Goal: Task Accomplishment & Management: Manage account settings

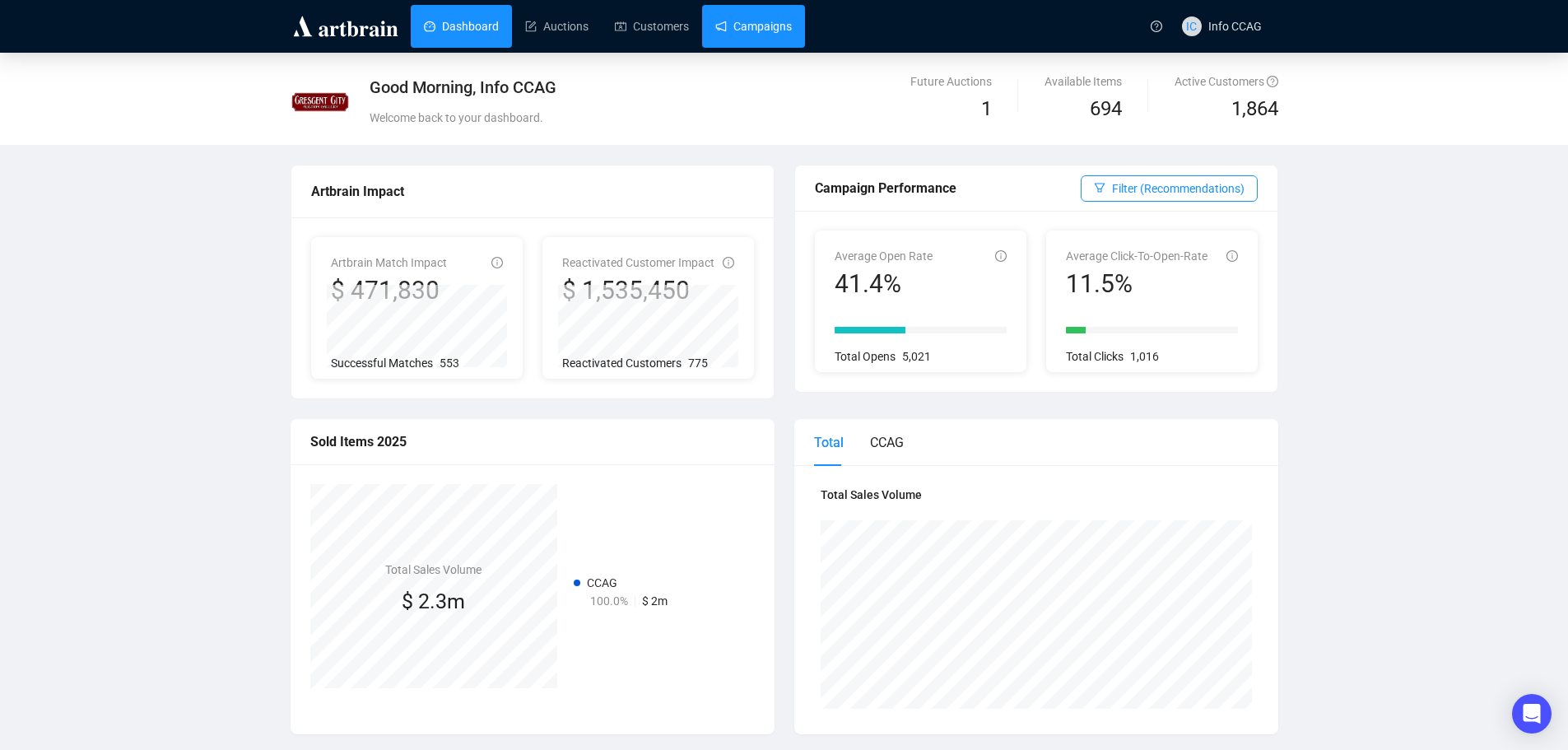
click at [764, 34] on link "Campaigns" at bounding box center [753, 27] width 77 height 43
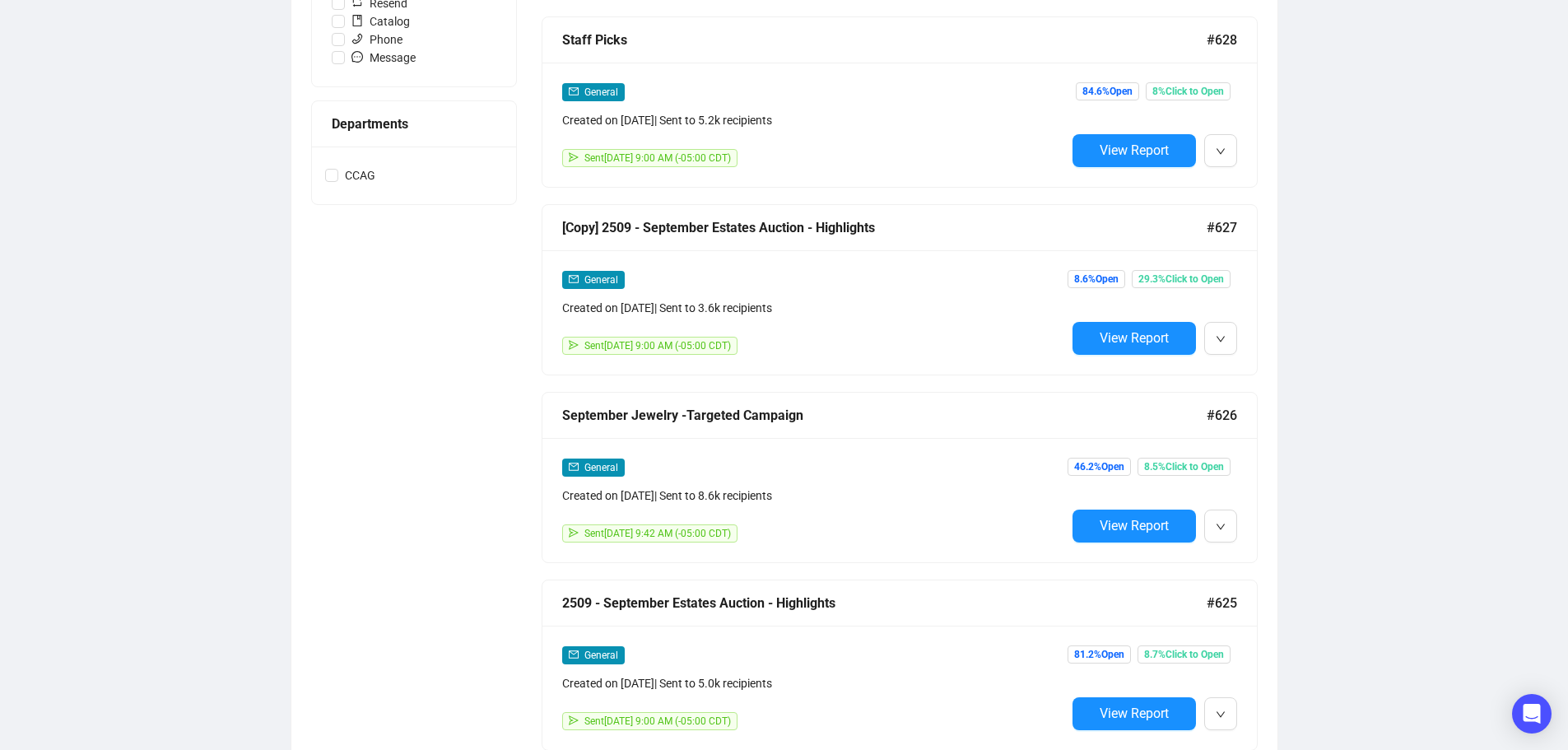
scroll to position [741, 0]
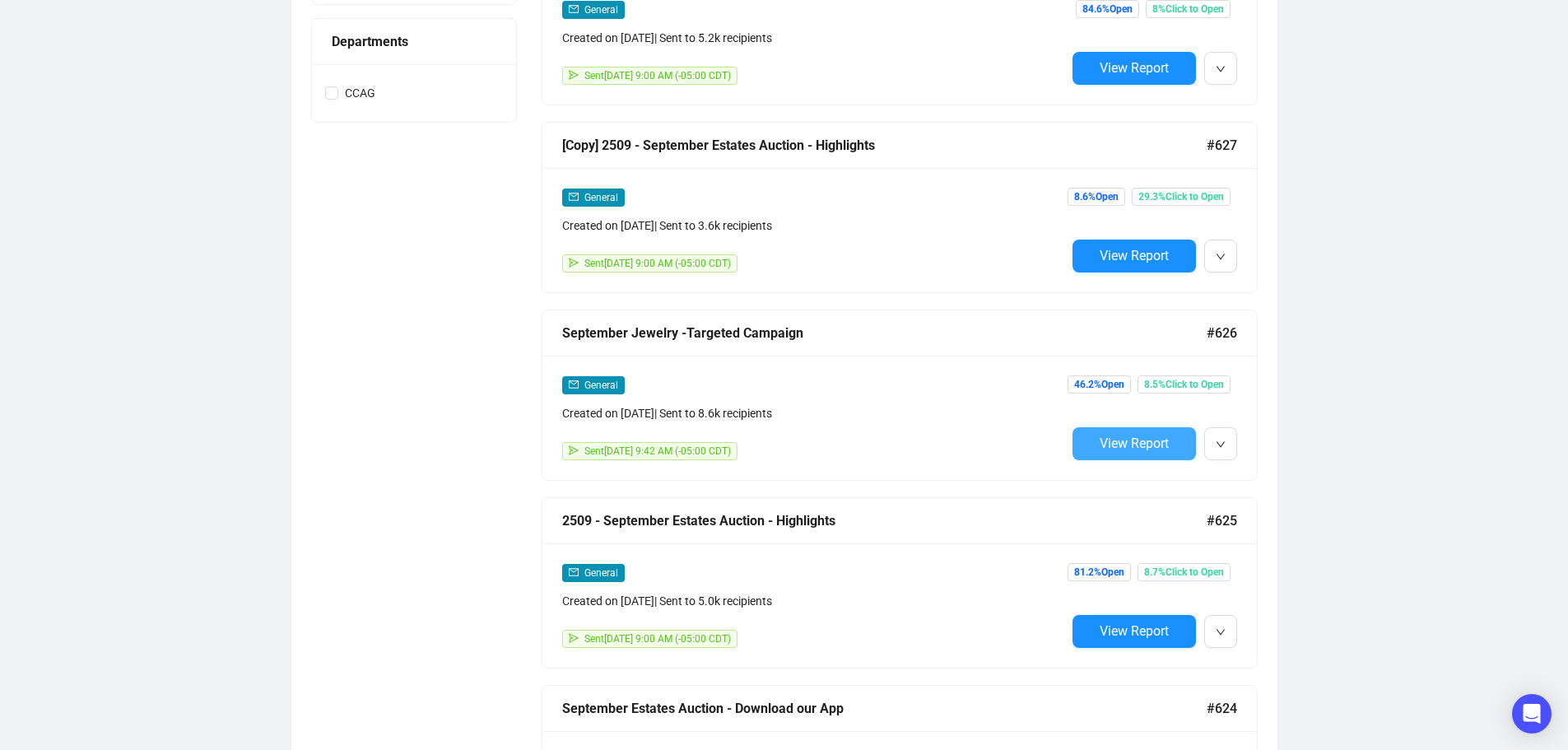
click at [1134, 446] on span "View Report" at bounding box center [1134, 443] width 69 height 16
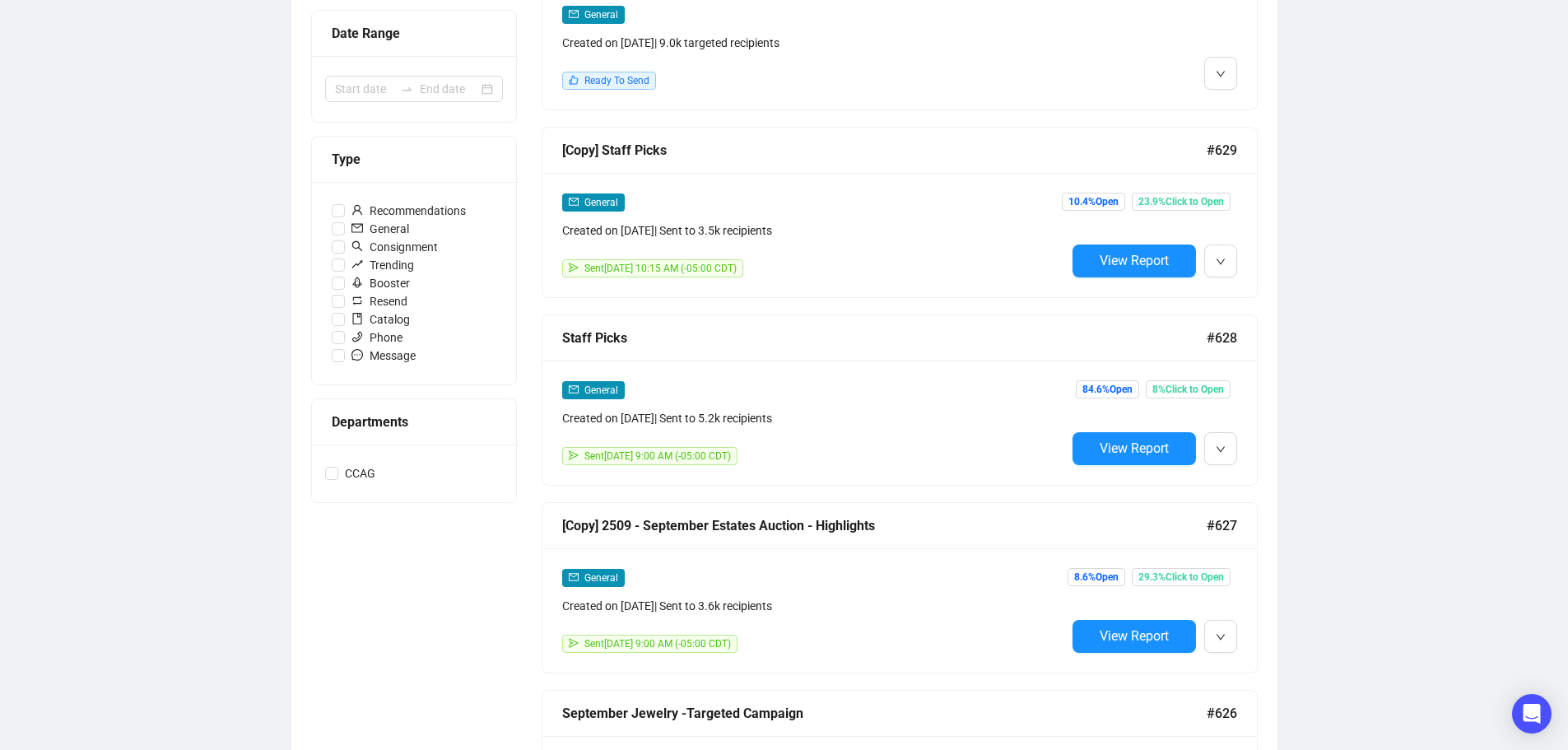
scroll to position [331, 0]
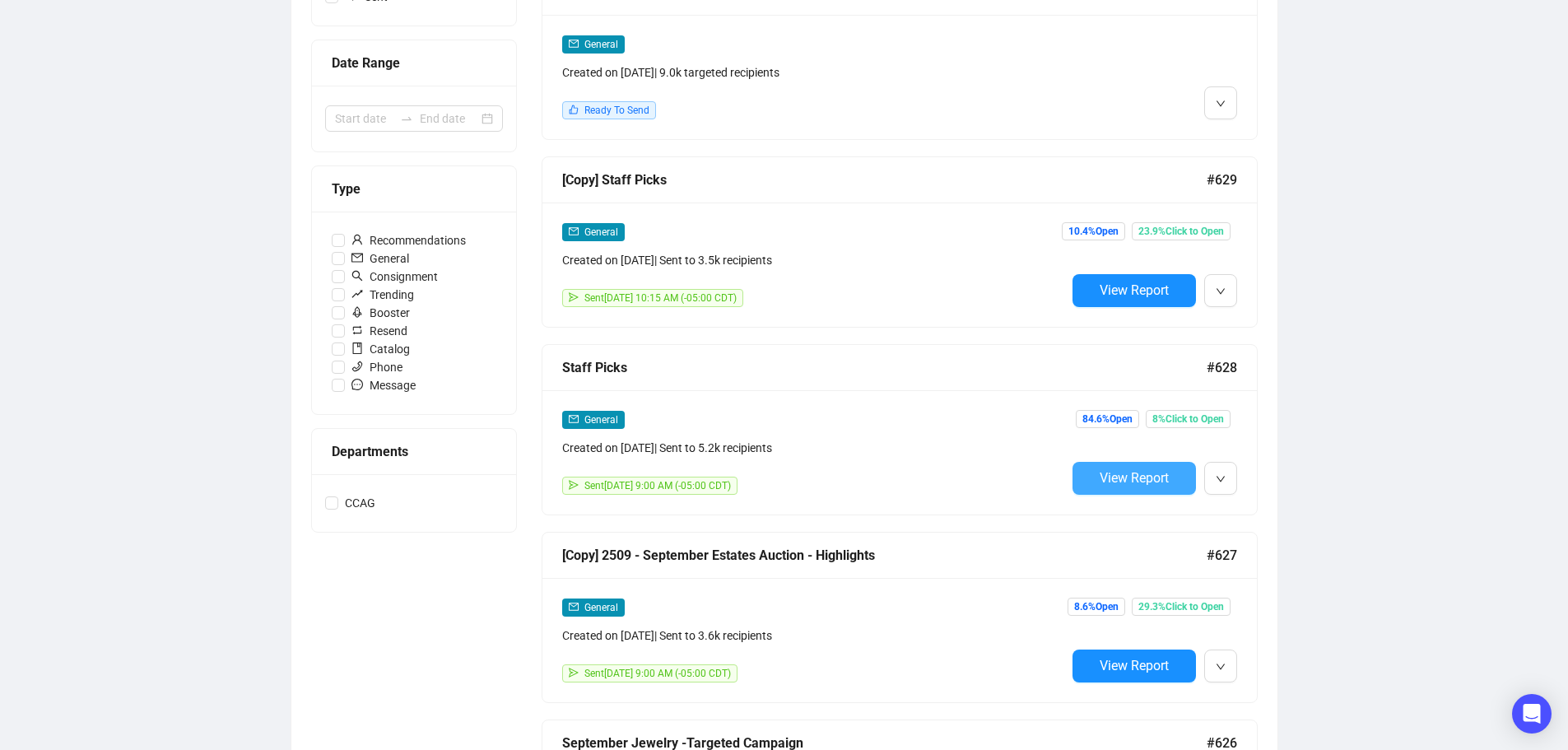
click at [1141, 477] on span "View Report" at bounding box center [1134, 478] width 69 height 16
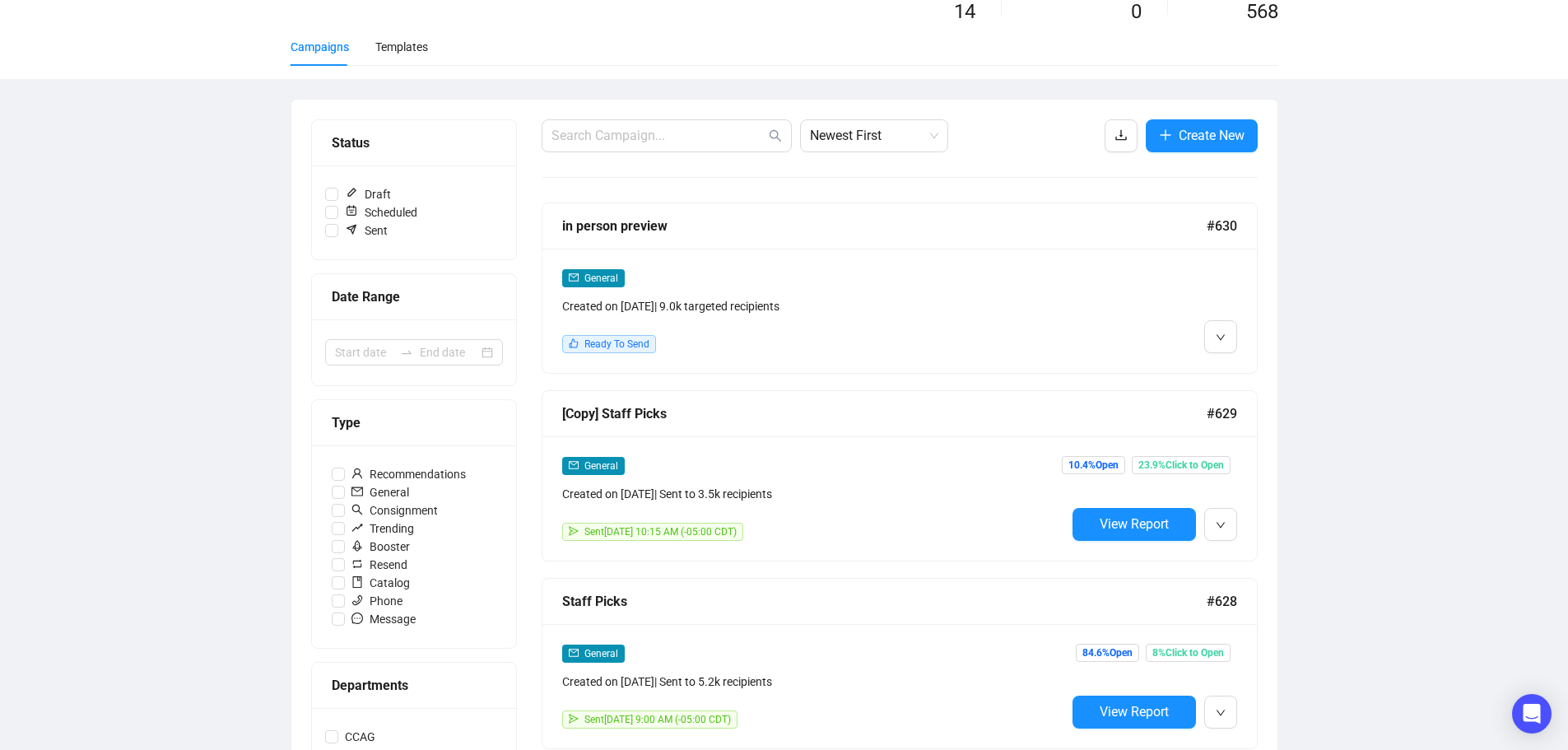
scroll to position [3, 0]
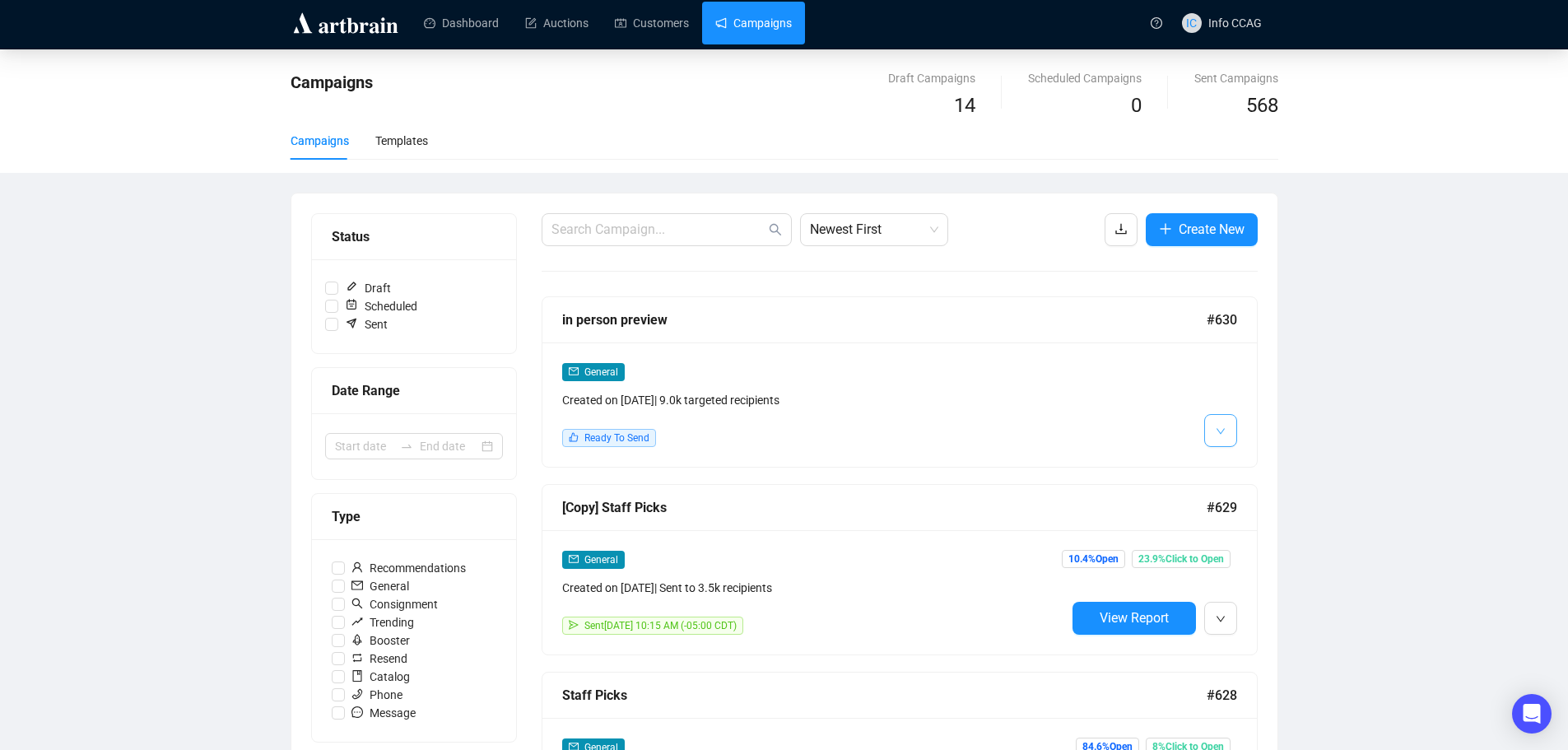
click at [1232, 426] on button "button" at bounding box center [1221, 430] width 33 height 33
click at [1242, 464] on span "Edit" at bounding box center [1246, 466] width 20 height 13
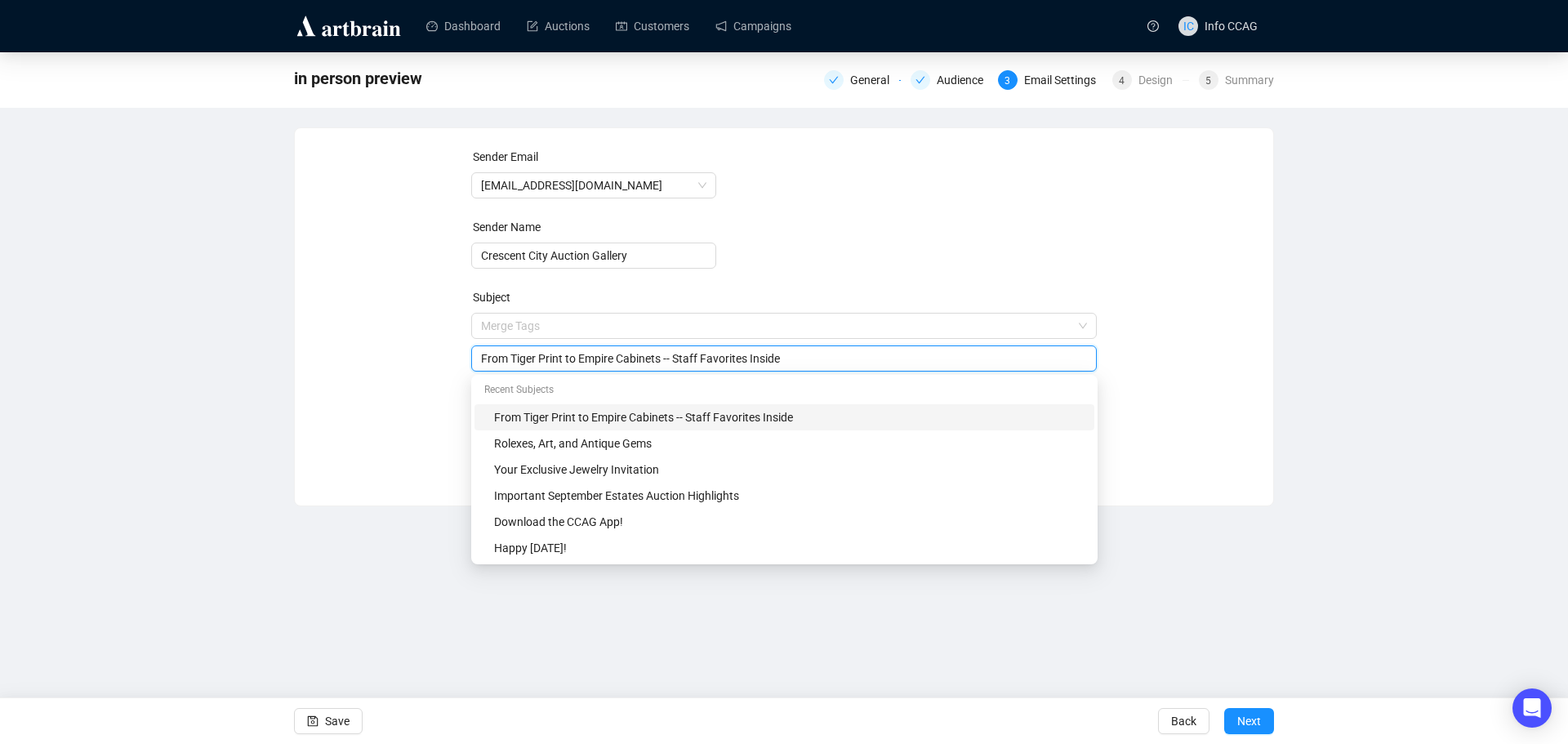
drag, startPoint x: 801, startPoint y: 324, endPoint x: 538, endPoint y: 344, distance: 263.8
click at [538, 344] on div "Merge Tags From Tiger Print to Empire Cabinets -- Staff Favorites Inside" at bounding box center [784, 342] width 626 height 59
click at [796, 359] on input "From Tiger Print to Empire Cabinets -- Staff Favorites Inside" at bounding box center [784, 358] width 606 height 18
drag, startPoint x: 796, startPoint y: 359, endPoint x: 403, endPoint y: 354, distance: 393.0
click at [403, 354] on div "Sender Email [EMAIL_ADDRESS][DOMAIN_NAME] Sender Name Crescent City Auction Gal…" at bounding box center [784, 304] width 939 height 314
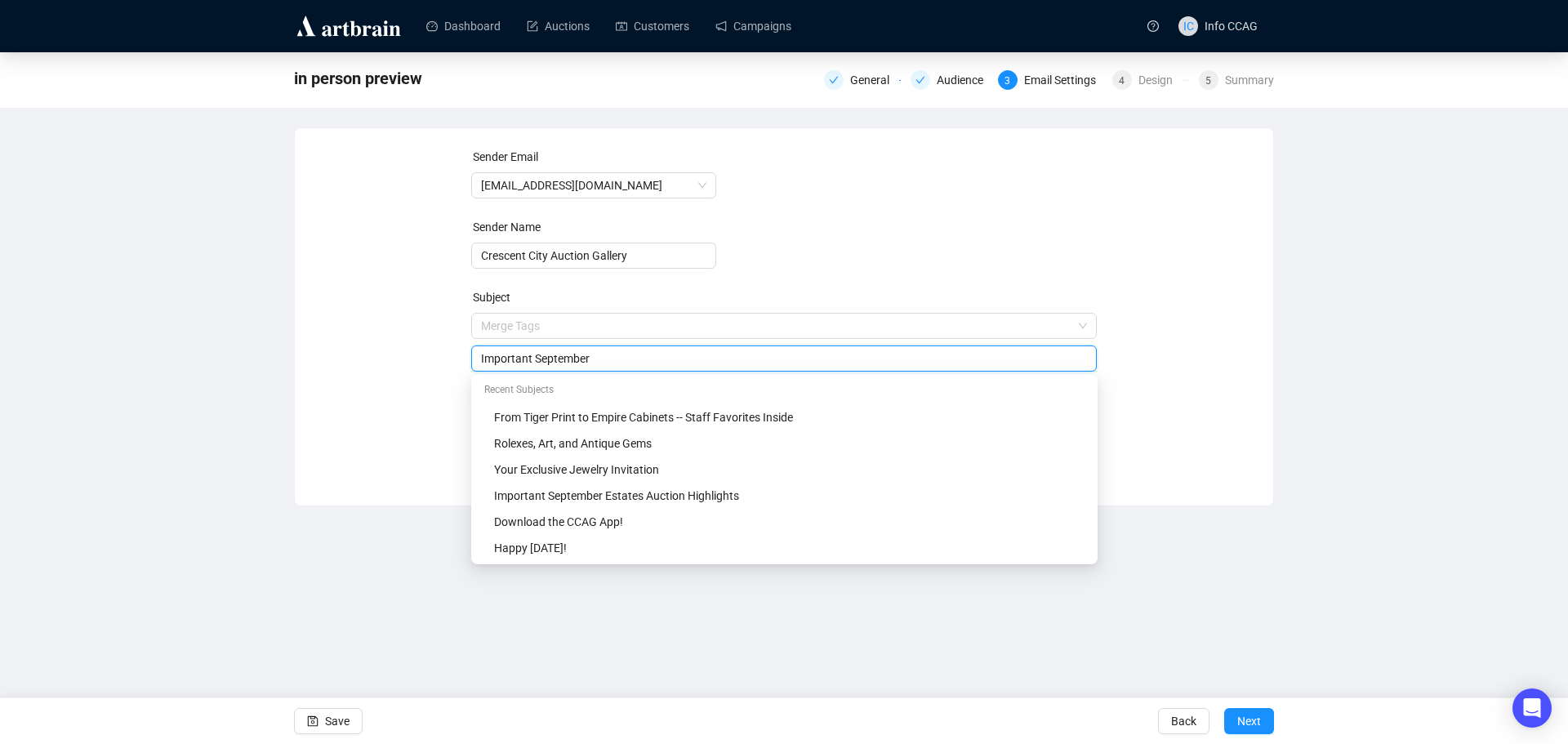
drag, startPoint x: 599, startPoint y: 362, endPoint x: 476, endPoint y: 369, distance: 123.2
click at [476, 369] on div "Important September" at bounding box center [784, 358] width 626 height 27
type input "Two Days Only: Rare Finds from [GEOGRAPHIC_DATA]"
click at [1088, 280] on form "Sender Email [EMAIL_ADDRESS][DOMAIN_NAME] Sender Name Crescent City Auction Gal…" at bounding box center [784, 295] width 626 height 294
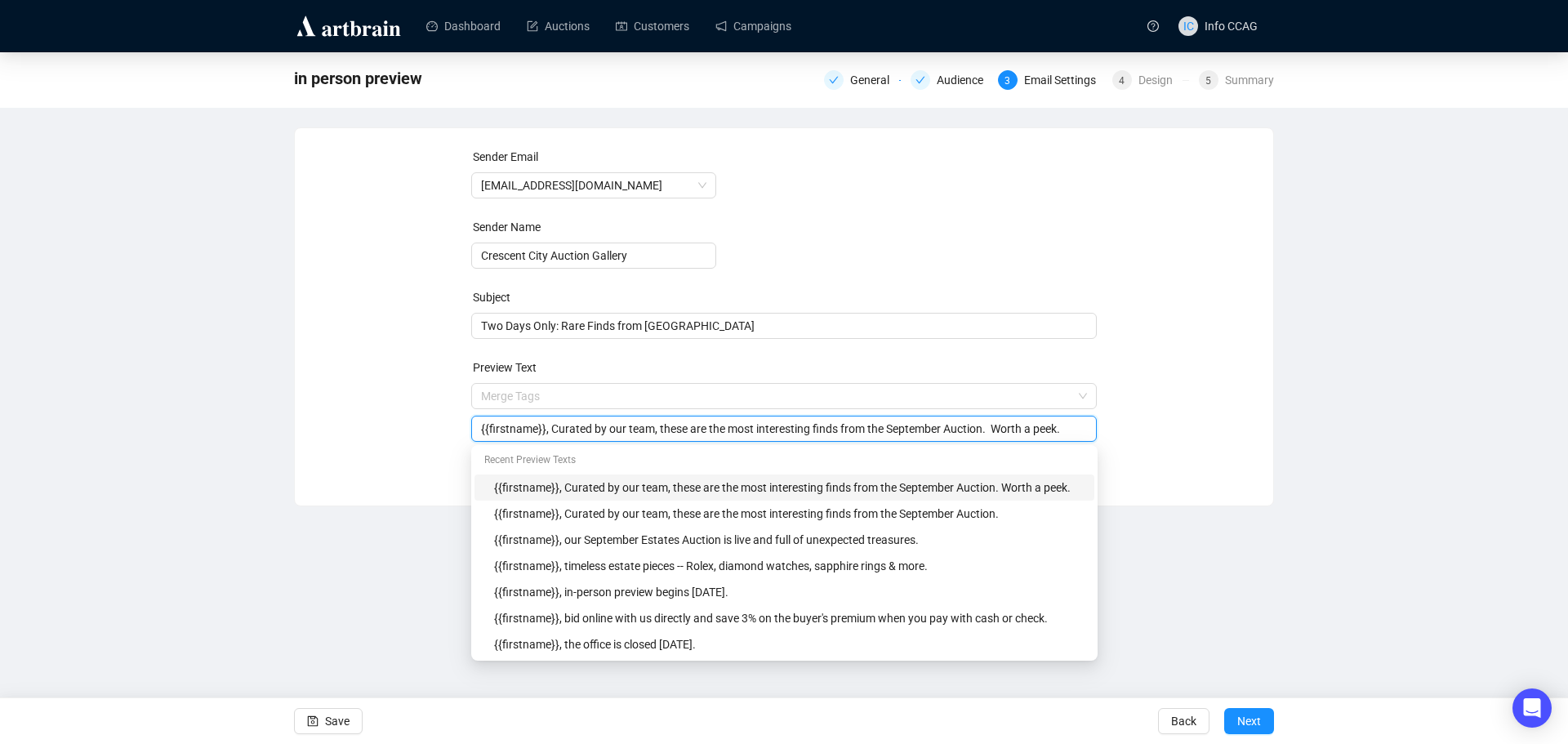
drag, startPoint x: 546, startPoint y: 428, endPoint x: 1175, endPoint y: 430, distance: 629.0
click at [1175, 430] on div "Sender Email [EMAIL_ADDRESS][DOMAIN_NAME] Sender Name Crescent City Auction Gal…" at bounding box center [784, 304] width 939 height 314
type input "{{firstname}}, the auction is just days away --- what will you bid on?"
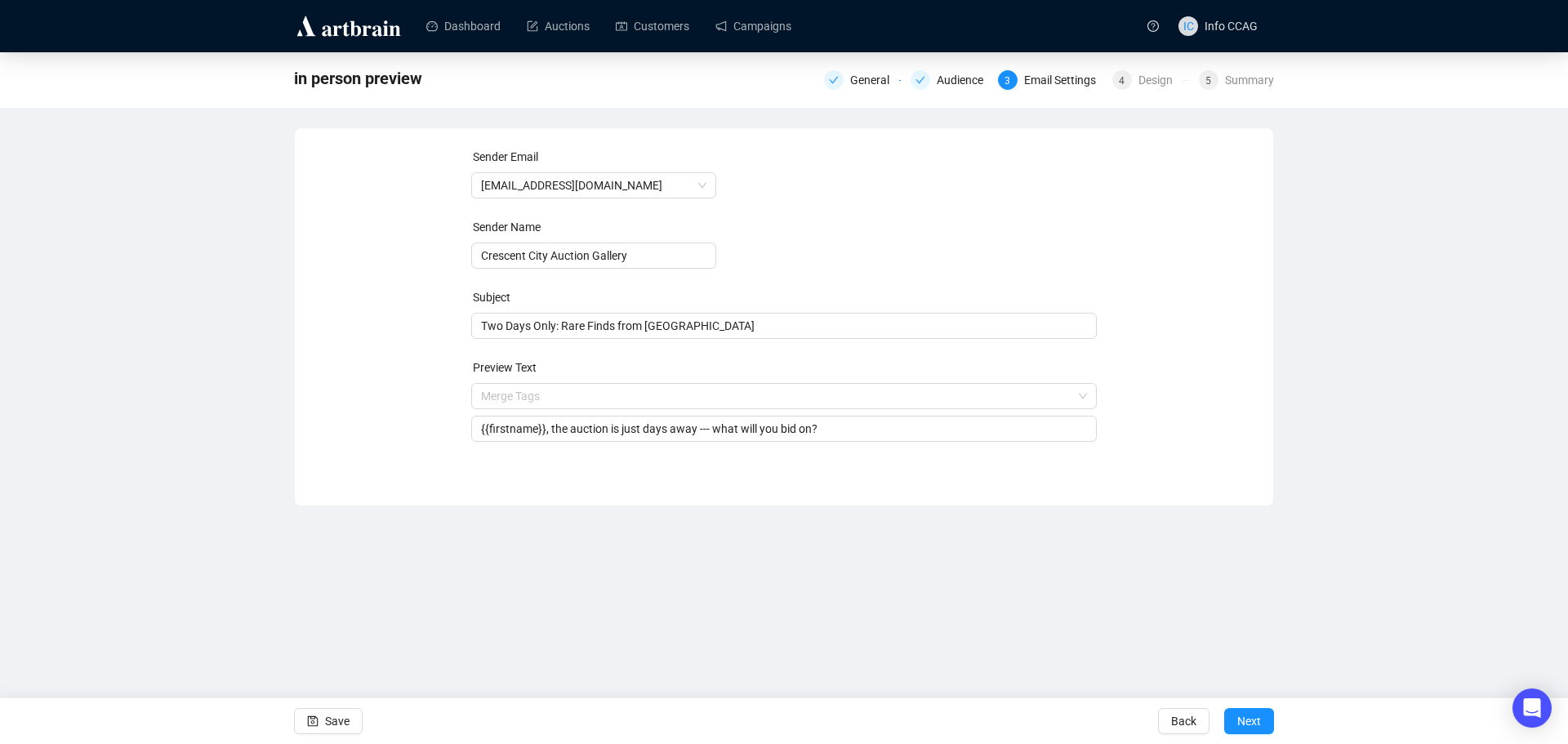
click at [1168, 464] on div "Sender Email [EMAIL_ADDRESS][DOMAIN_NAME] Sender Name Crescent City Auction Gal…" at bounding box center [784, 304] width 979 height 352
click at [1256, 714] on span "Next" at bounding box center [1250, 720] width 24 height 45
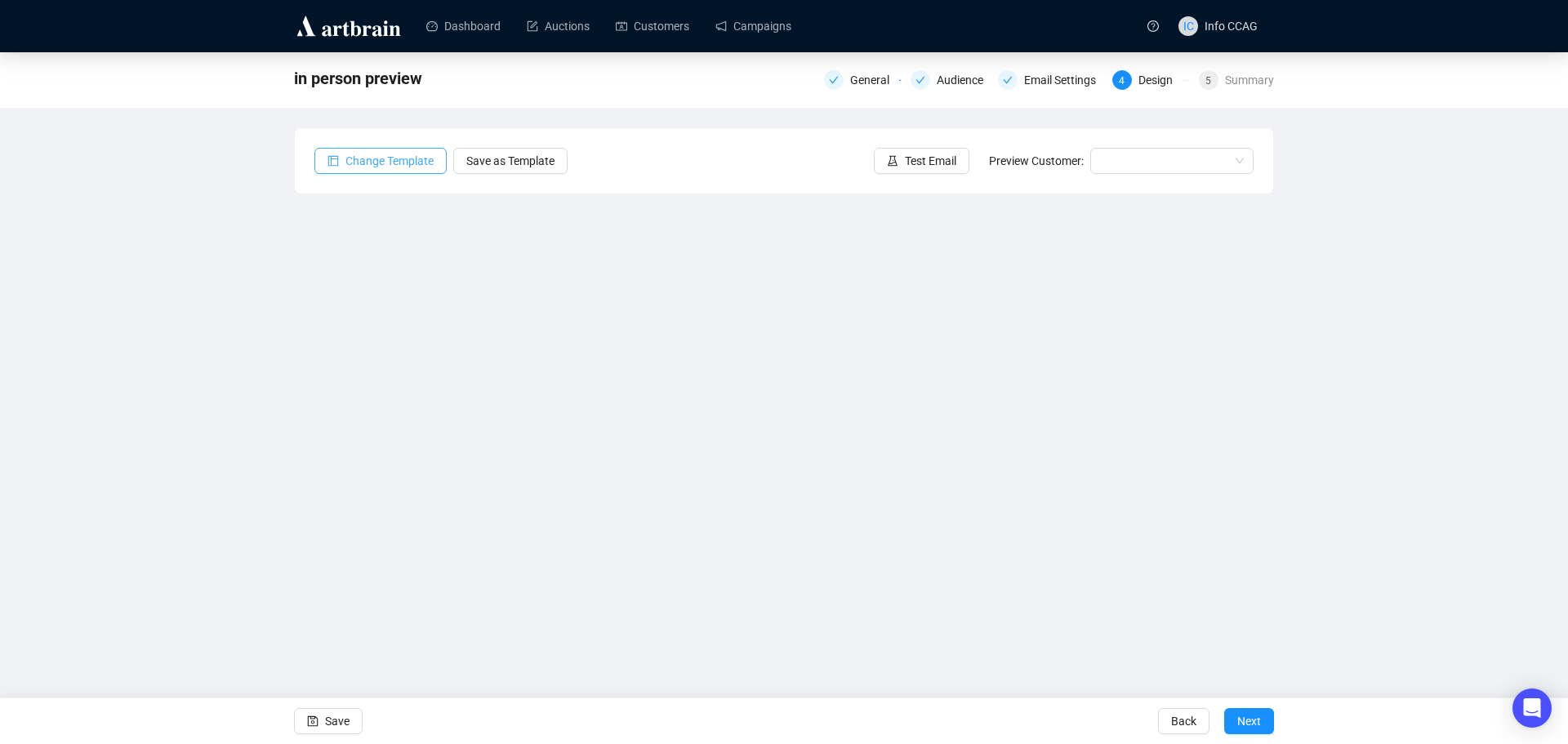
click at [424, 162] on span "Change Template" at bounding box center [389, 161] width 88 height 18
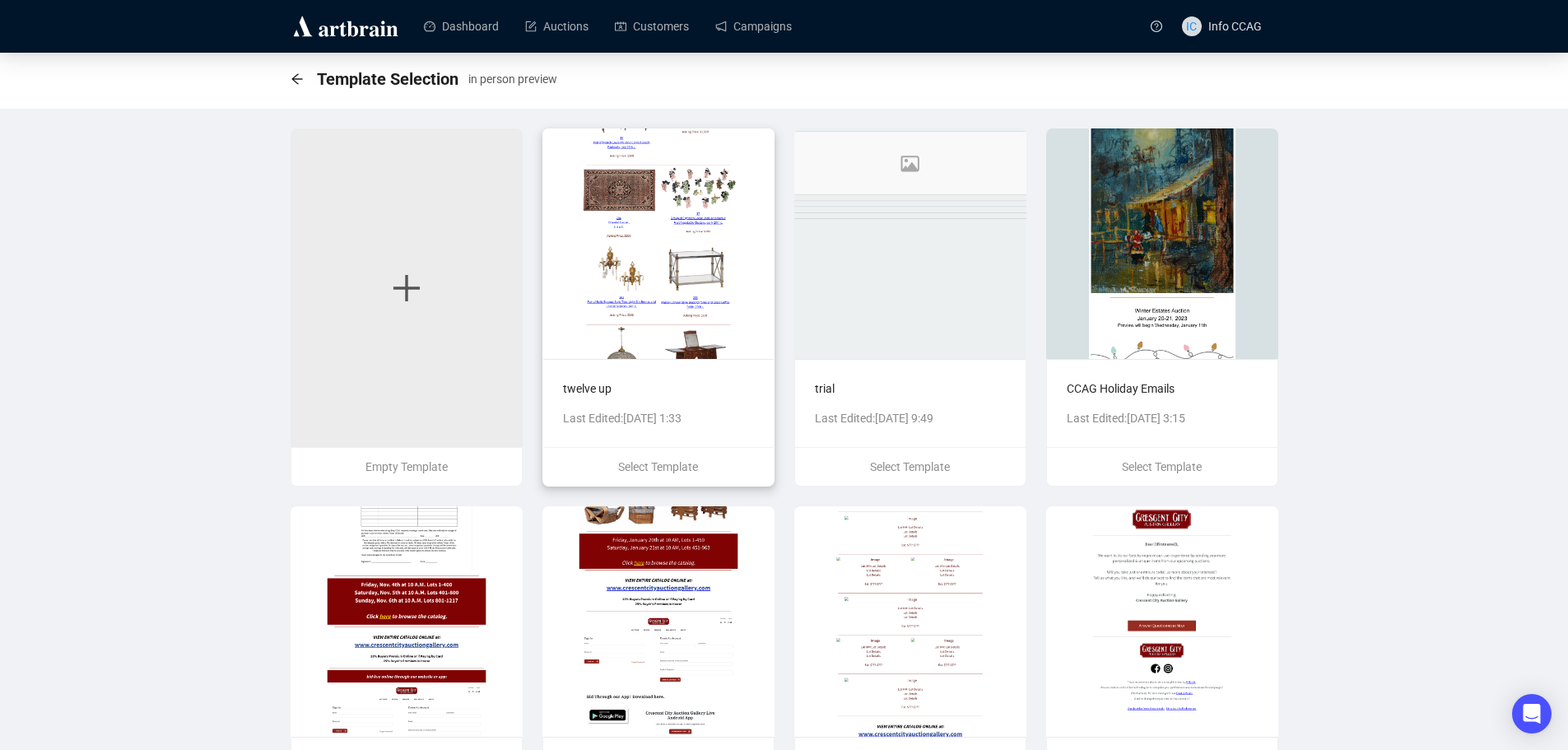
click at [672, 330] on img at bounding box center [658, 243] width 232 height 230
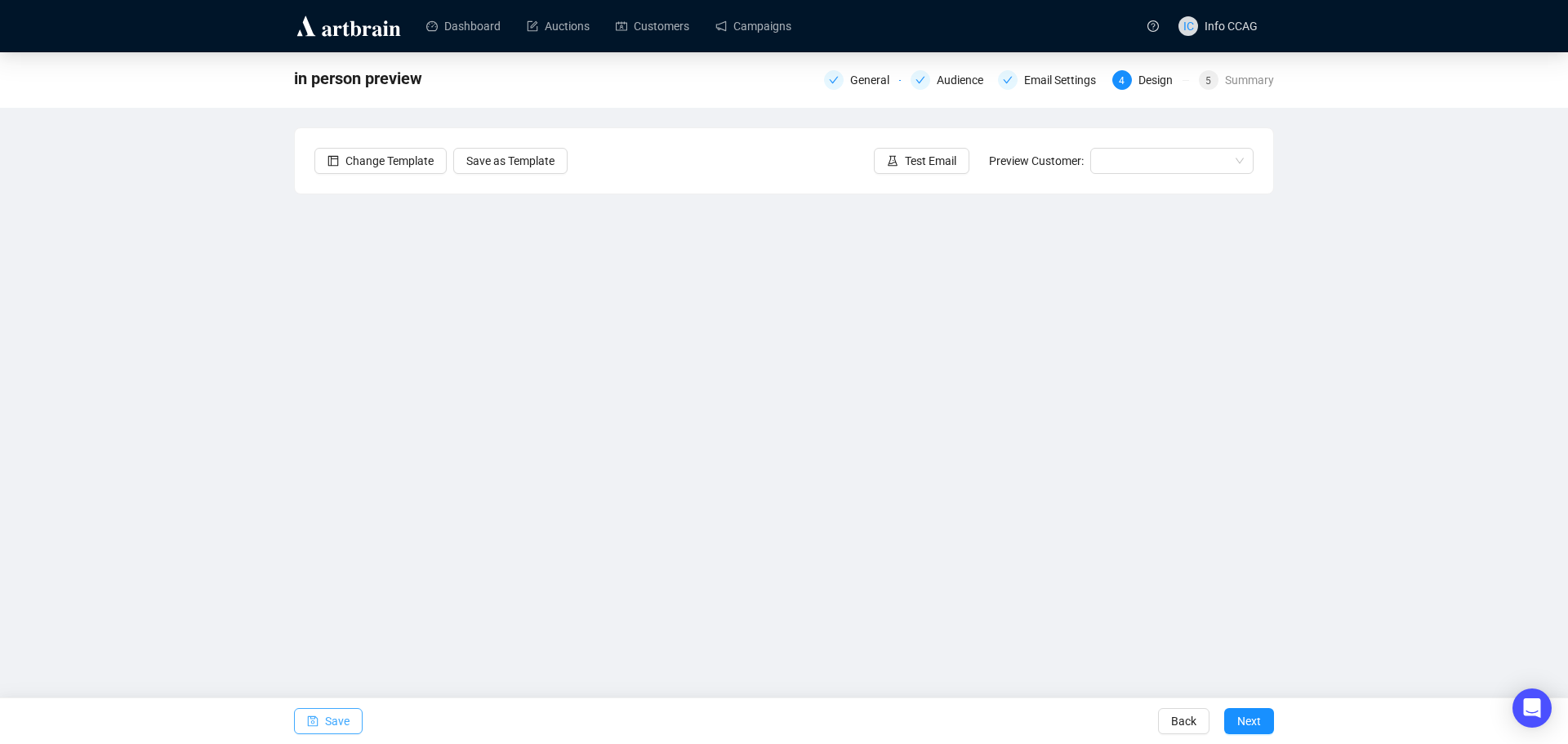
click at [346, 715] on span "Save" at bounding box center [337, 720] width 25 height 45
click at [352, 716] on button "Save" at bounding box center [328, 721] width 68 height 27
click at [333, 719] on span "Save" at bounding box center [337, 720] width 25 height 45
click at [1249, 729] on span "Next" at bounding box center [1250, 720] width 24 height 45
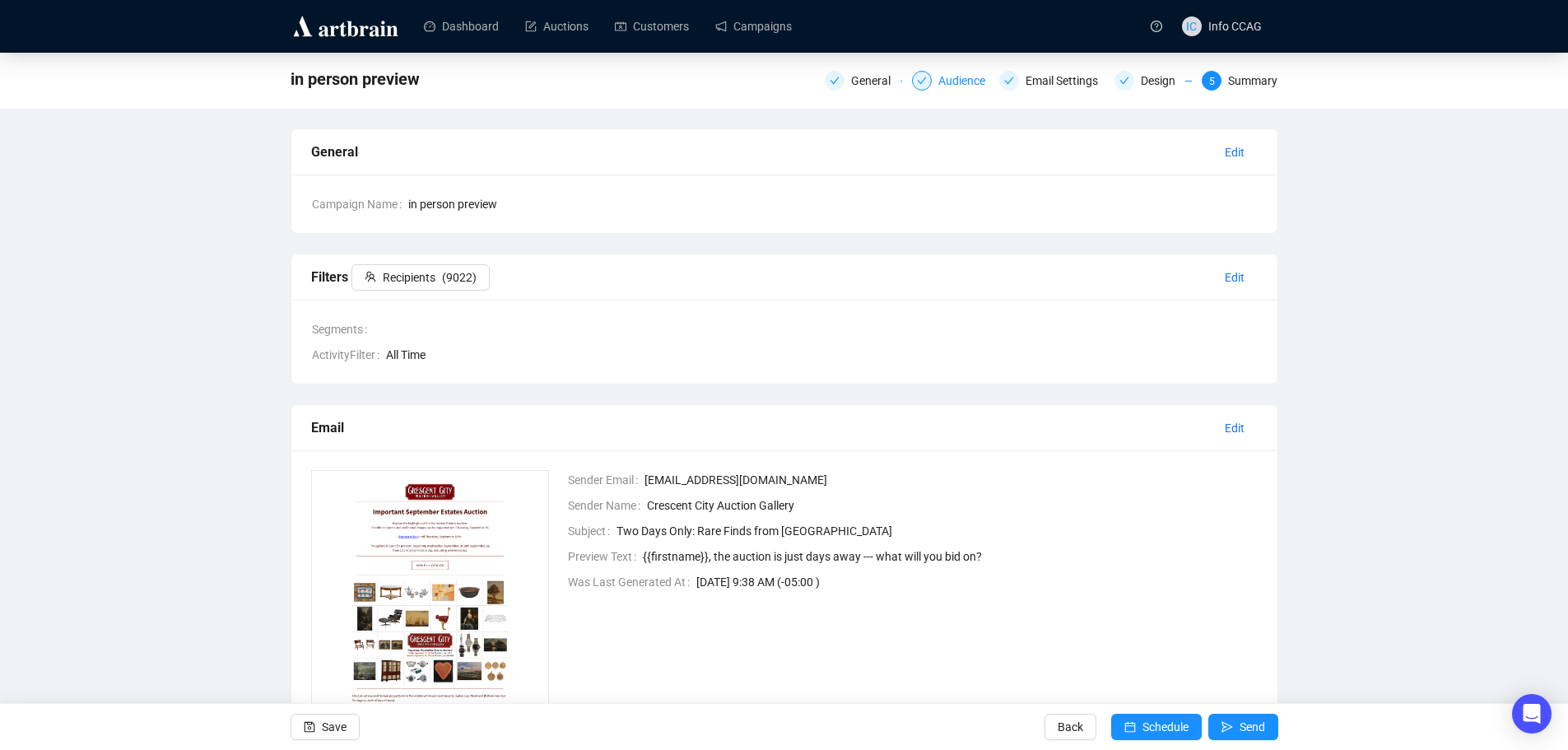
click at [949, 82] on div "Audience" at bounding box center [966, 80] width 57 height 20
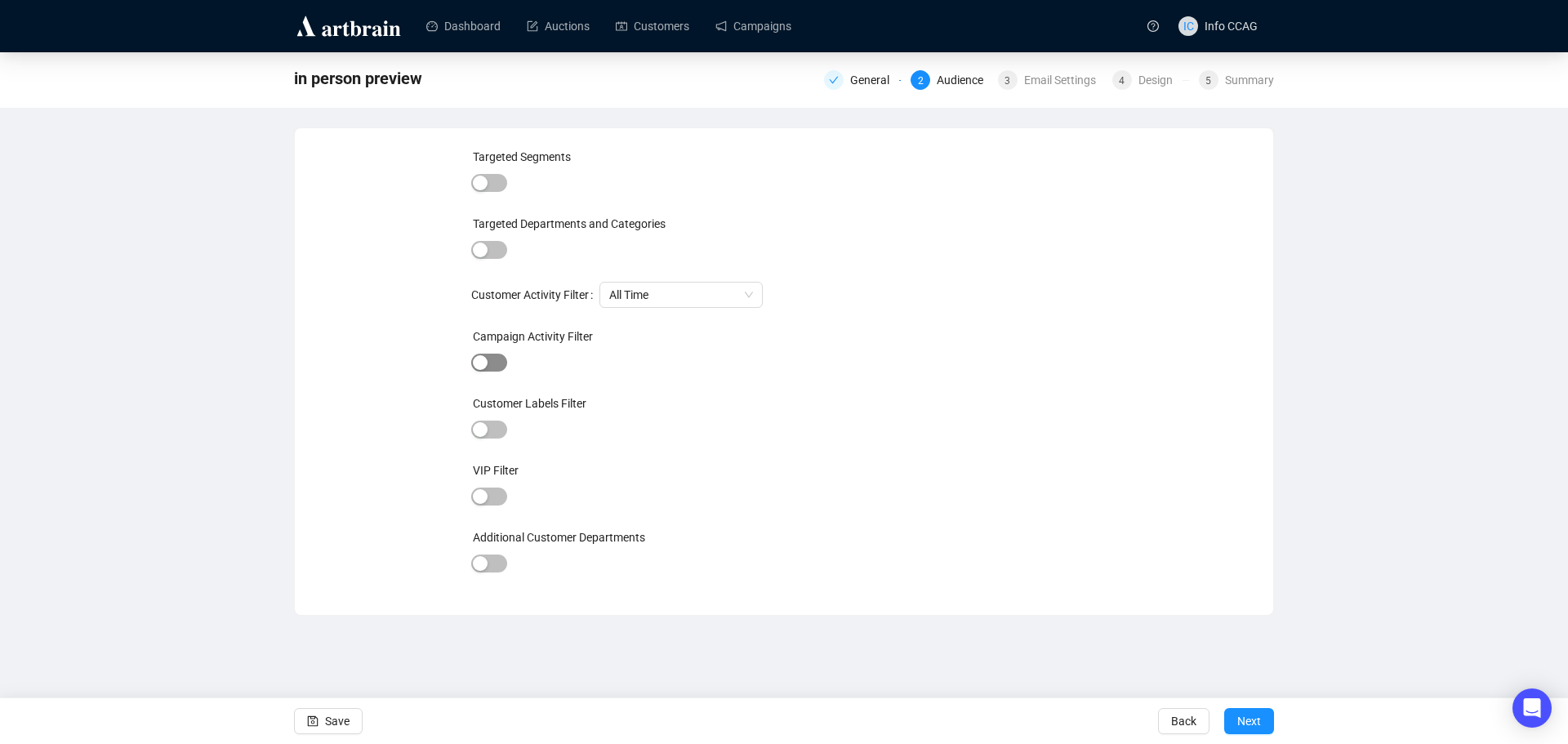
click at [494, 367] on span "button" at bounding box center [489, 362] width 36 height 18
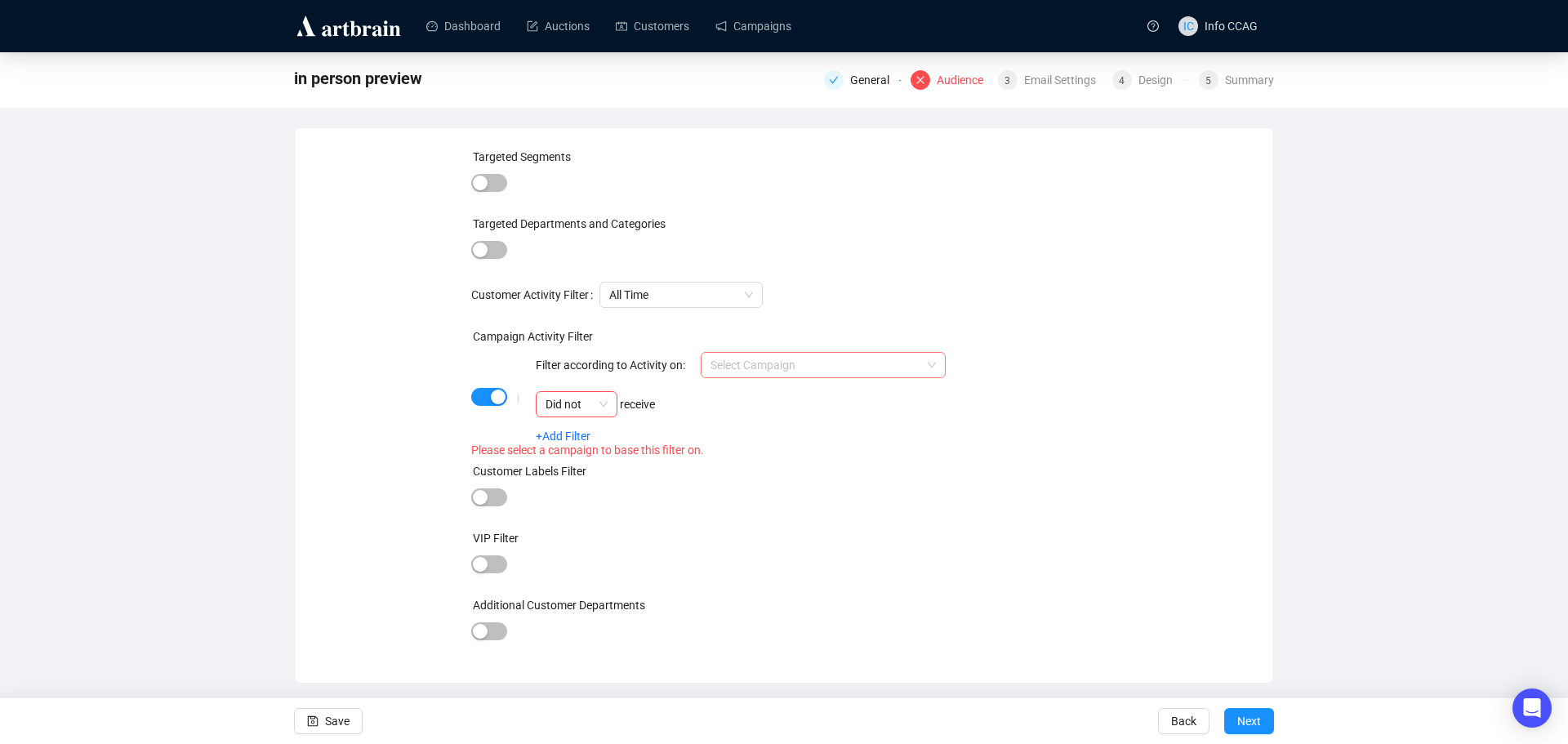
click at [893, 373] on input "search" at bounding box center [816, 364] width 210 height 25
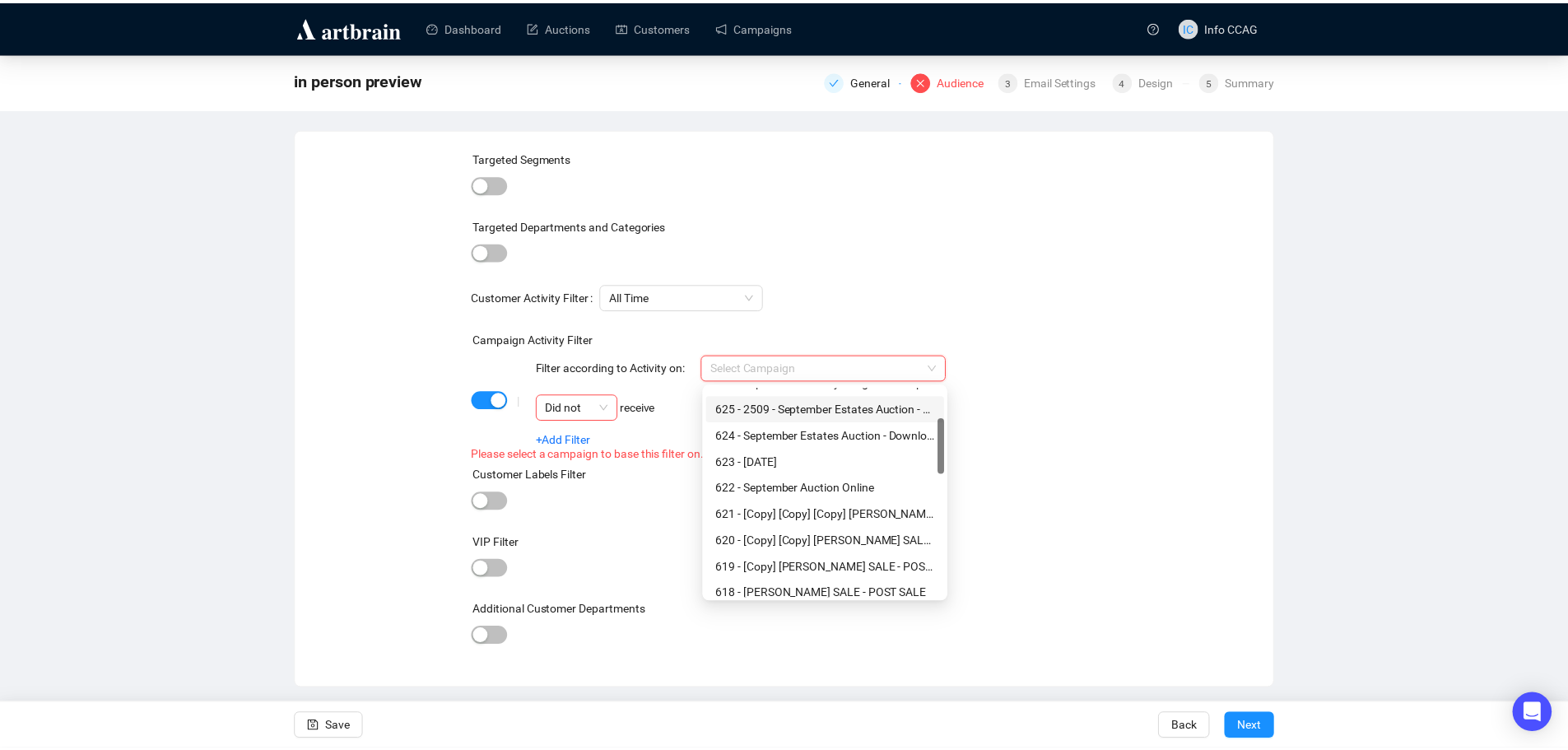
scroll to position [127, 0]
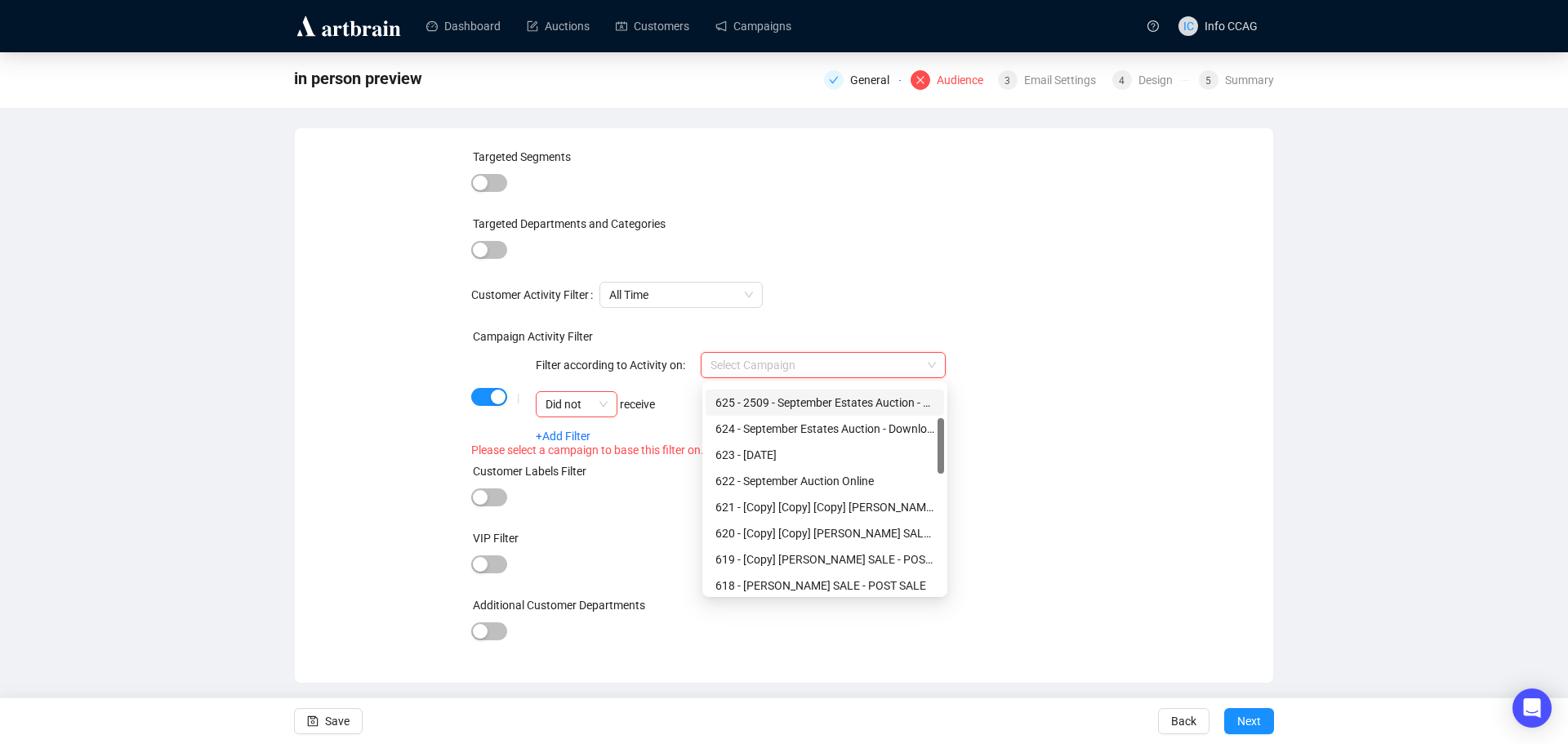
drag, startPoint x: 941, startPoint y: 410, endPoint x: 942, endPoint y: 443, distance: 33.0
click at [942, 443] on div at bounding box center [941, 446] width 7 height 56
click at [870, 480] on div "622 - September Auction Online" at bounding box center [825, 481] width 219 height 18
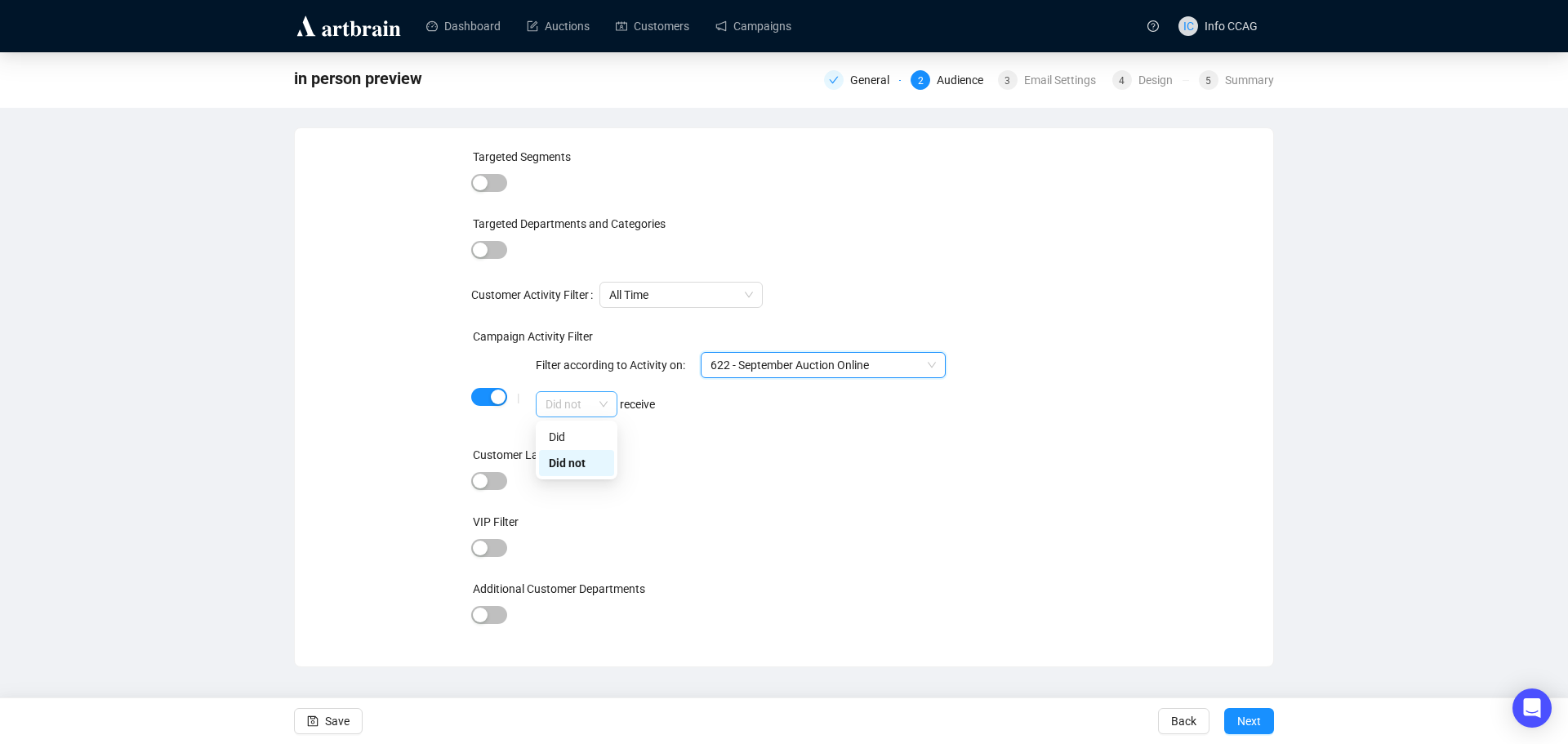
click at [595, 404] on span "Did not" at bounding box center [577, 404] width 62 height 25
click at [585, 431] on div "Did" at bounding box center [577, 436] width 56 height 18
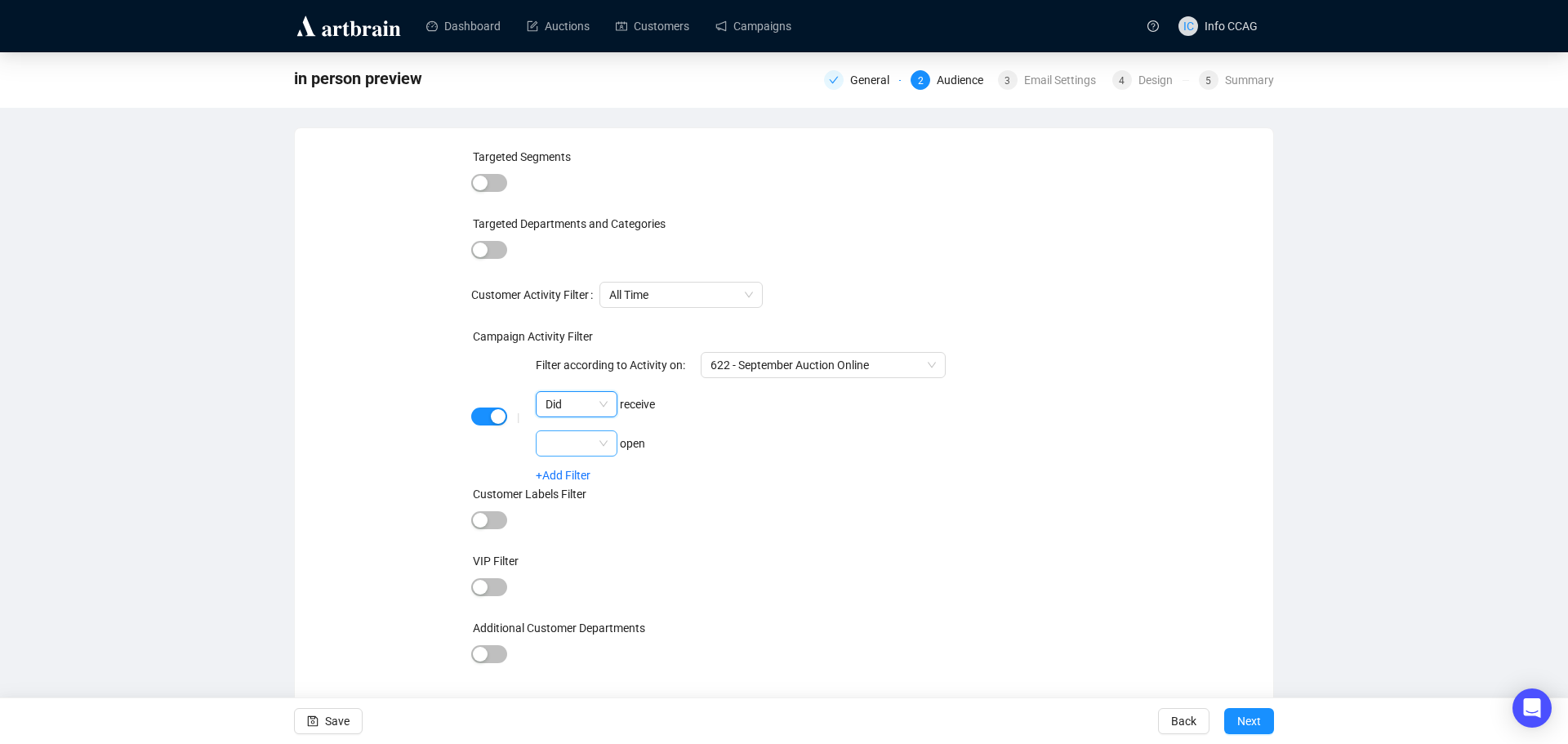
click at [596, 441] on span at bounding box center [577, 443] width 62 height 25
click at [588, 481] on div "Did" at bounding box center [577, 475] width 56 height 18
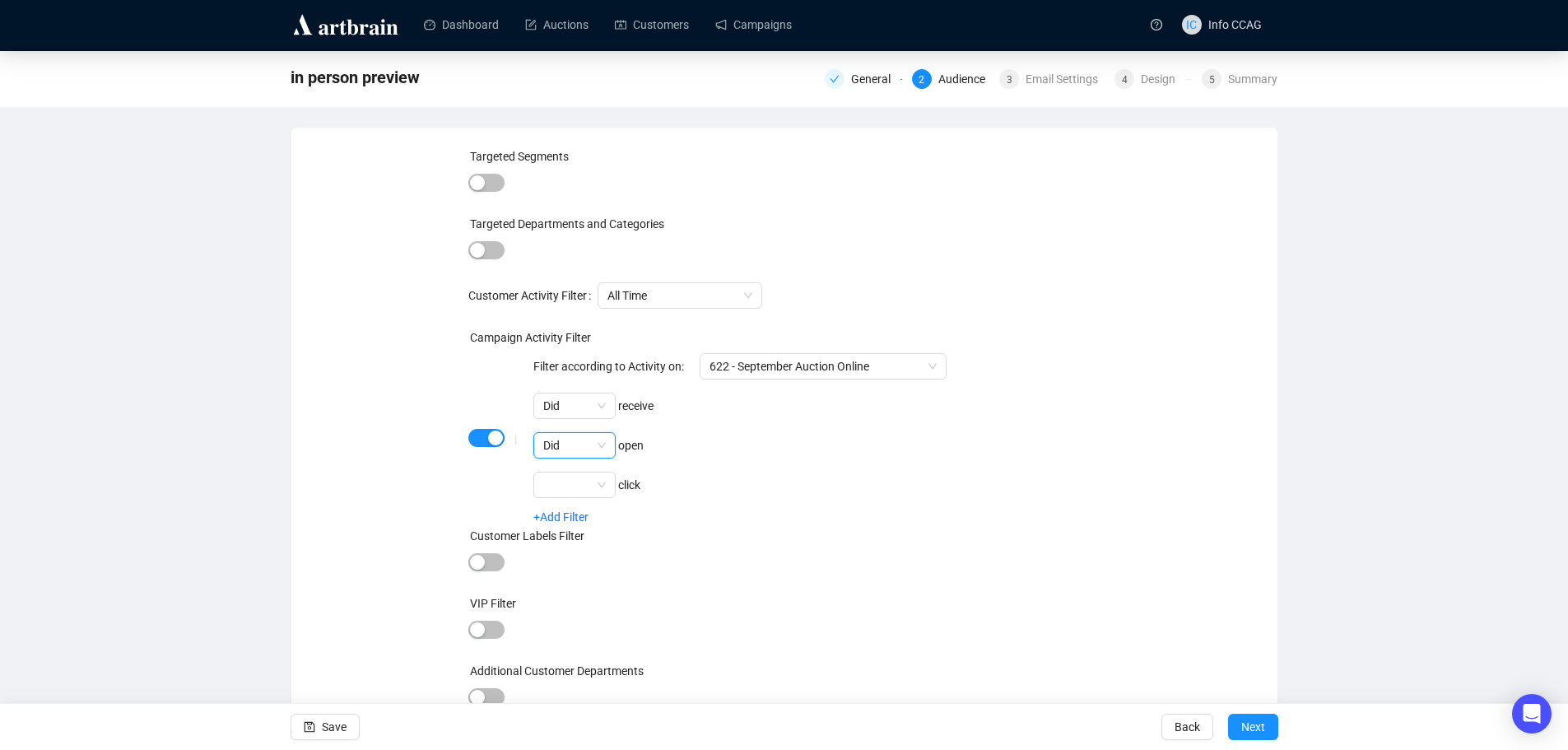
scroll to position [4, 0]
click at [328, 722] on span "Save" at bounding box center [334, 726] width 25 height 46
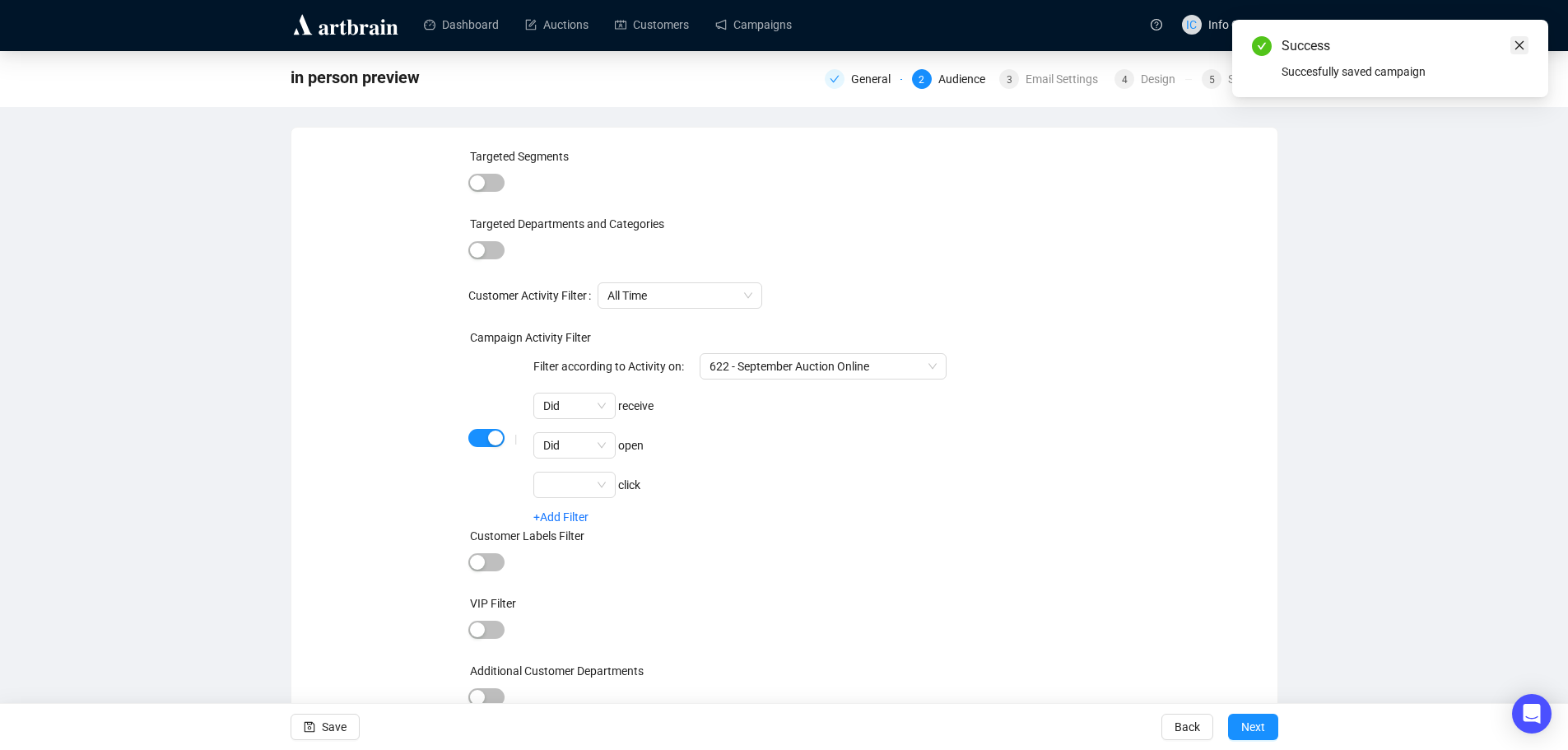
click at [1520, 46] on icon "close" at bounding box center [1520, 46] width 9 height 9
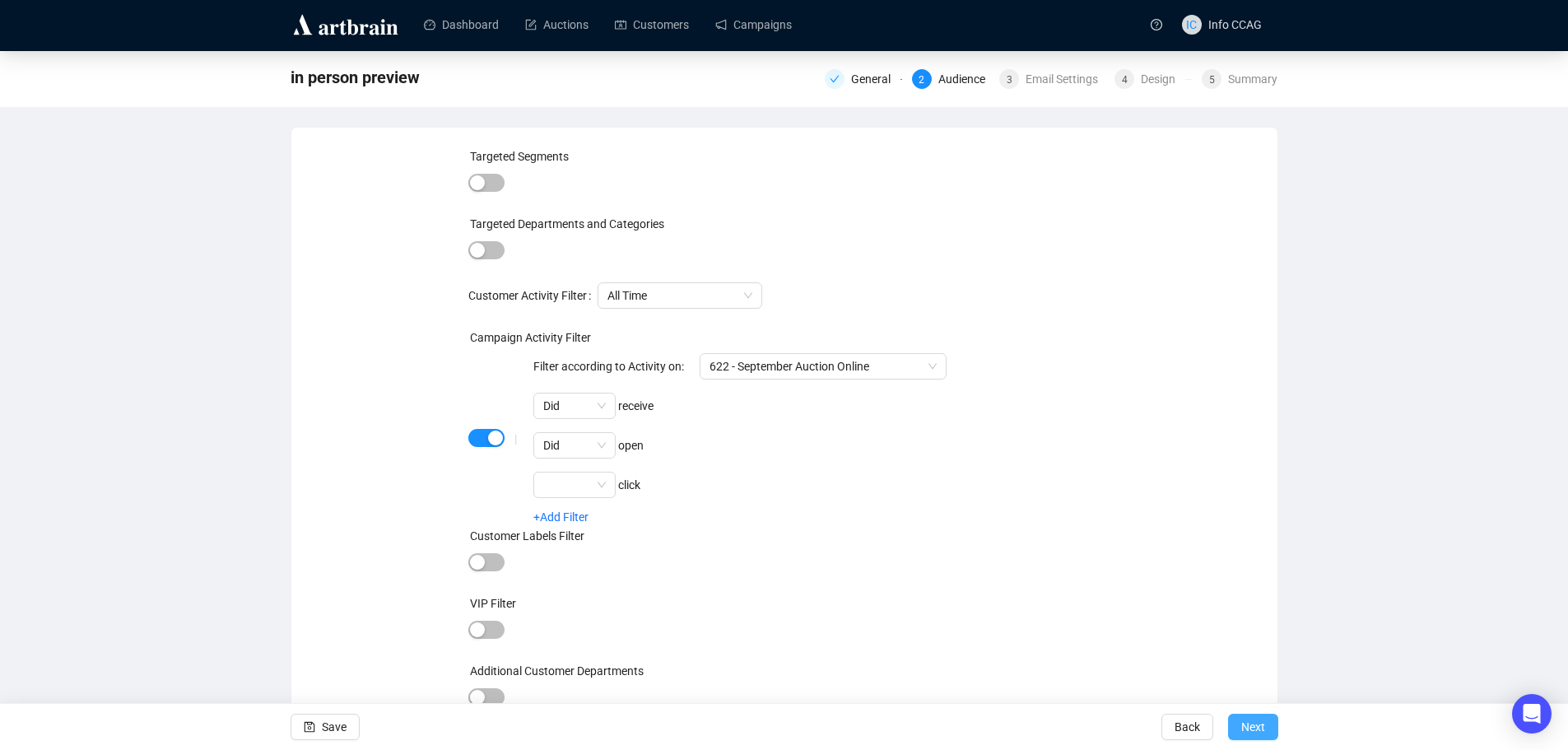
click at [1243, 721] on span "Next" at bounding box center [1253, 726] width 24 height 46
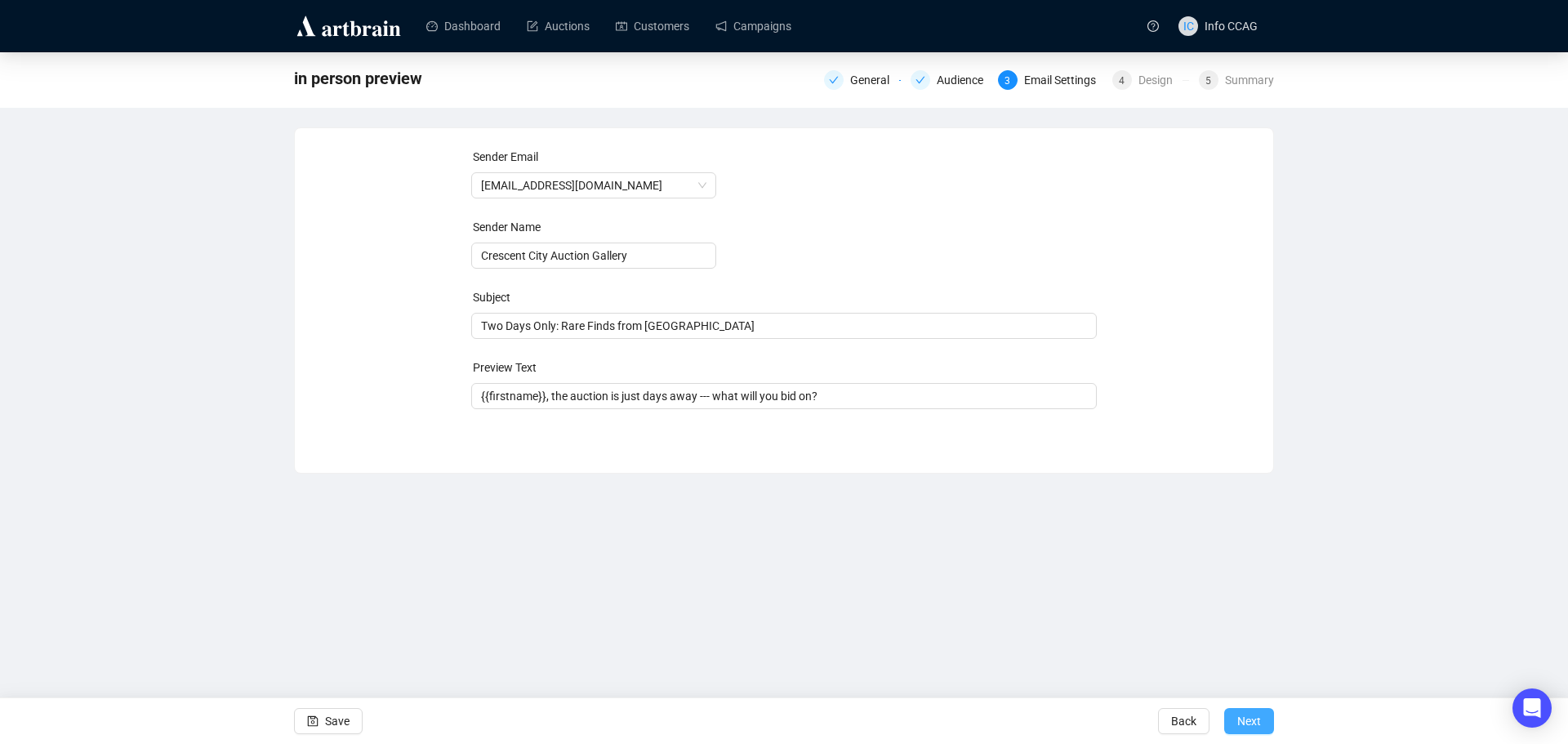
click at [1240, 723] on span "Next" at bounding box center [1250, 720] width 24 height 45
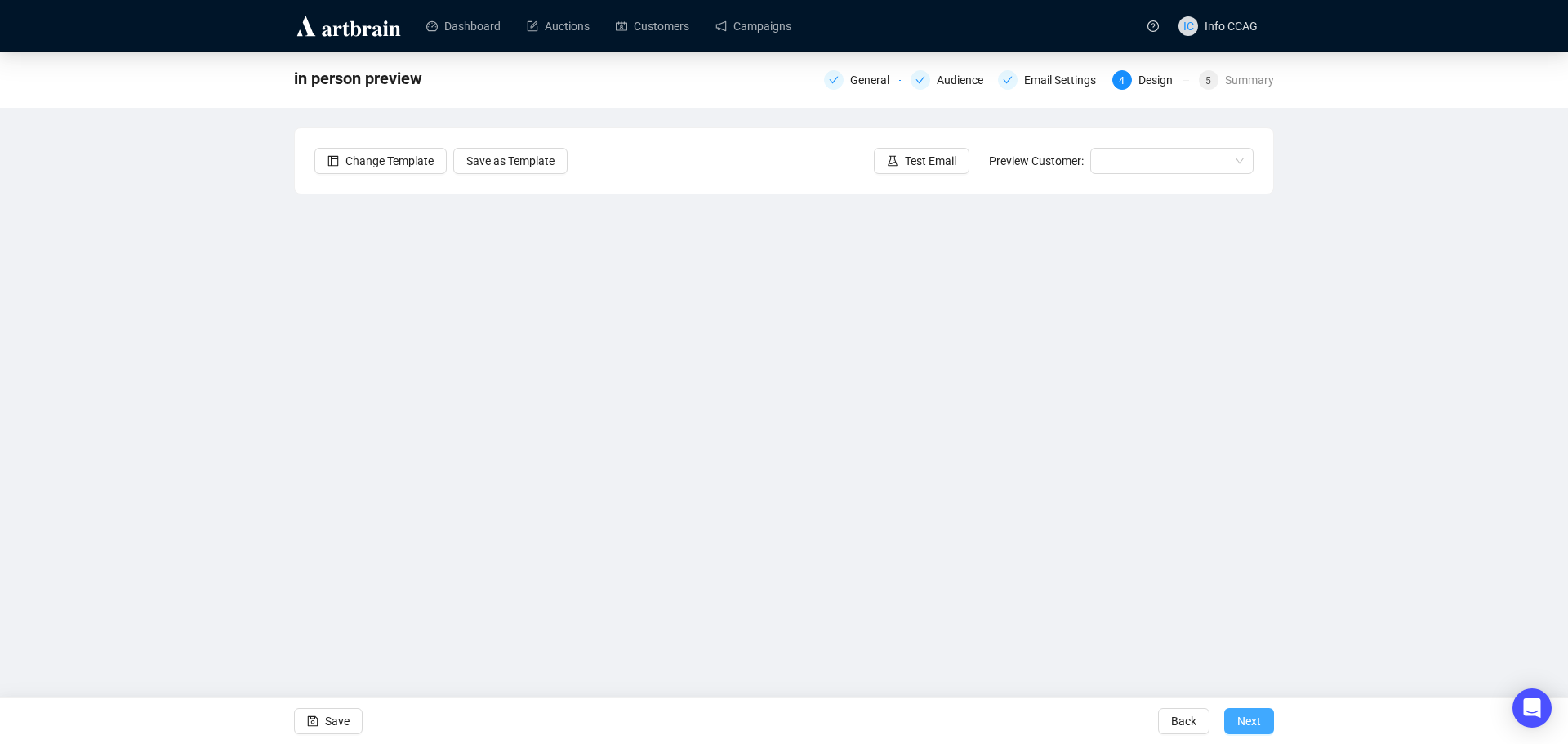
click at [1251, 719] on span "Next" at bounding box center [1250, 720] width 24 height 45
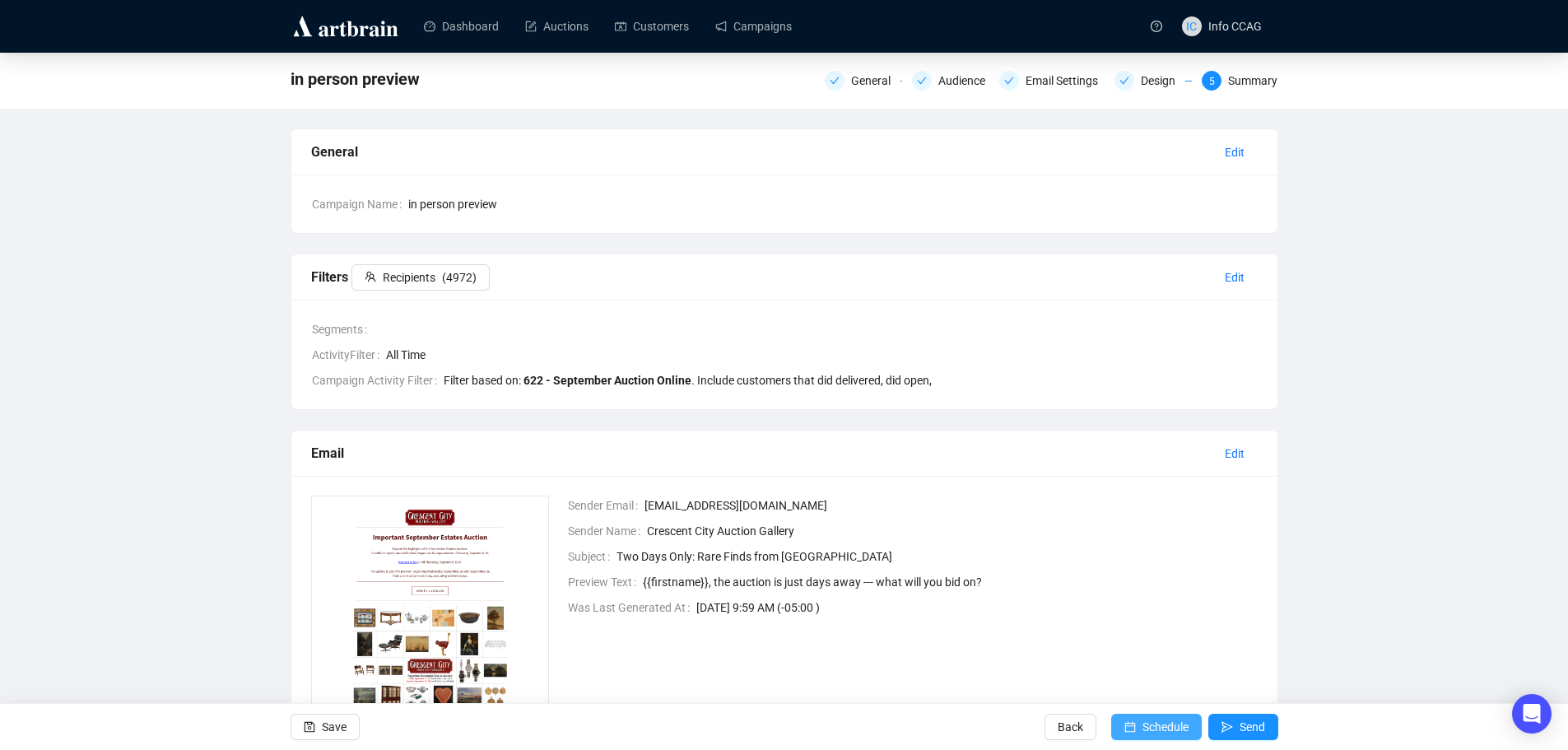
click at [1134, 730] on icon "calendar" at bounding box center [1129, 727] width 10 height 10
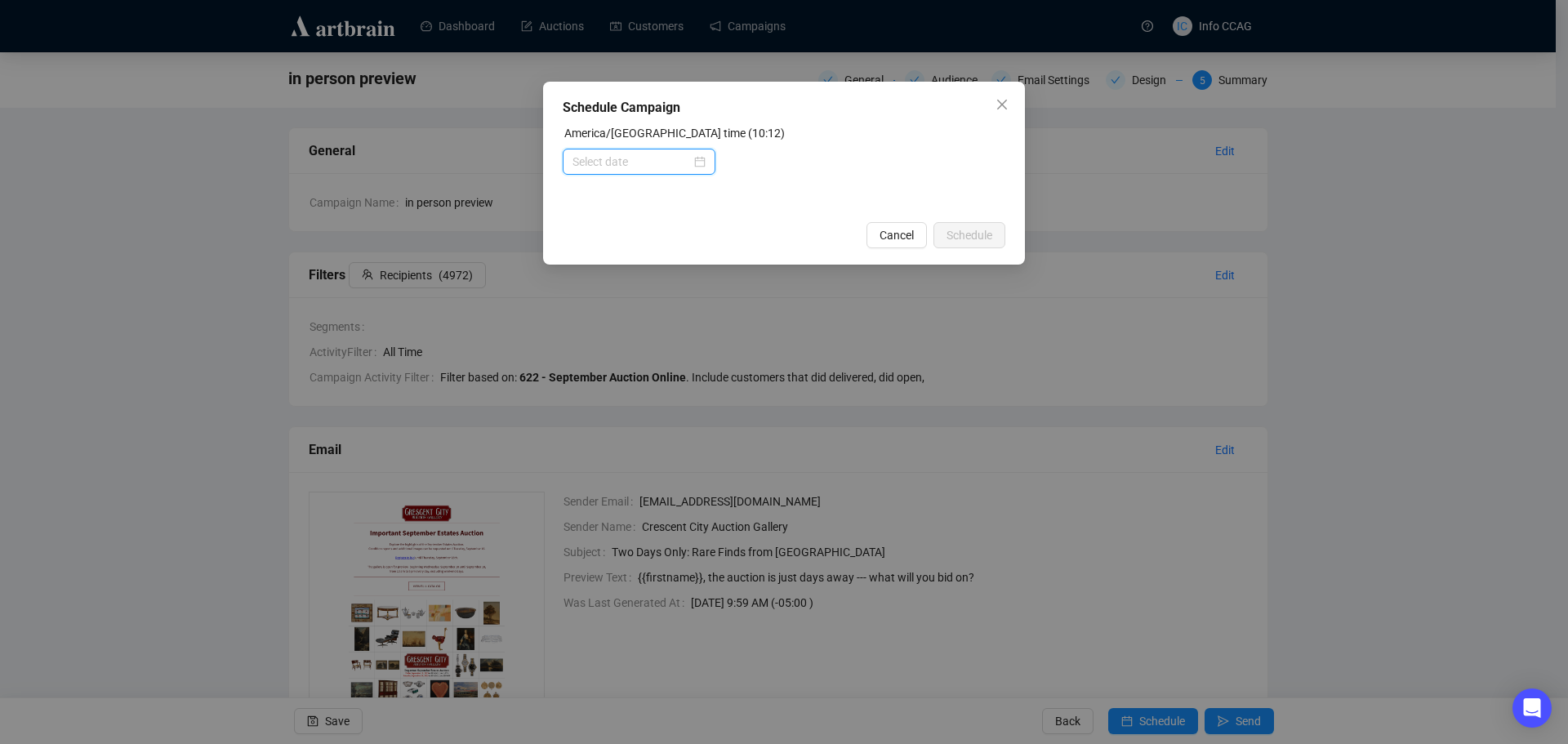
click at [685, 155] on input at bounding box center [631, 162] width 118 height 18
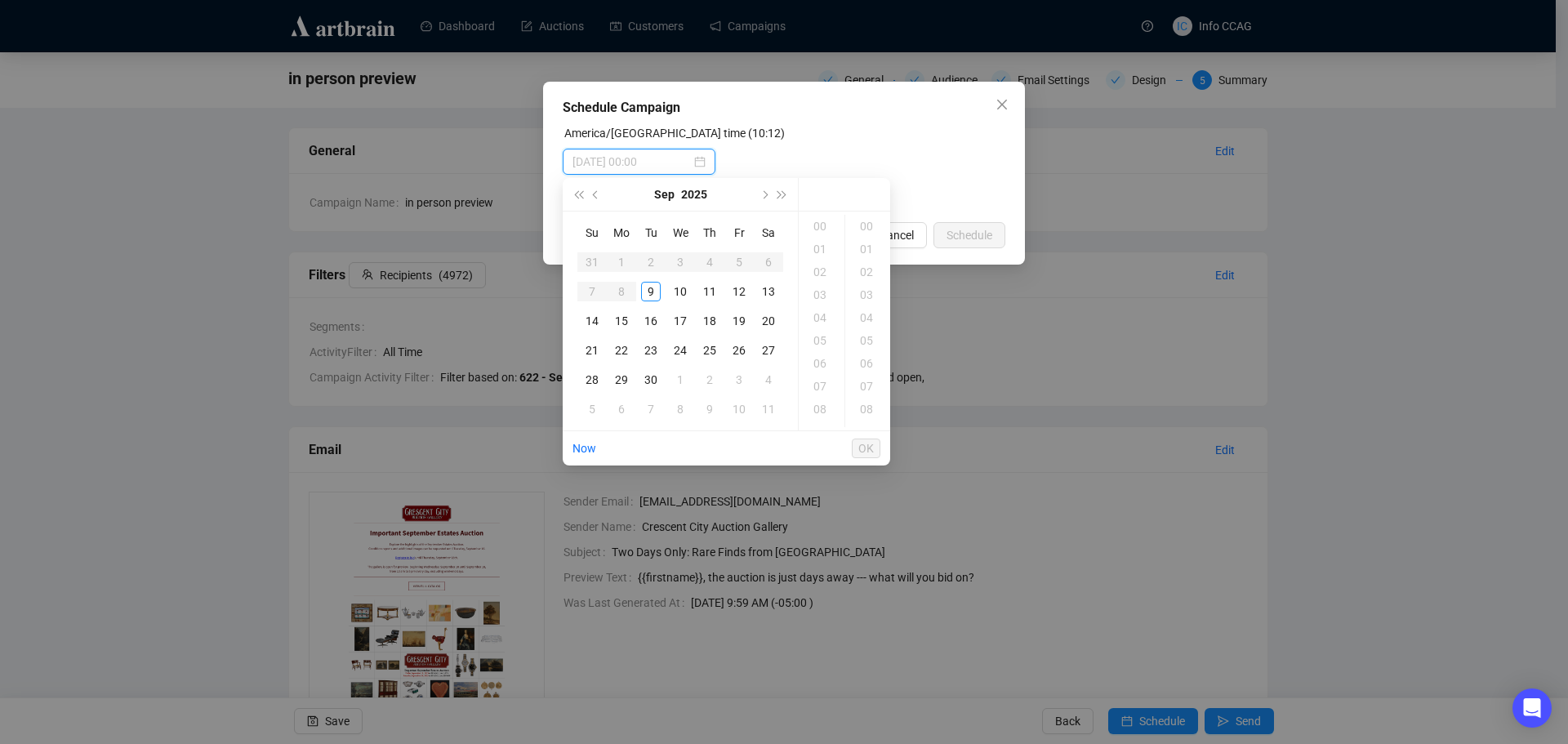
type input "[DATE] 00:00"
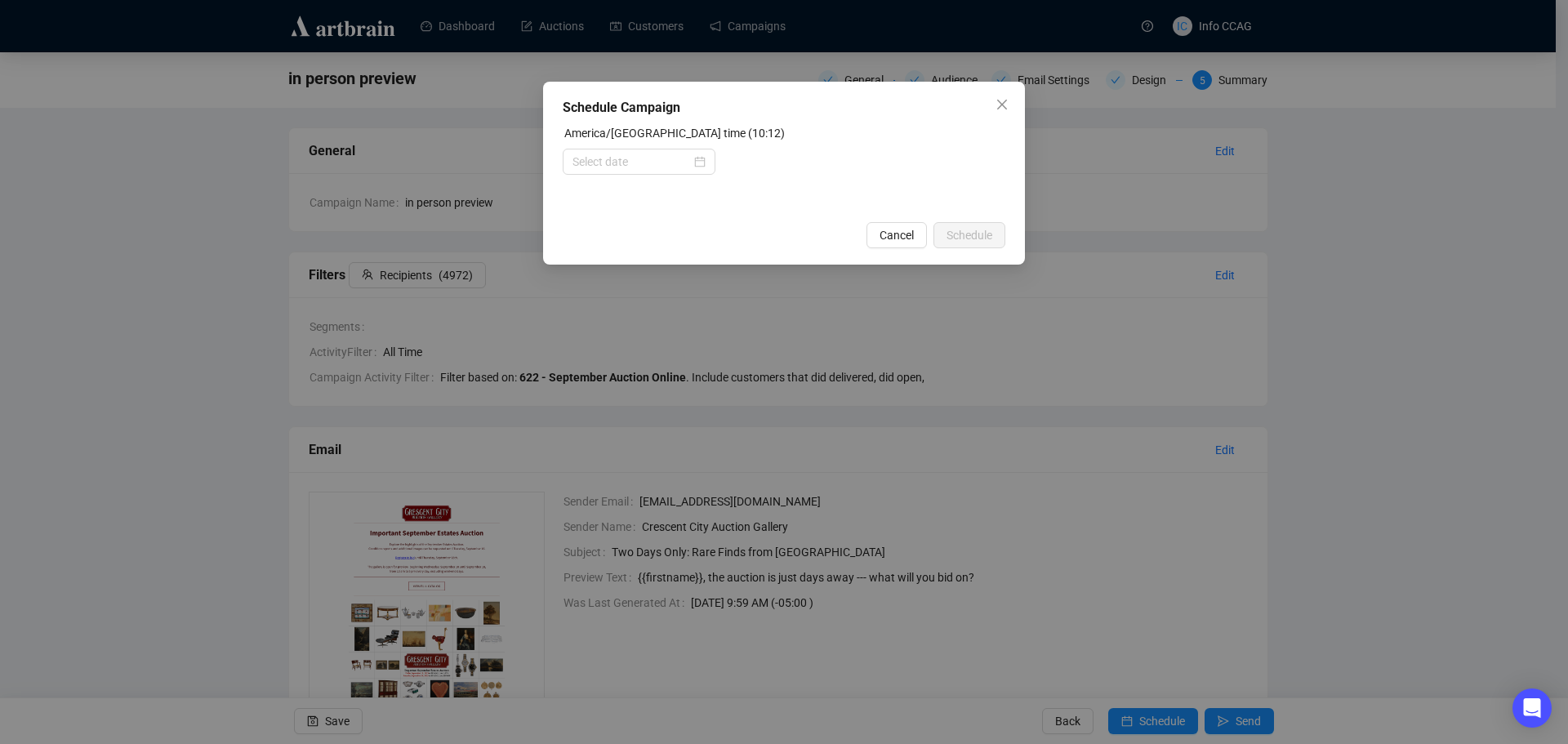
click at [902, 121] on div "Schedule Campaign America/[GEOGRAPHIC_DATA] time (10:12) Cancel Schedule" at bounding box center [784, 173] width 482 height 183
click at [1009, 104] on span "Close" at bounding box center [1002, 104] width 27 height 13
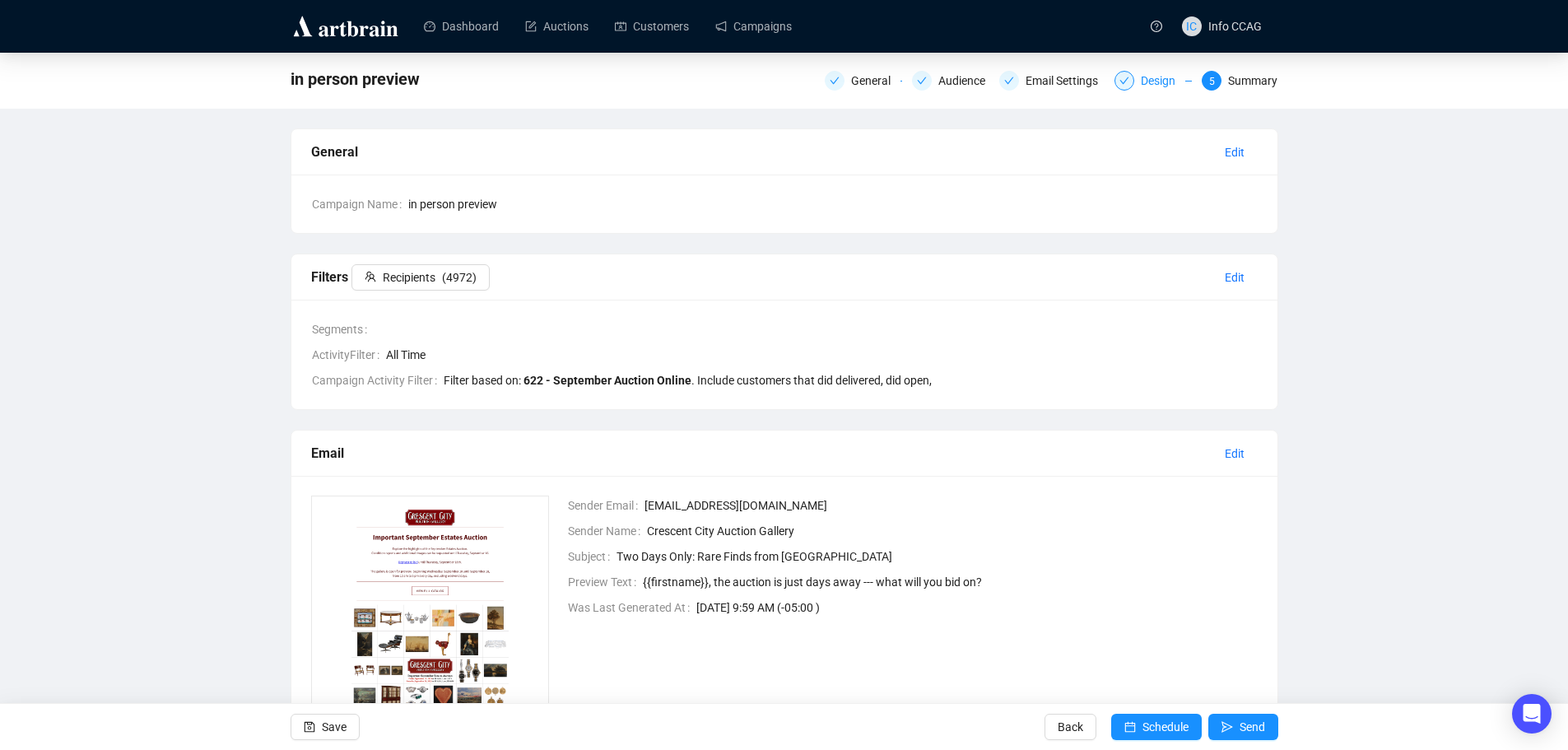
click at [1143, 79] on div "Design" at bounding box center [1163, 80] width 45 height 20
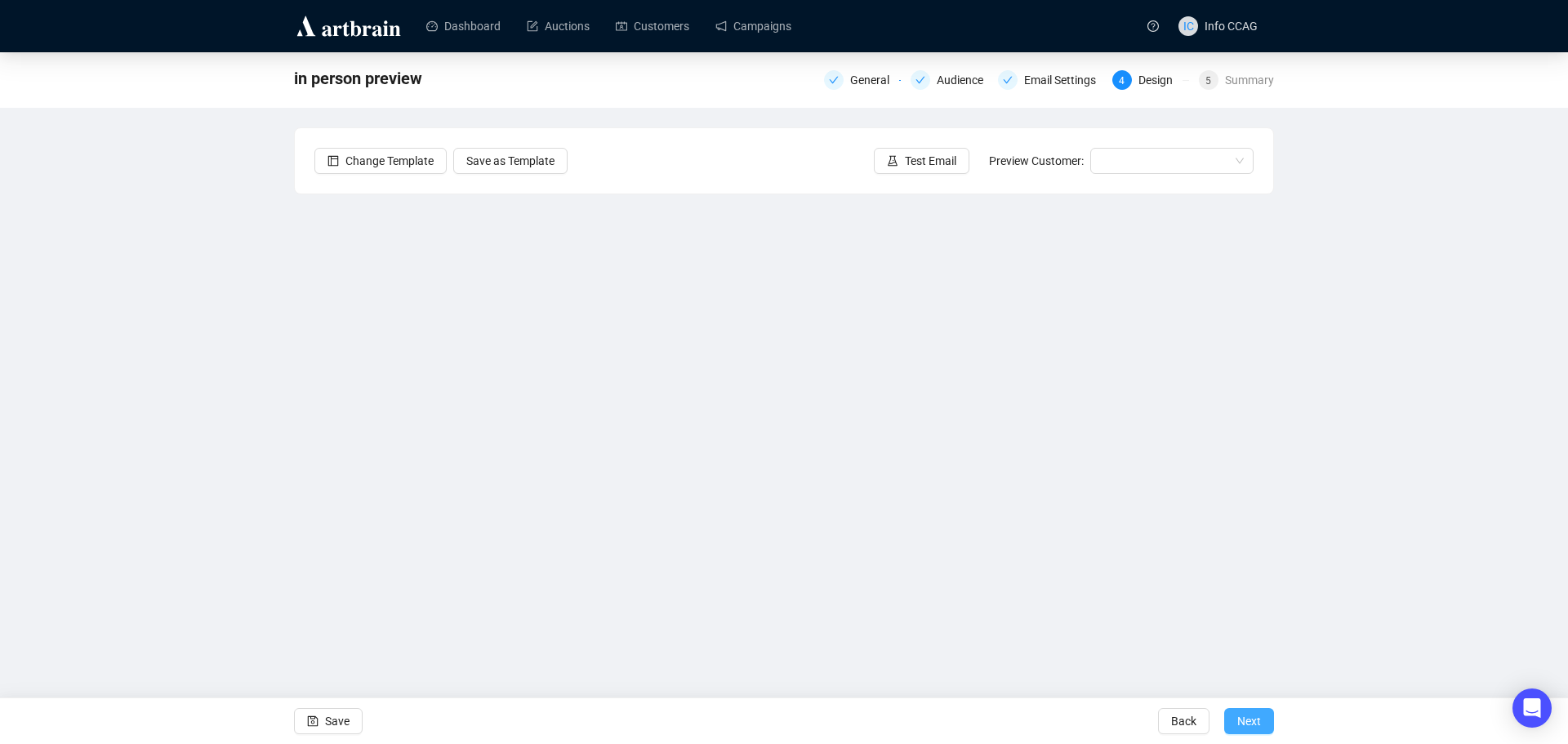
click at [1263, 713] on button "Next" at bounding box center [1249, 721] width 50 height 27
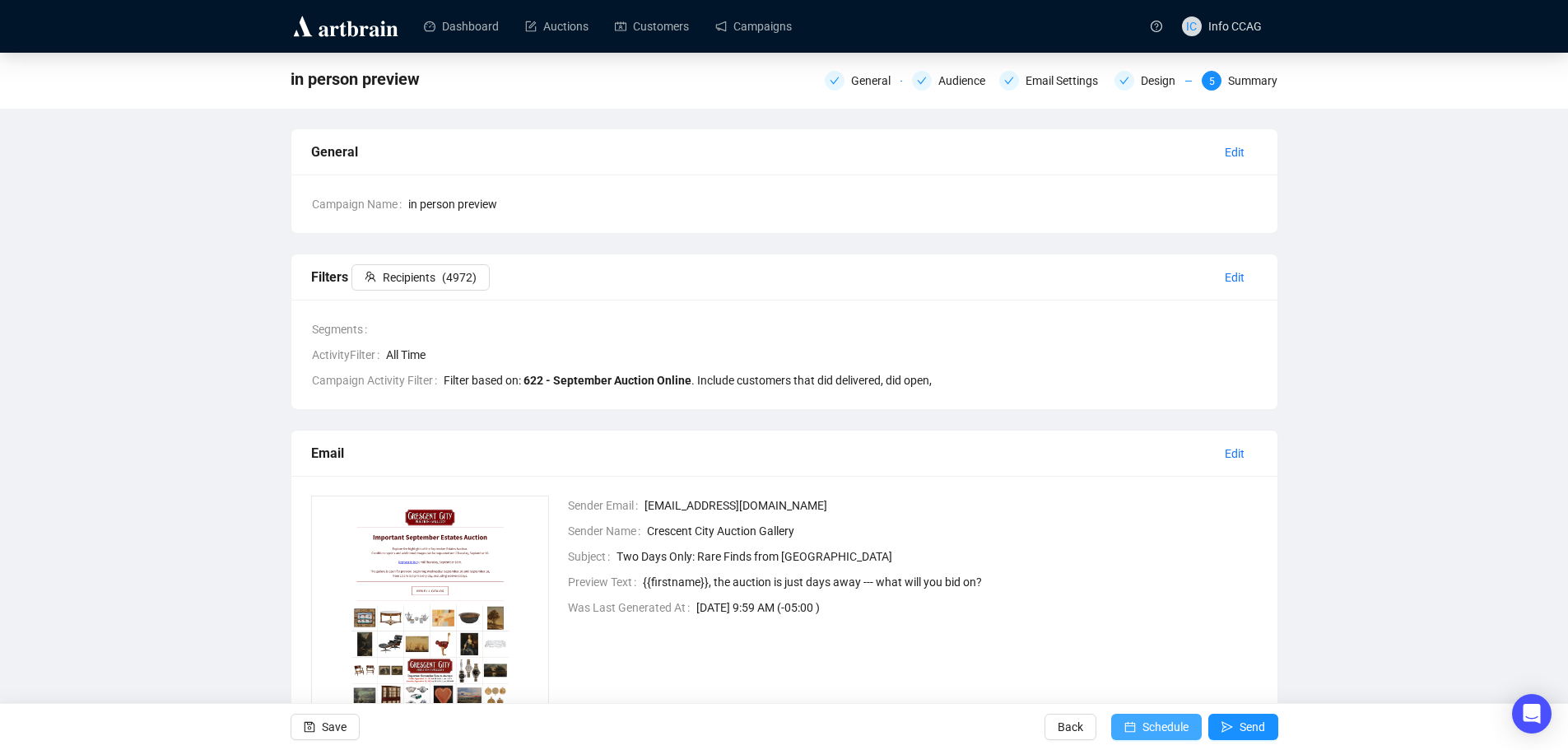
click at [1172, 722] on span "Schedule" at bounding box center [1165, 726] width 46 height 46
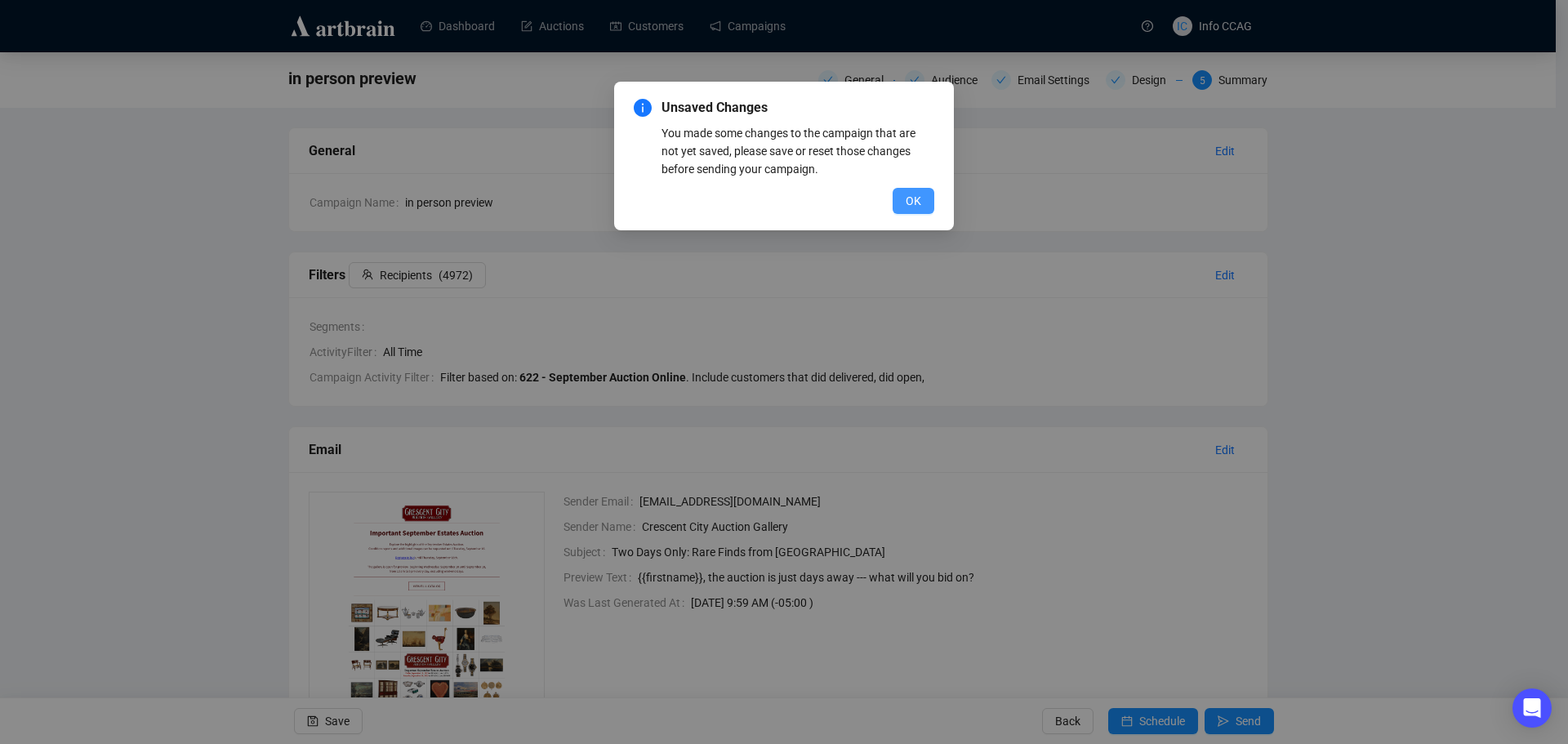
click at [919, 200] on span "OK" at bounding box center [914, 200] width 15 height 18
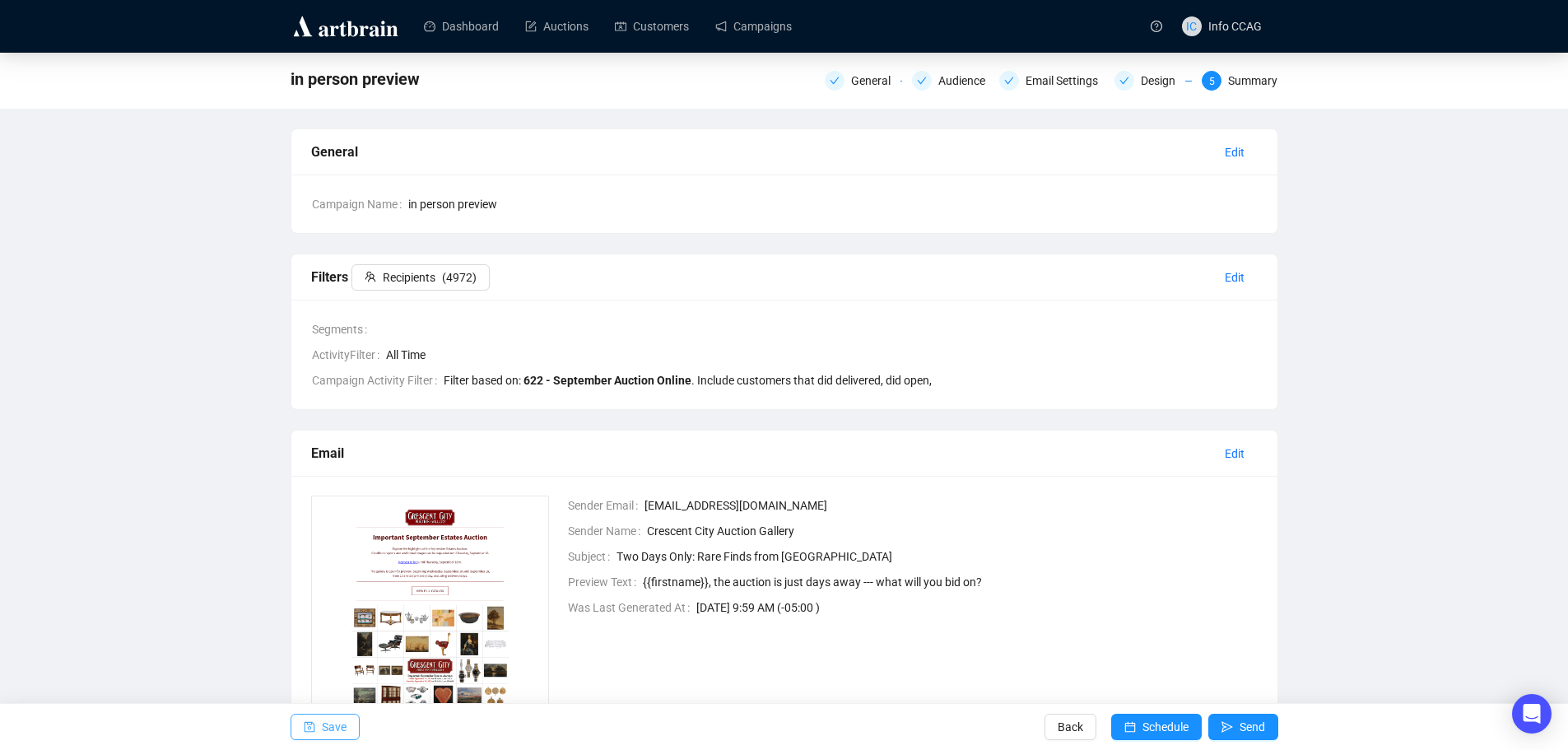
click at [320, 723] on button "Save" at bounding box center [325, 727] width 69 height 27
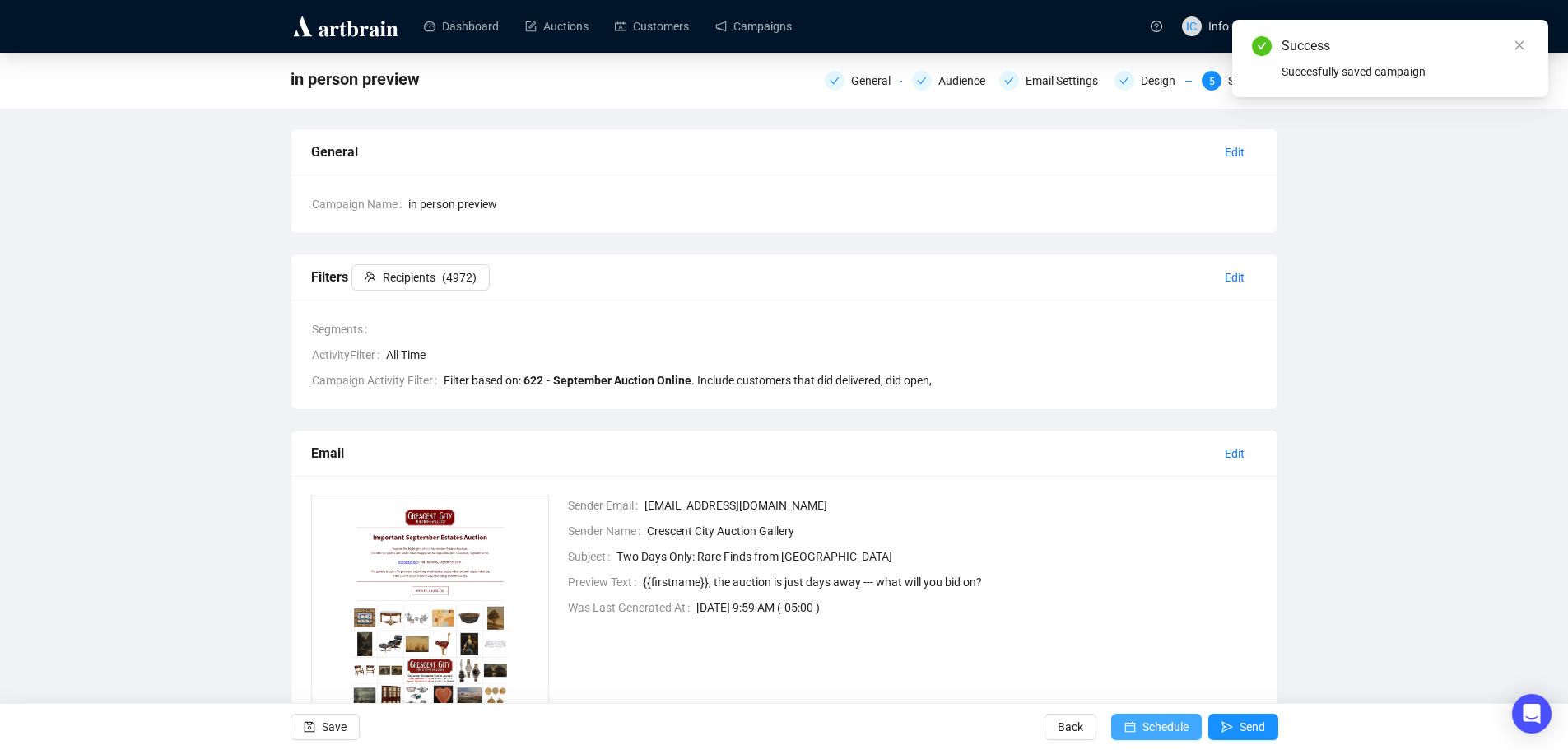
click at [1174, 717] on span "Schedule" at bounding box center [1165, 726] width 46 height 46
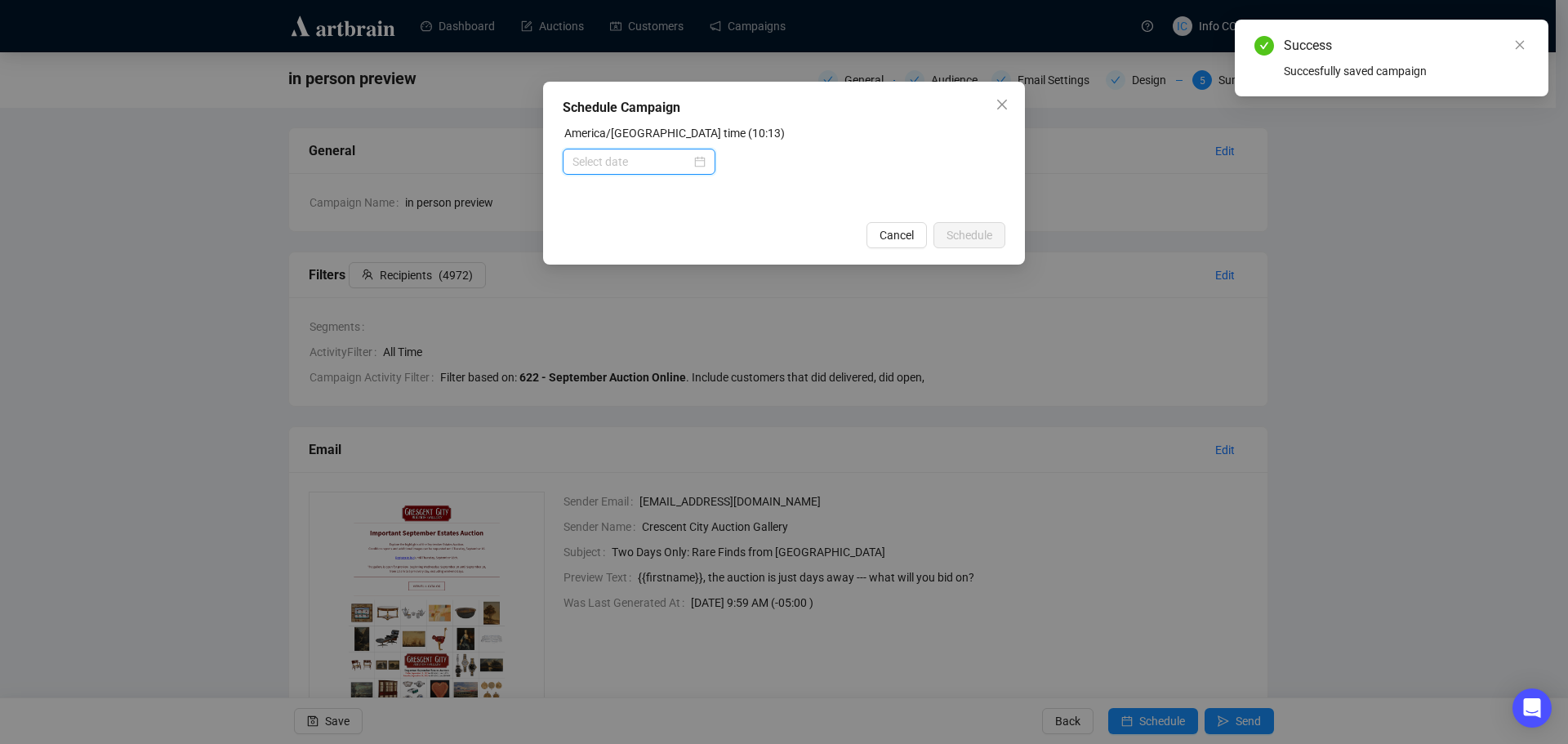
click at [642, 162] on input at bounding box center [631, 162] width 118 height 18
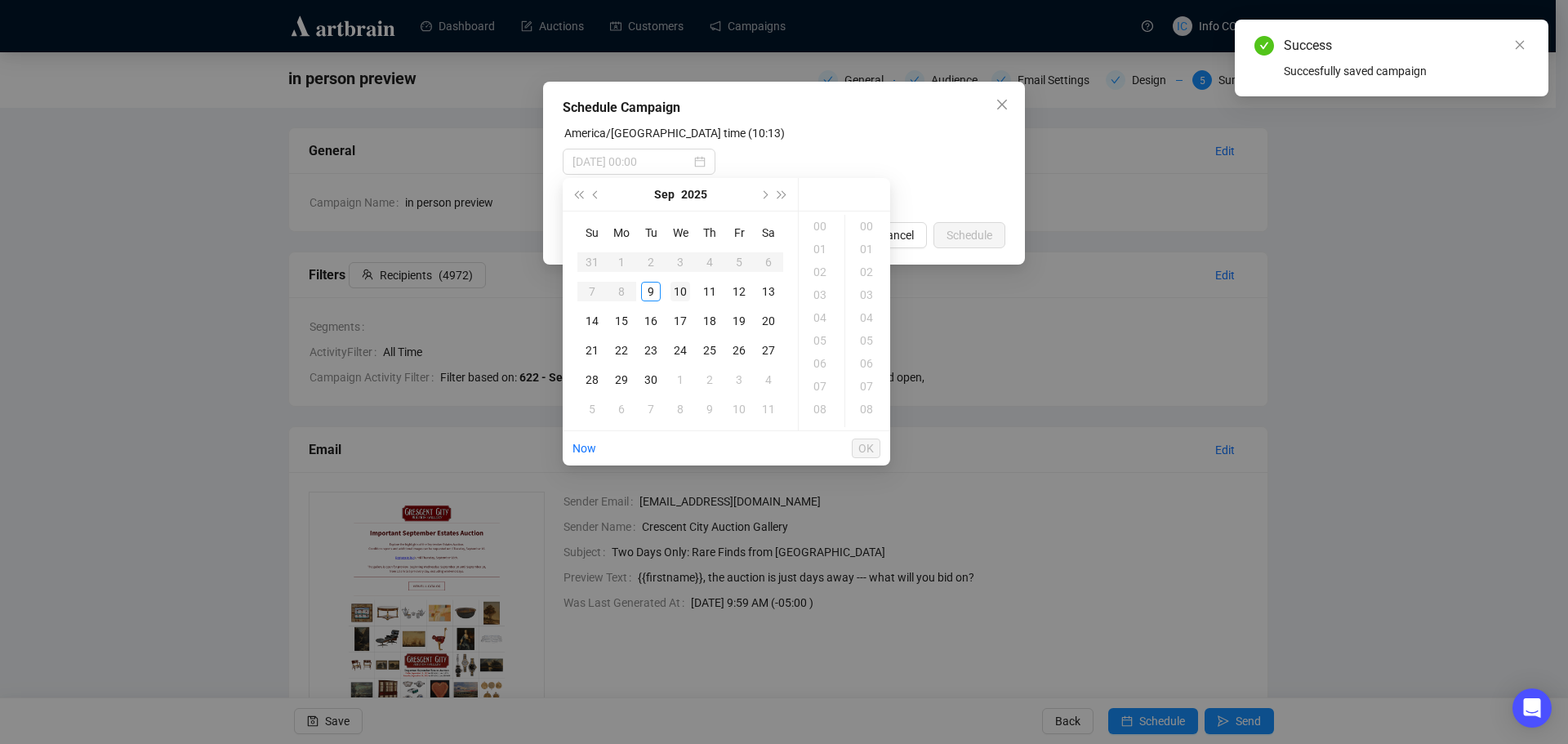
click at [678, 288] on div "10" at bounding box center [680, 291] width 20 height 20
click at [822, 272] on div "09" at bounding box center [822, 269] width 39 height 23
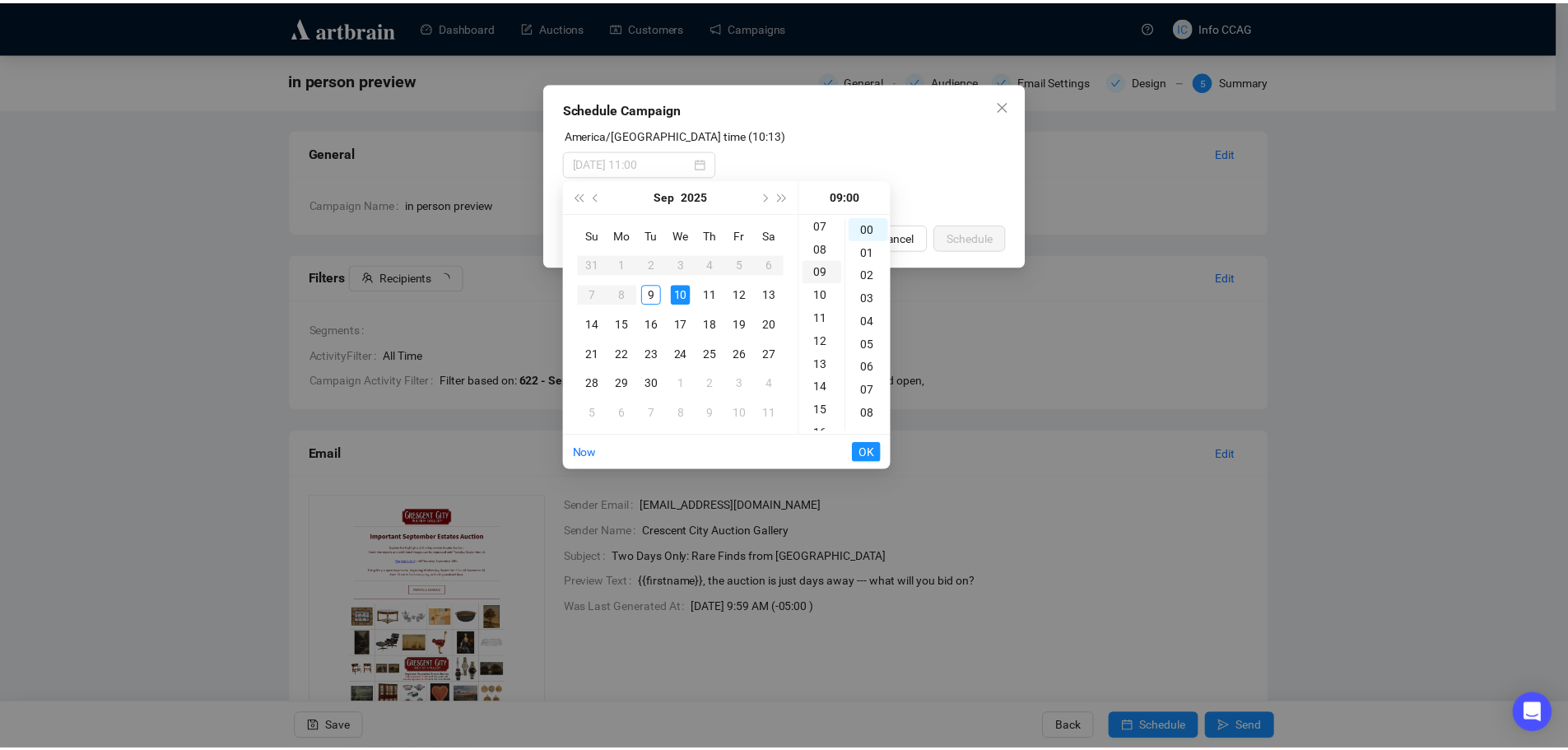
scroll to position [208, 0]
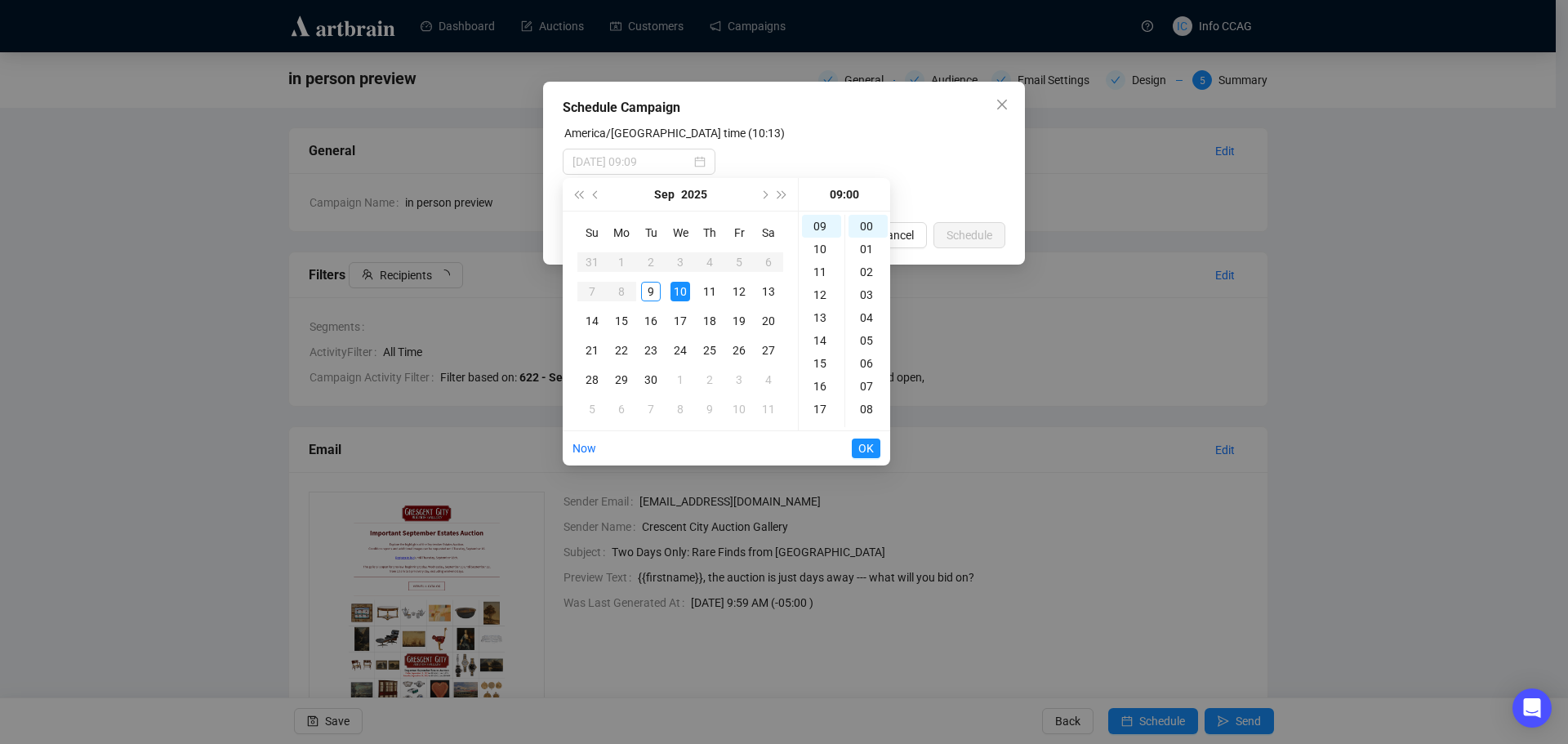
type input "[DATE] 09:00"
click at [861, 446] on span "OK" at bounding box center [866, 448] width 15 height 31
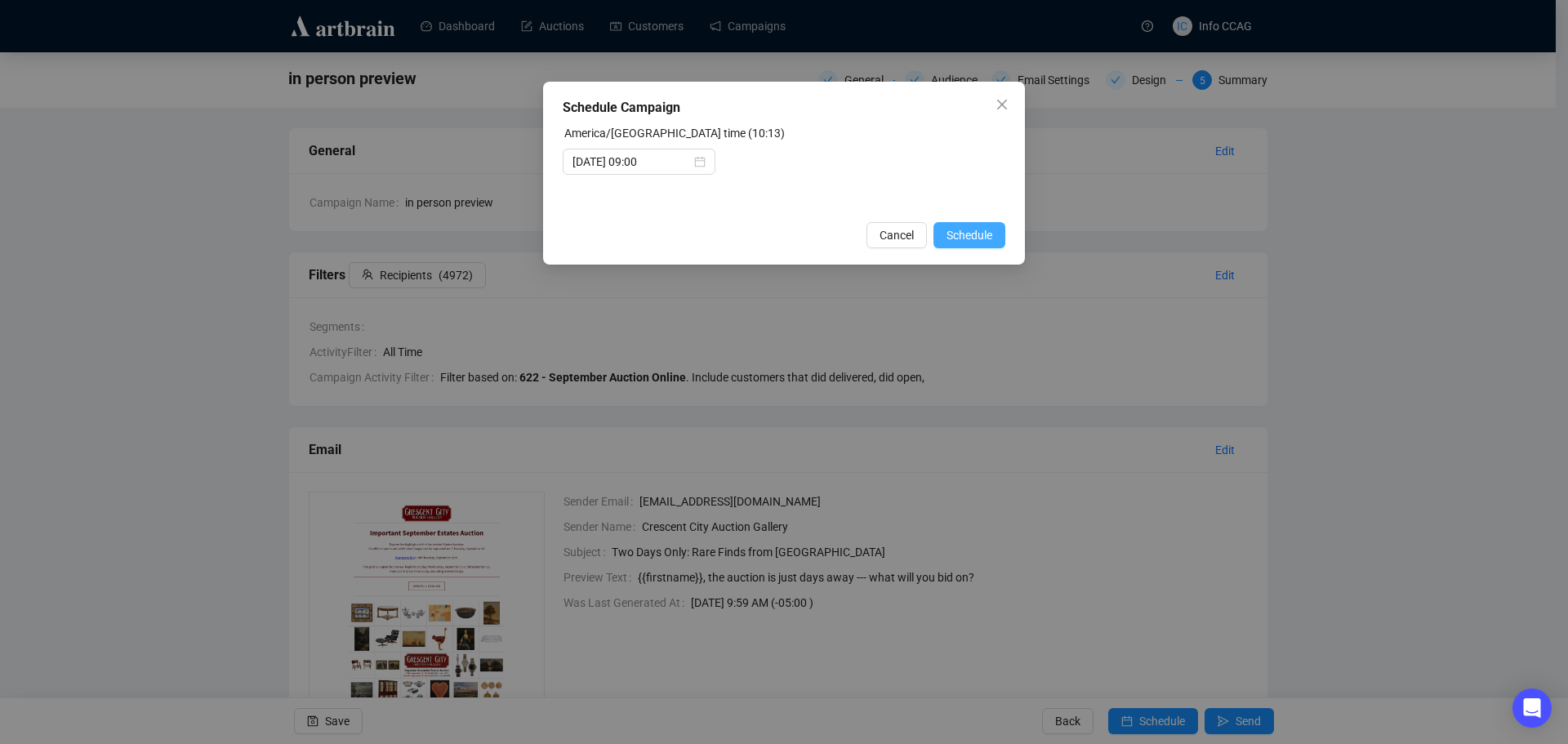
click at [975, 233] on span "Schedule" at bounding box center [969, 234] width 45 height 18
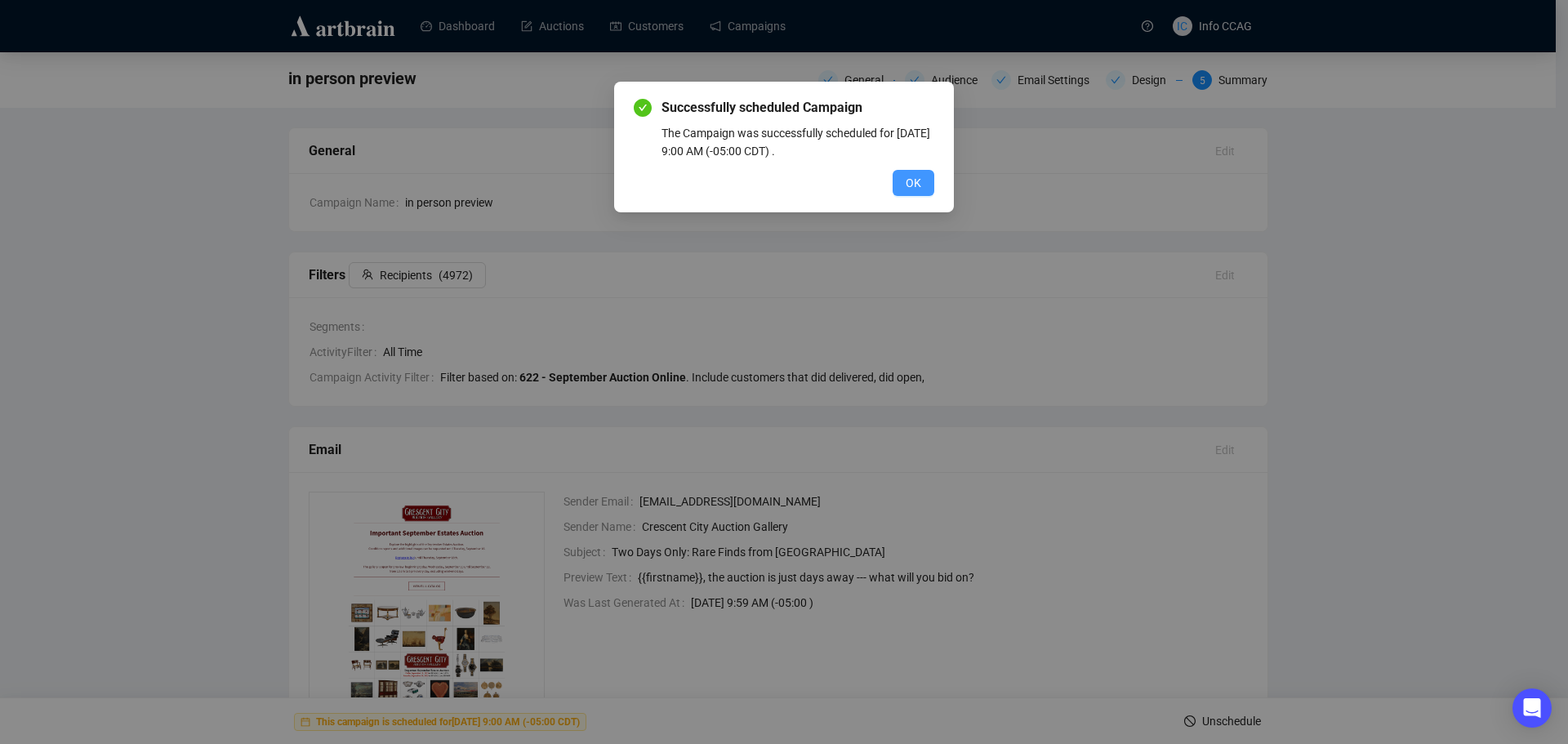
click at [902, 180] on button "OK" at bounding box center [914, 183] width 42 height 27
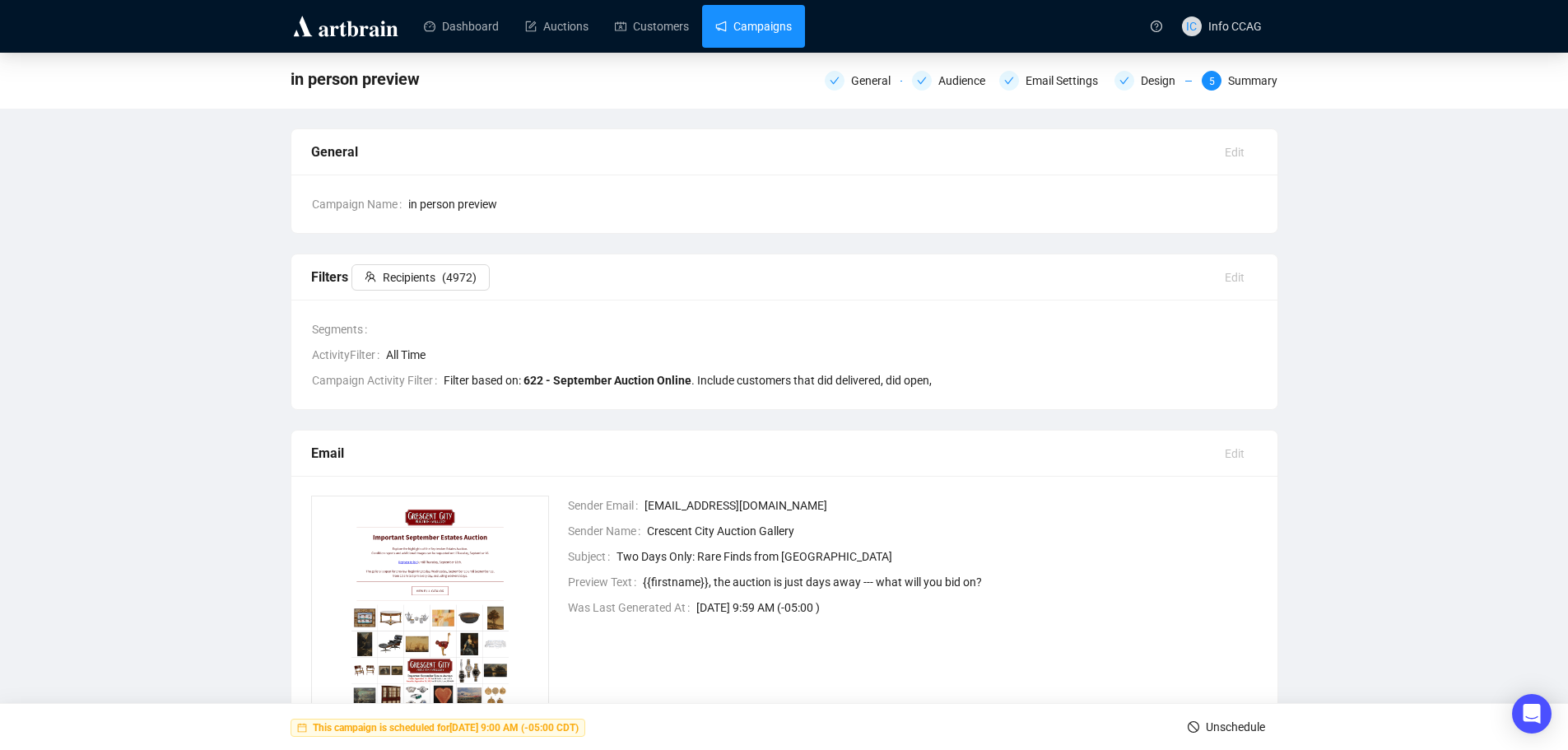
click at [739, 23] on link "Campaigns" at bounding box center [753, 27] width 77 height 43
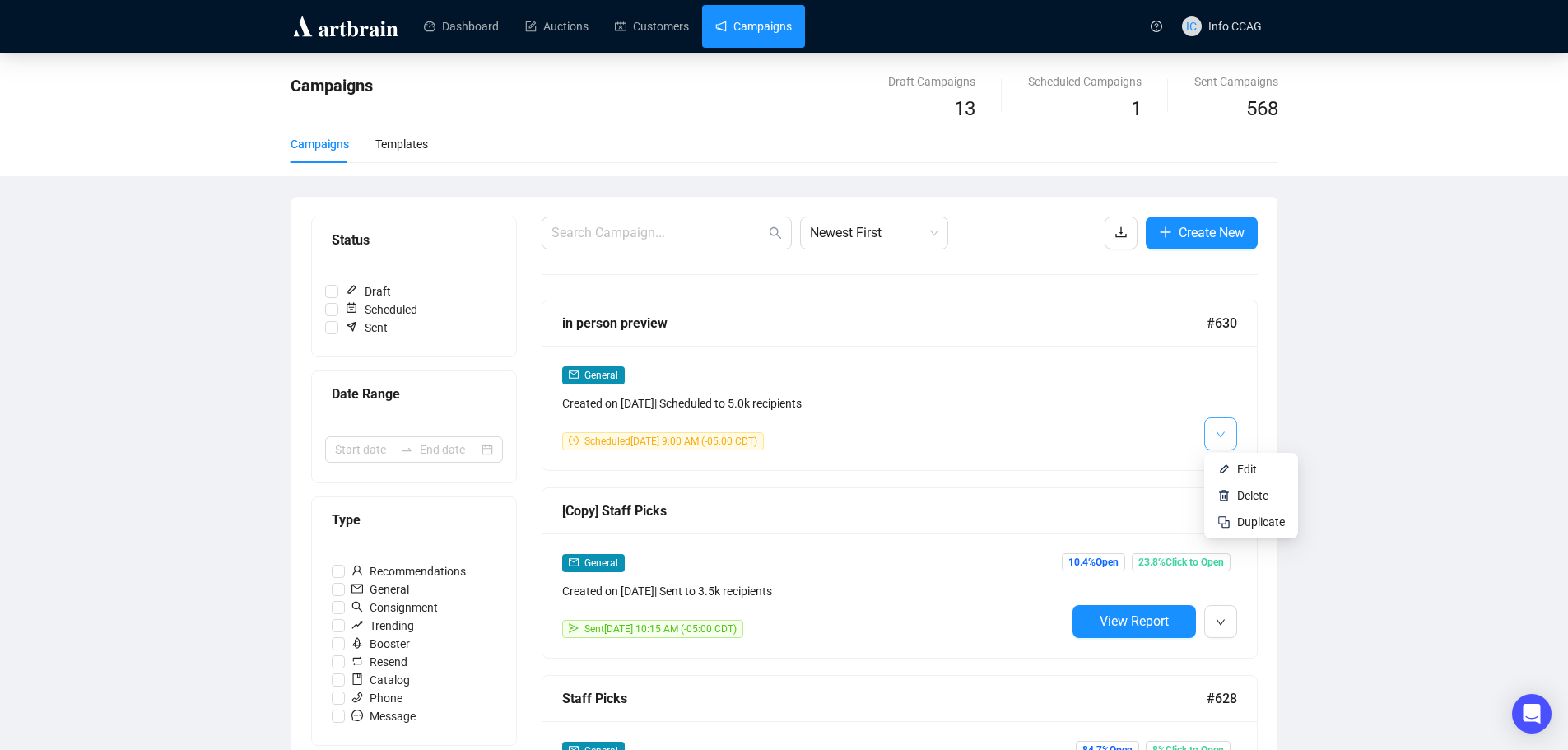
click at [1223, 435] on icon "down" at bounding box center [1220, 434] width 9 height 9
click at [1240, 519] on span "Duplicate" at bounding box center [1260, 522] width 47 height 13
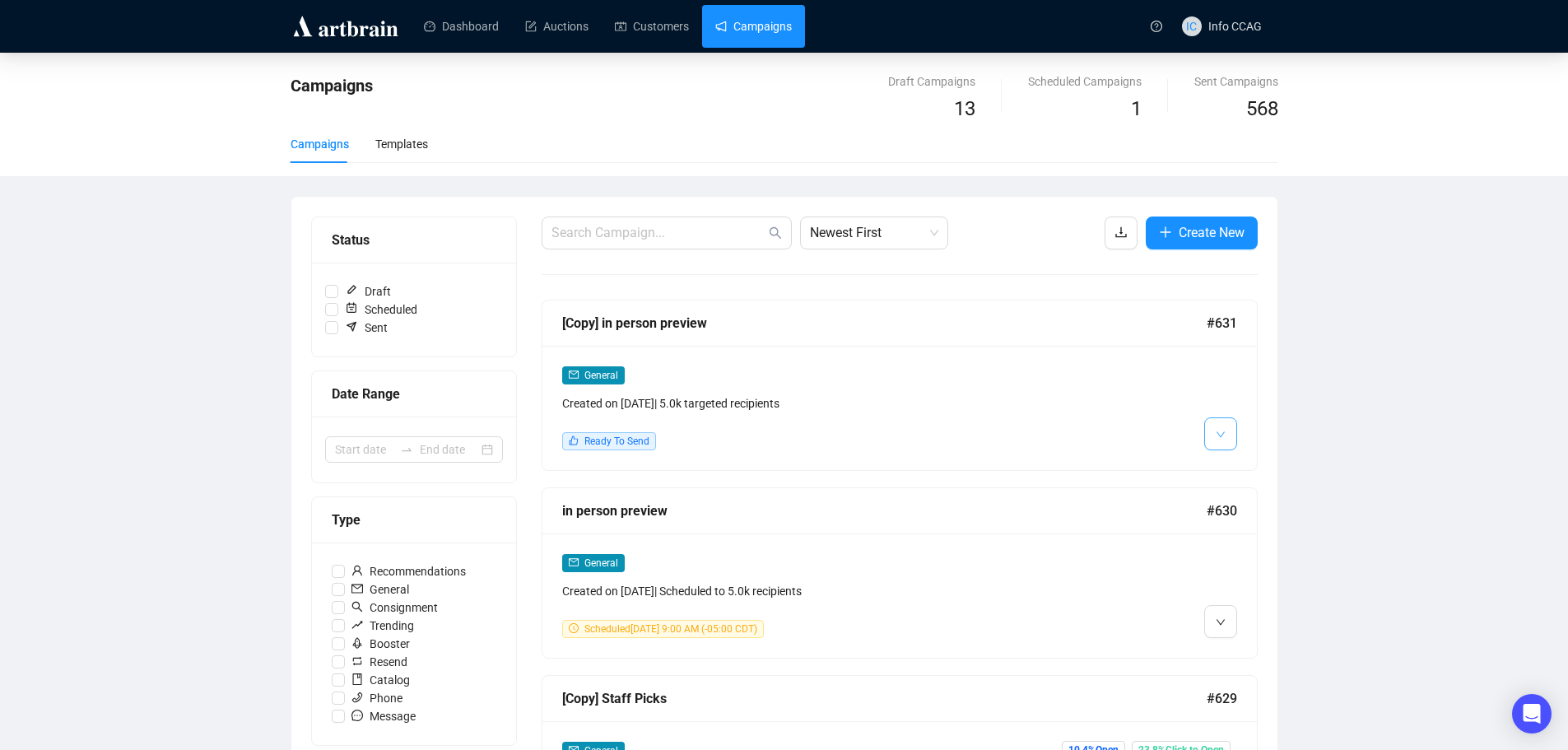
click at [1219, 426] on span "button" at bounding box center [1220, 434] width 9 height 21
click at [1236, 461] on li "Edit" at bounding box center [1251, 469] width 87 height 27
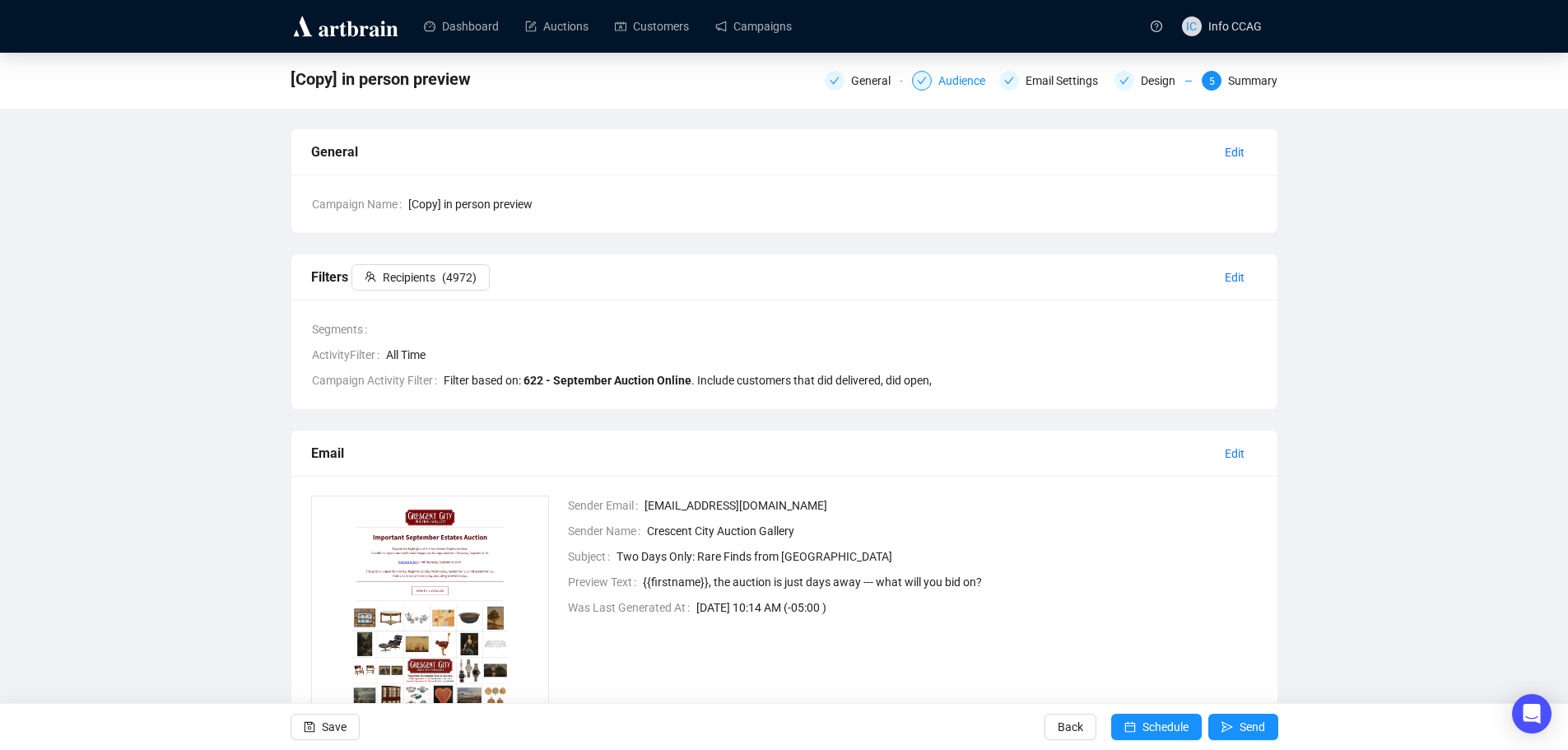
click at [963, 78] on div "Audience" at bounding box center [966, 80] width 57 height 20
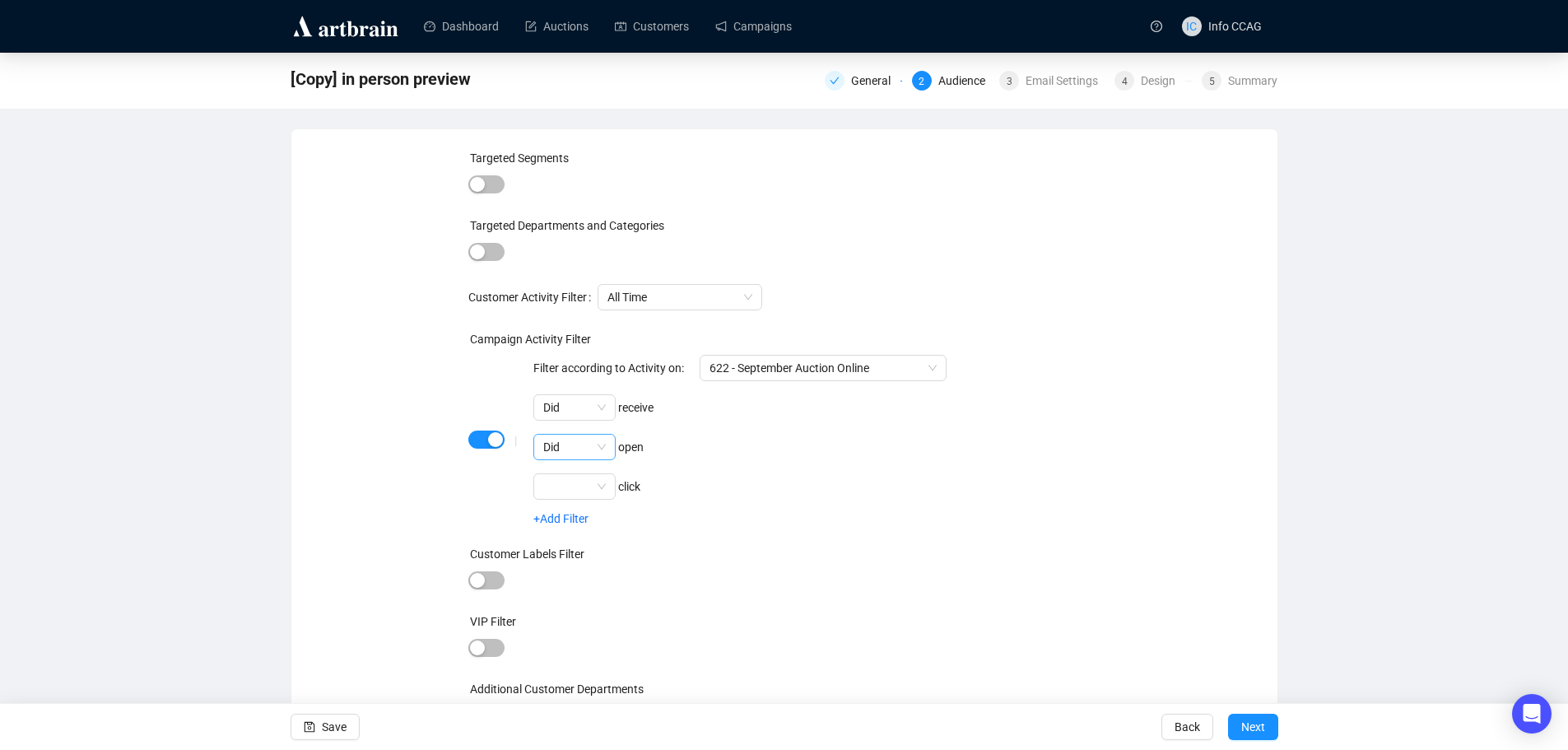
click at [609, 445] on div "Did" at bounding box center [574, 447] width 82 height 27
click at [587, 503] on div "Did not" at bounding box center [575, 506] width 56 height 18
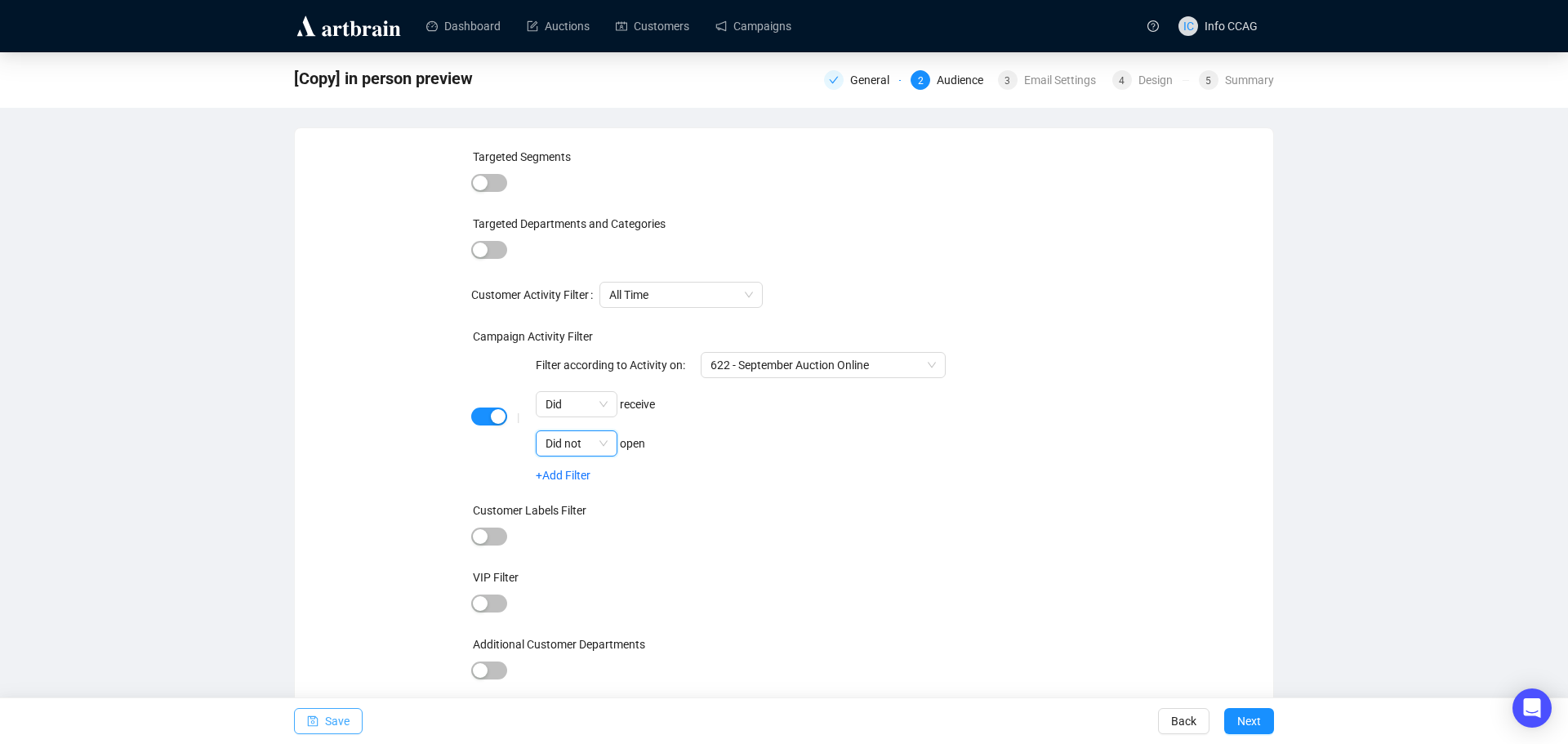
click at [334, 717] on span "Save" at bounding box center [337, 720] width 25 height 45
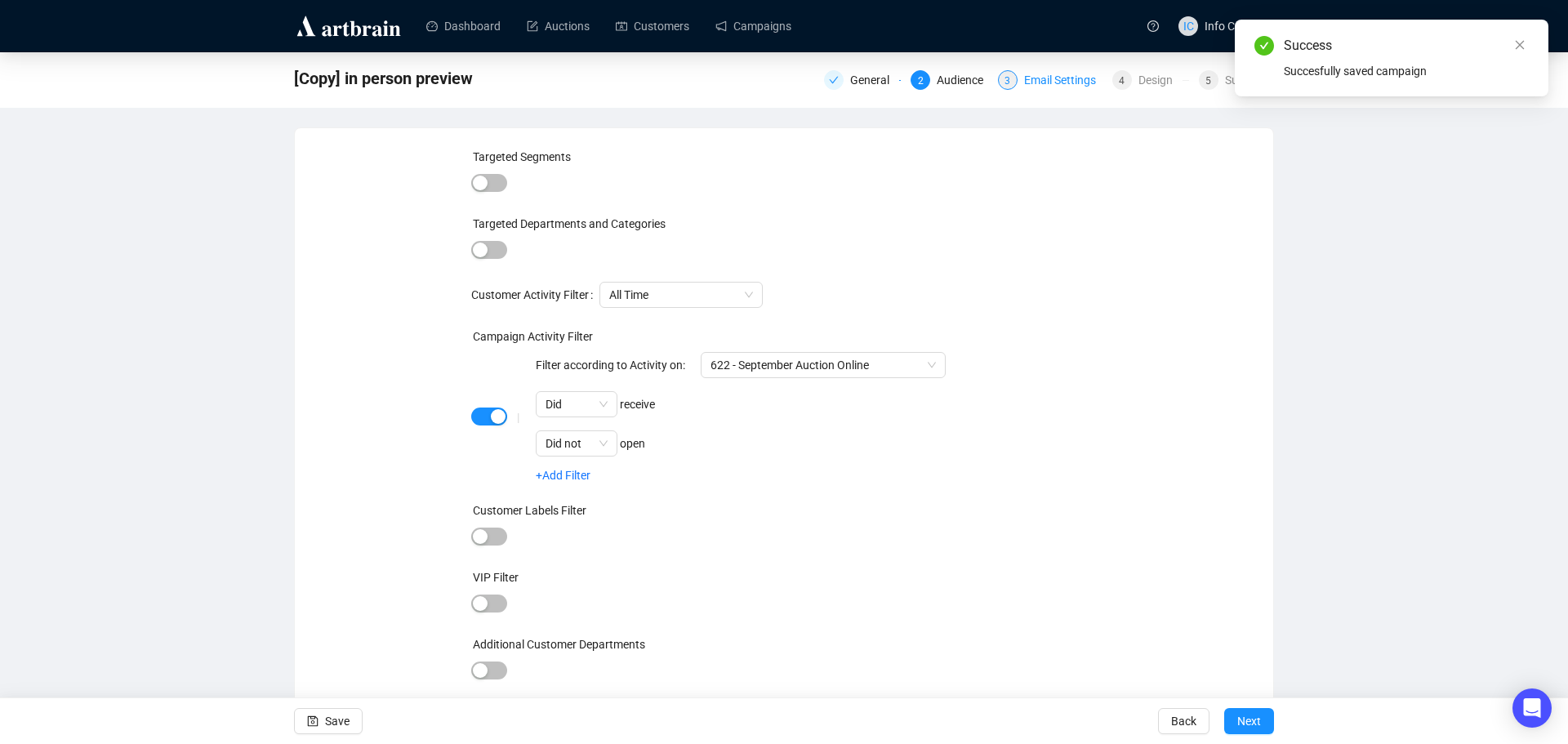
click at [1031, 81] on div "Email Settings" at bounding box center [1064, 80] width 81 height 20
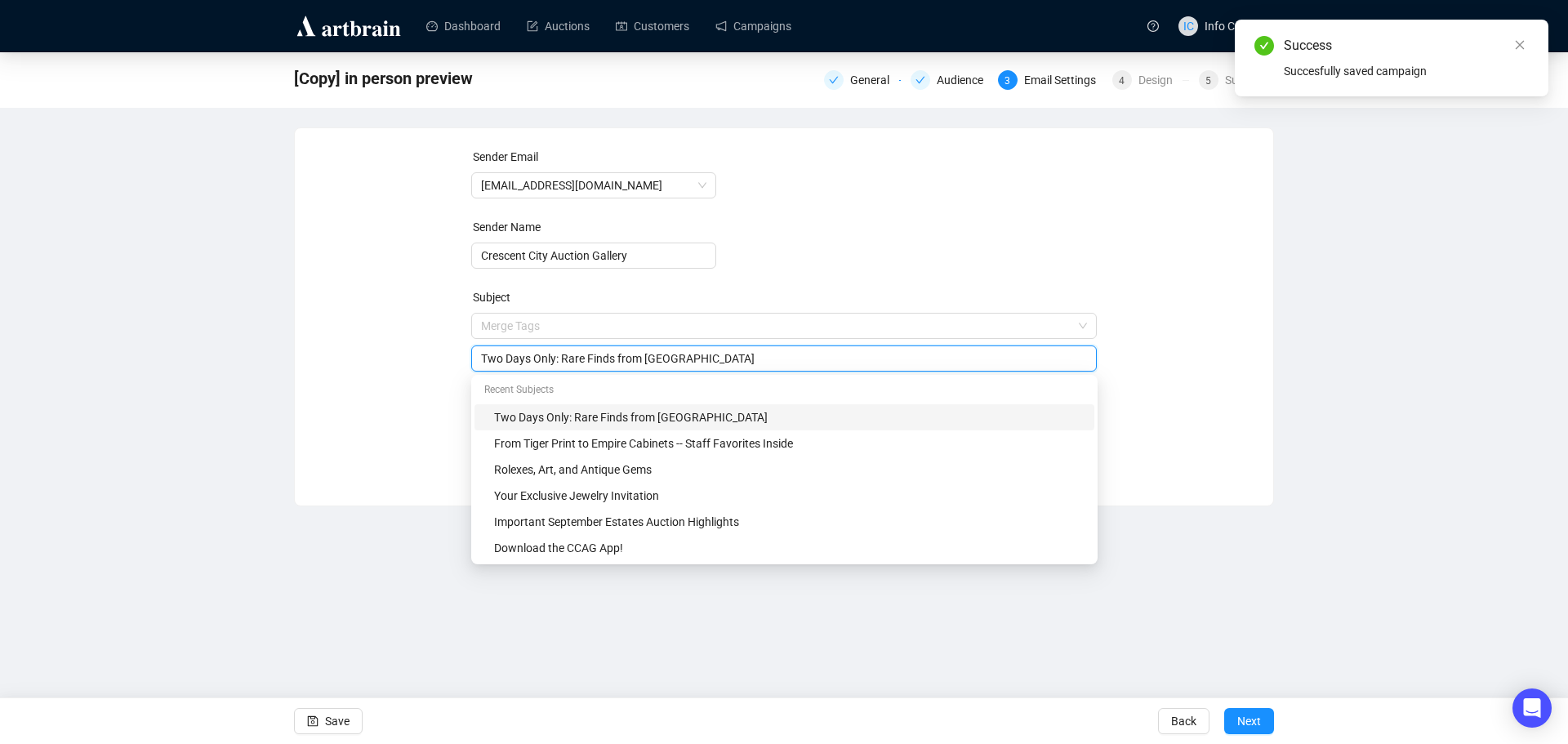
click at [767, 328] on span "Merge Tags Two Days Only: Rare Finds from [GEOGRAPHIC_DATA]" at bounding box center [784, 341] width 626 height 45
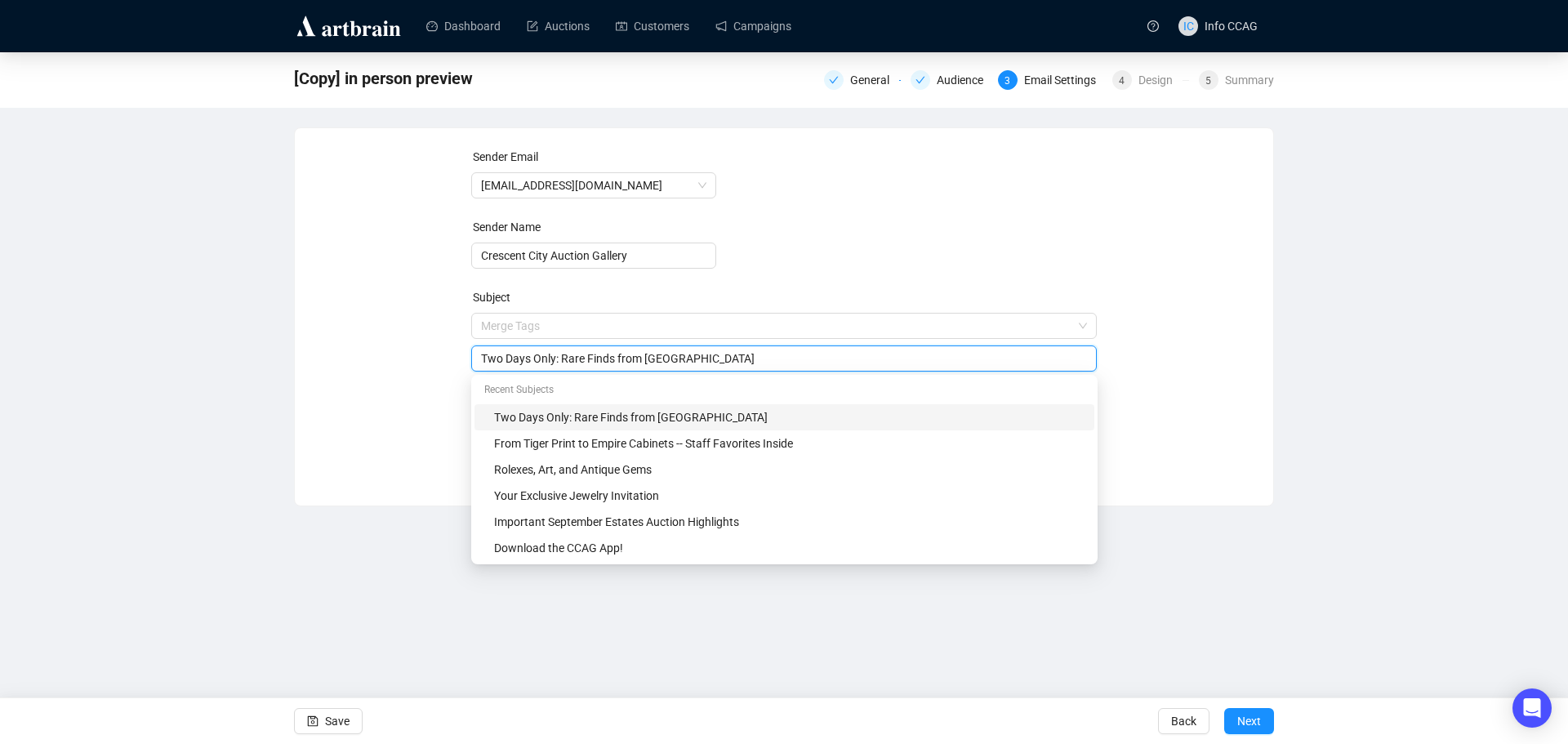
drag, startPoint x: 751, startPoint y: 360, endPoint x: 442, endPoint y: 365, distance: 309.0
click at [442, 365] on div "Sender Email [EMAIL_ADDRESS][DOMAIN_NAME] Sender Name Crescent City Auction Gal…" at bounding box center [784, 304] width 939 height 314
type input "You Have to See This Catalog"
click at [928, 280] on form "Sender Email [EMAIL_ADDRESS][DOMAIN_NAME] Sender Name Crescent City Auction Gal…" at bounding box center [784, 295] width 626 height 294
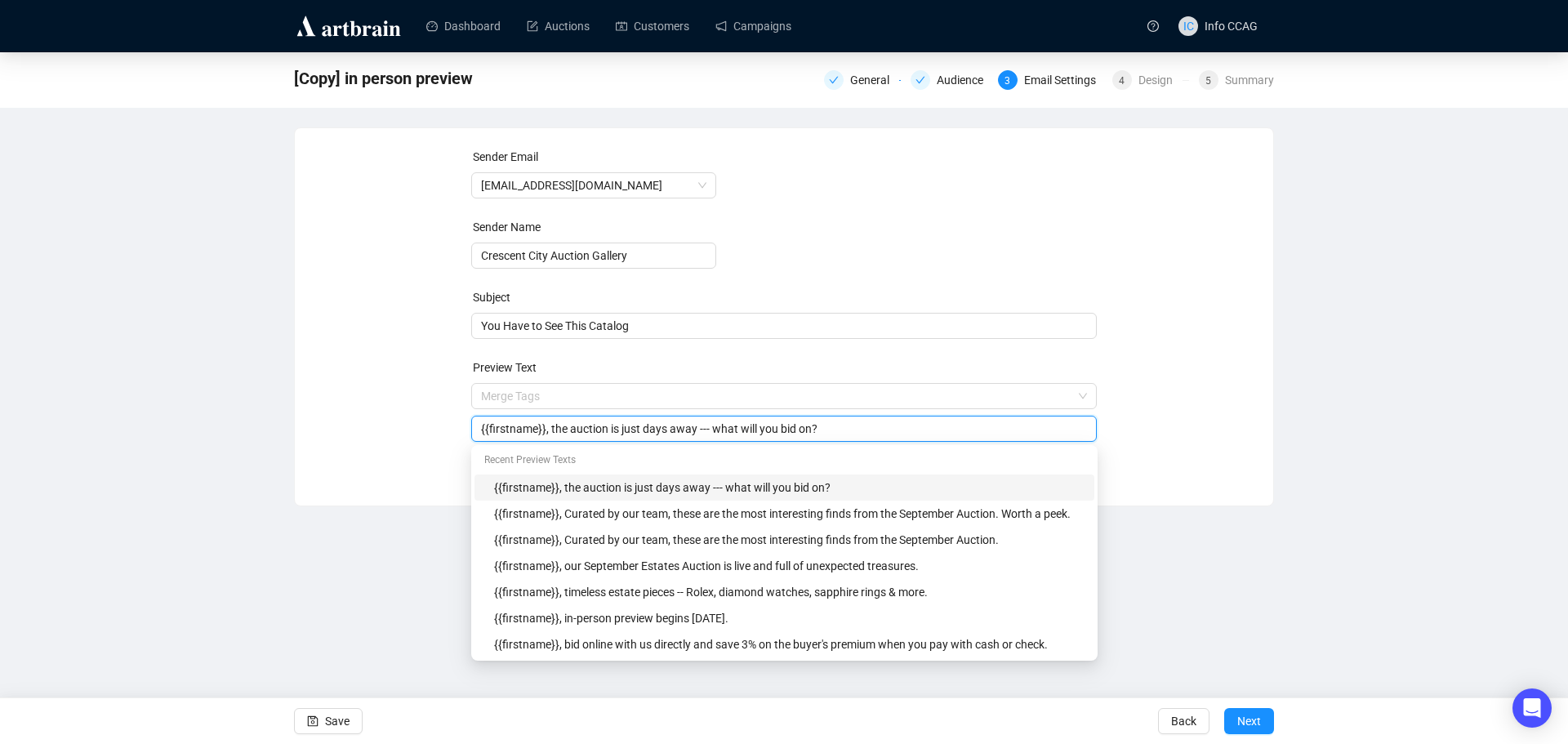
drag, startPoint x: 848, startPoint y: 434, endPoint x: 549, endPoint y: 435, distance: 299.0
click at [549, 435] on input "{{firstname}}, the auction is just days away --- what will you bid on?" at bounding box center [784, 428] width 606 height 18
type input "{{firstname}}, rare finds, fine jewelry & timeless furniture - read the full pr…"
click at [1163, 356] on div "Sender Email [EMAIL_ADDRESS][DOMAIN_NAME] Sender Name Crescent City Auction Gal…" at bounding box center [784, 304] width 939 height 314
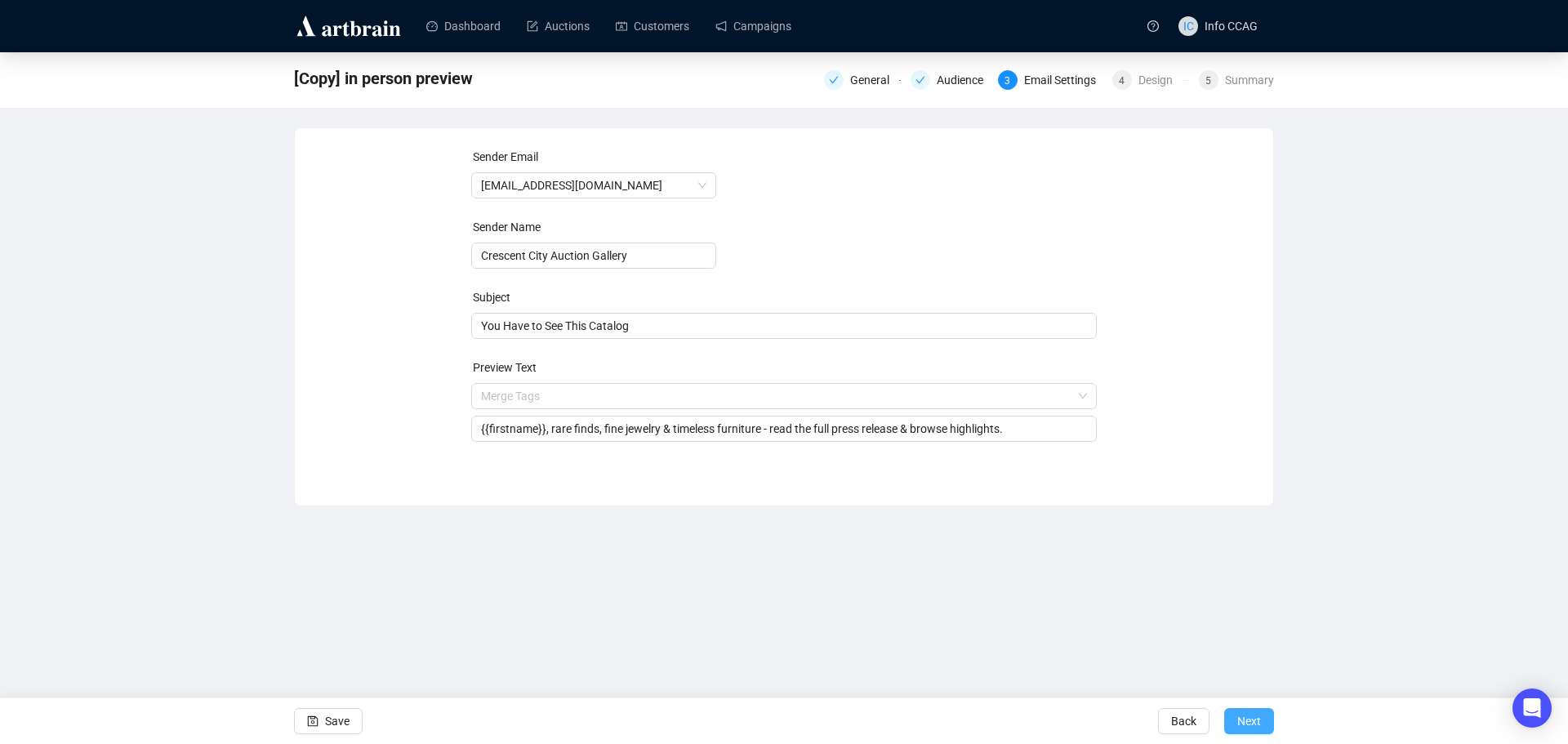
click at [1260, 729] on span "Next" at bounding box center [1250, 720] width 24 height 45
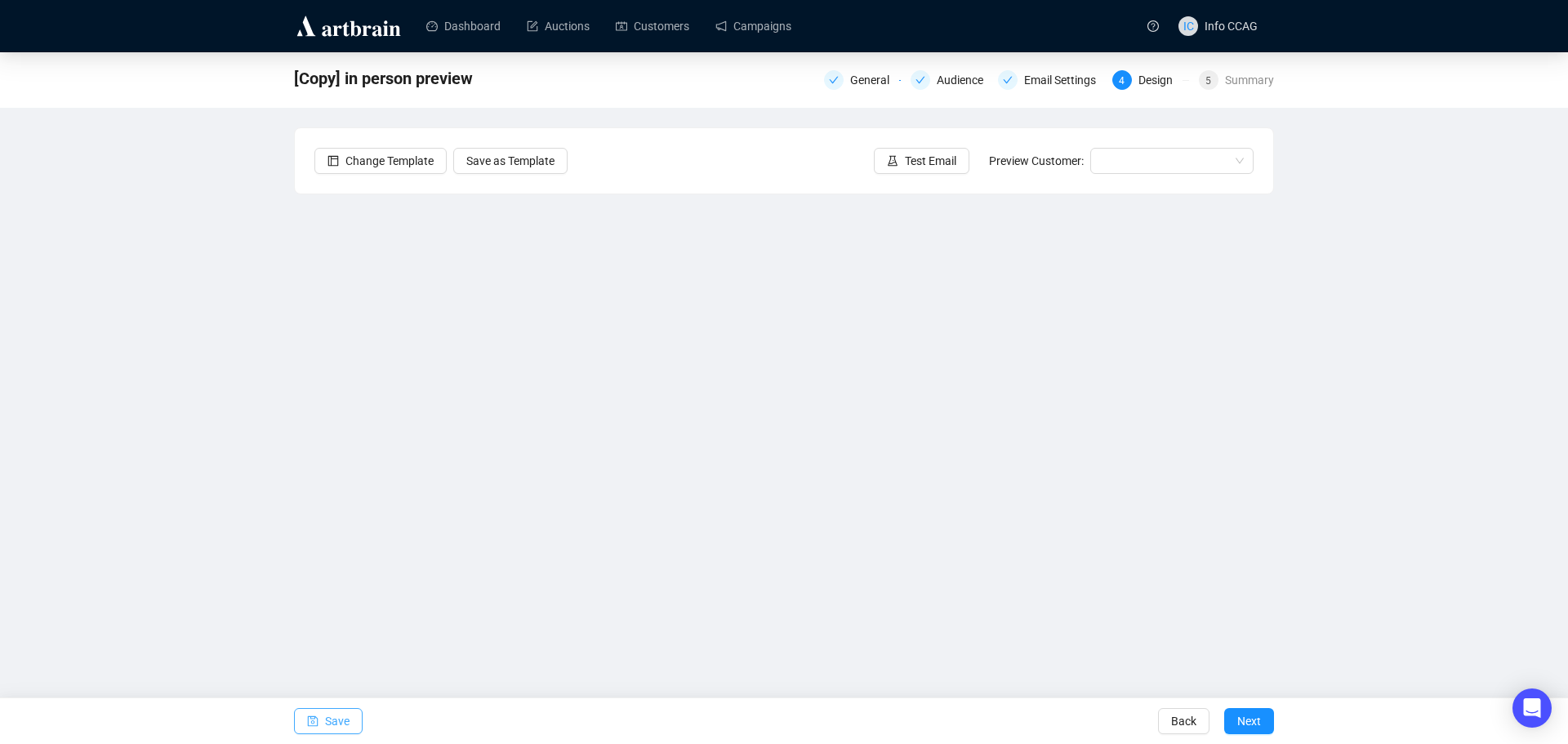
click at [329, 723] on span "Save" at bounding box center [337, 720] width 25 height 45
click at [1262, 714] on button "Next" at bounding box center [1249, 721] width 50 height 27
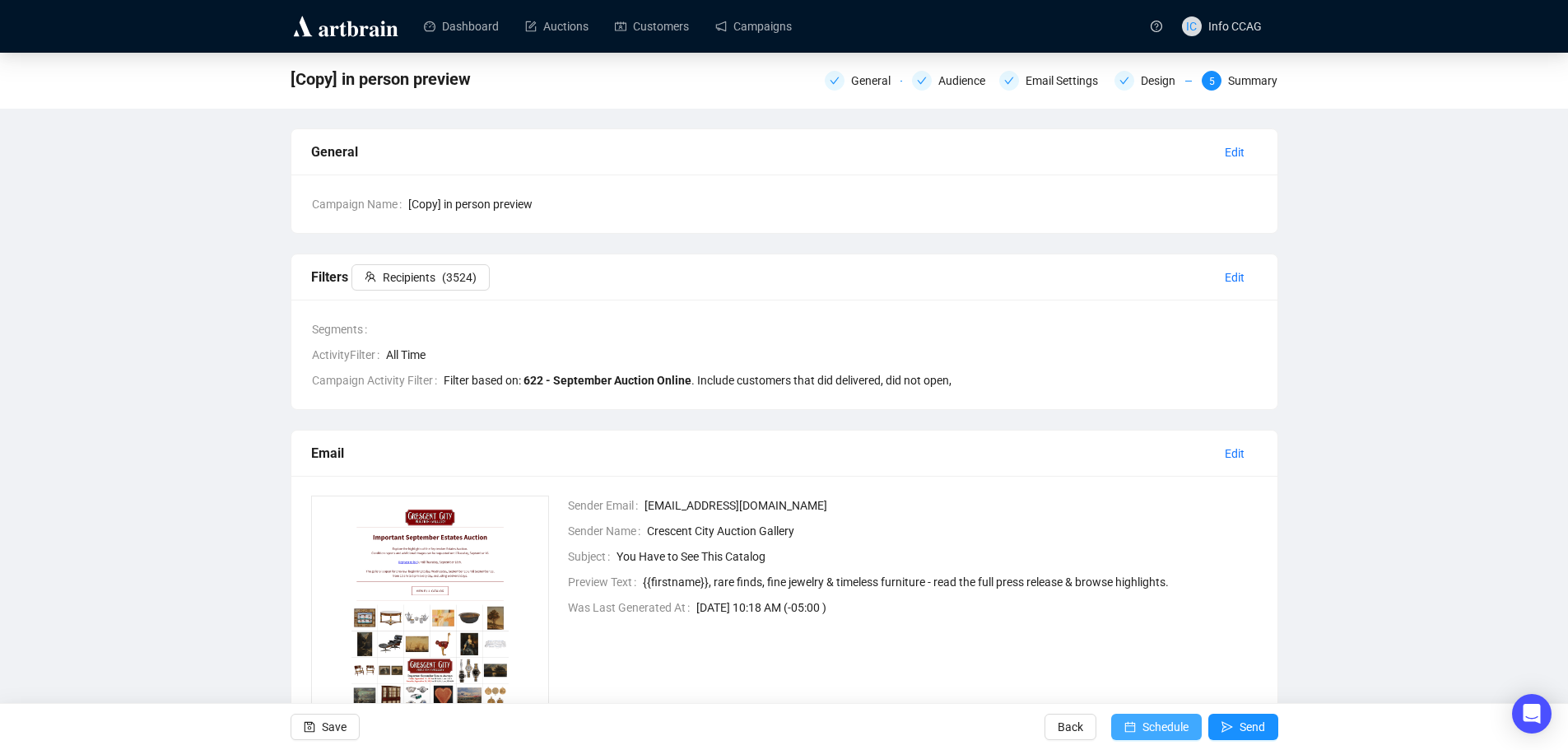
click at [1186, 730] on span "Schedule" at bounding box center [1165, 726] width 46 height 46
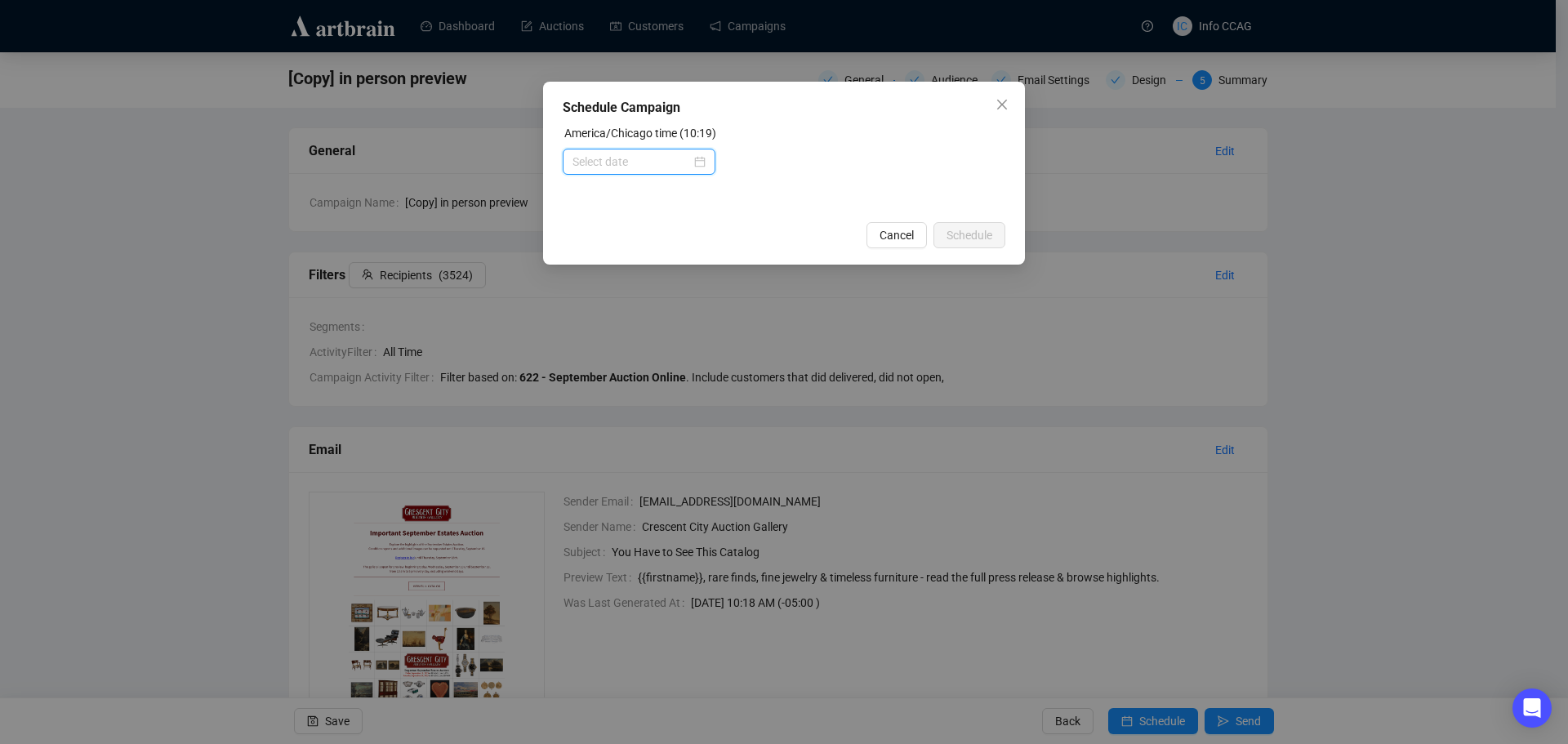
click at [656, 153] on input at bounding box center [631, 162] width 118 height 18
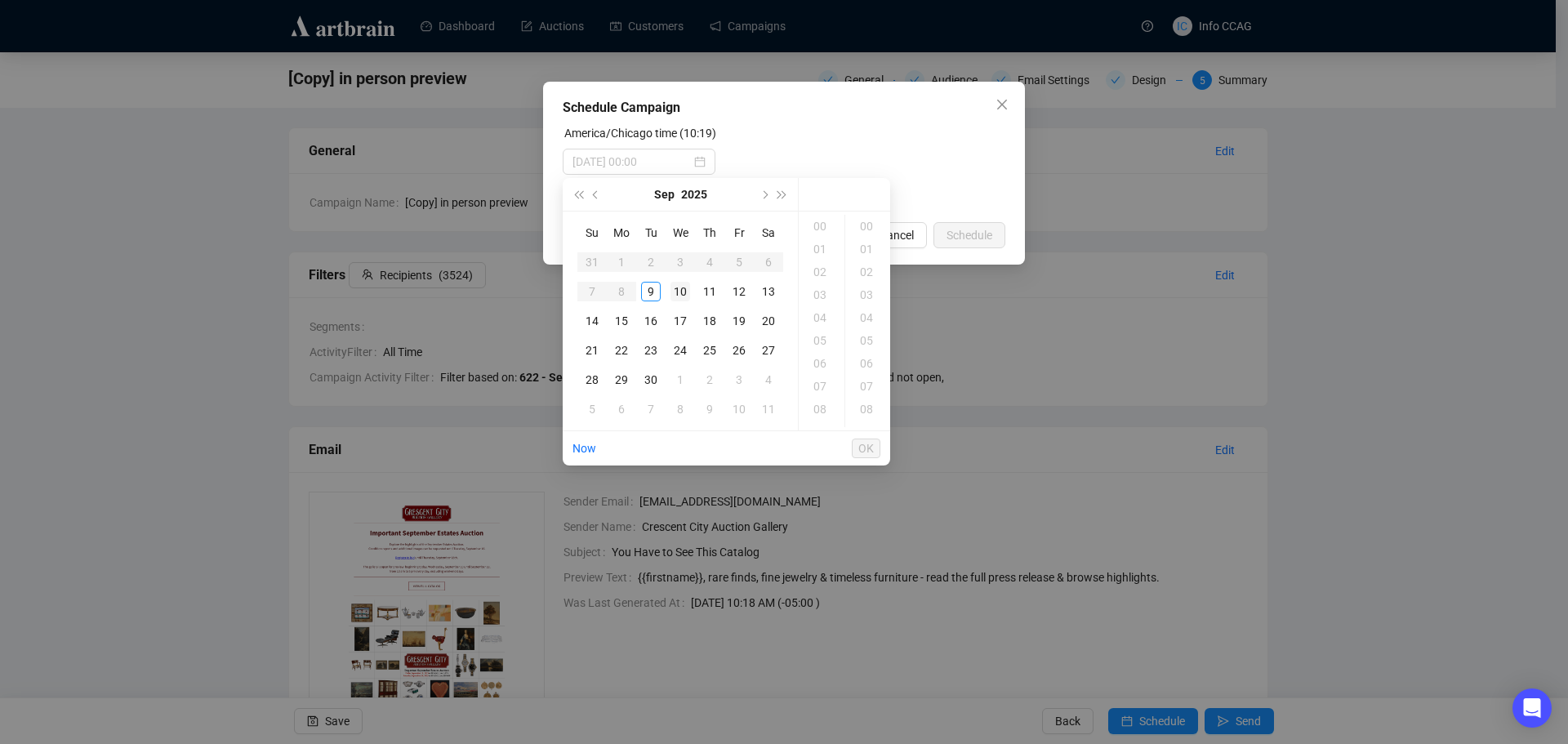
click at [677, 291] on div "10" at bounding box center [680, 291] width 20 height 20
click at [817, 343] on div "09" at bounding box center [822, 350] width 39 height 23
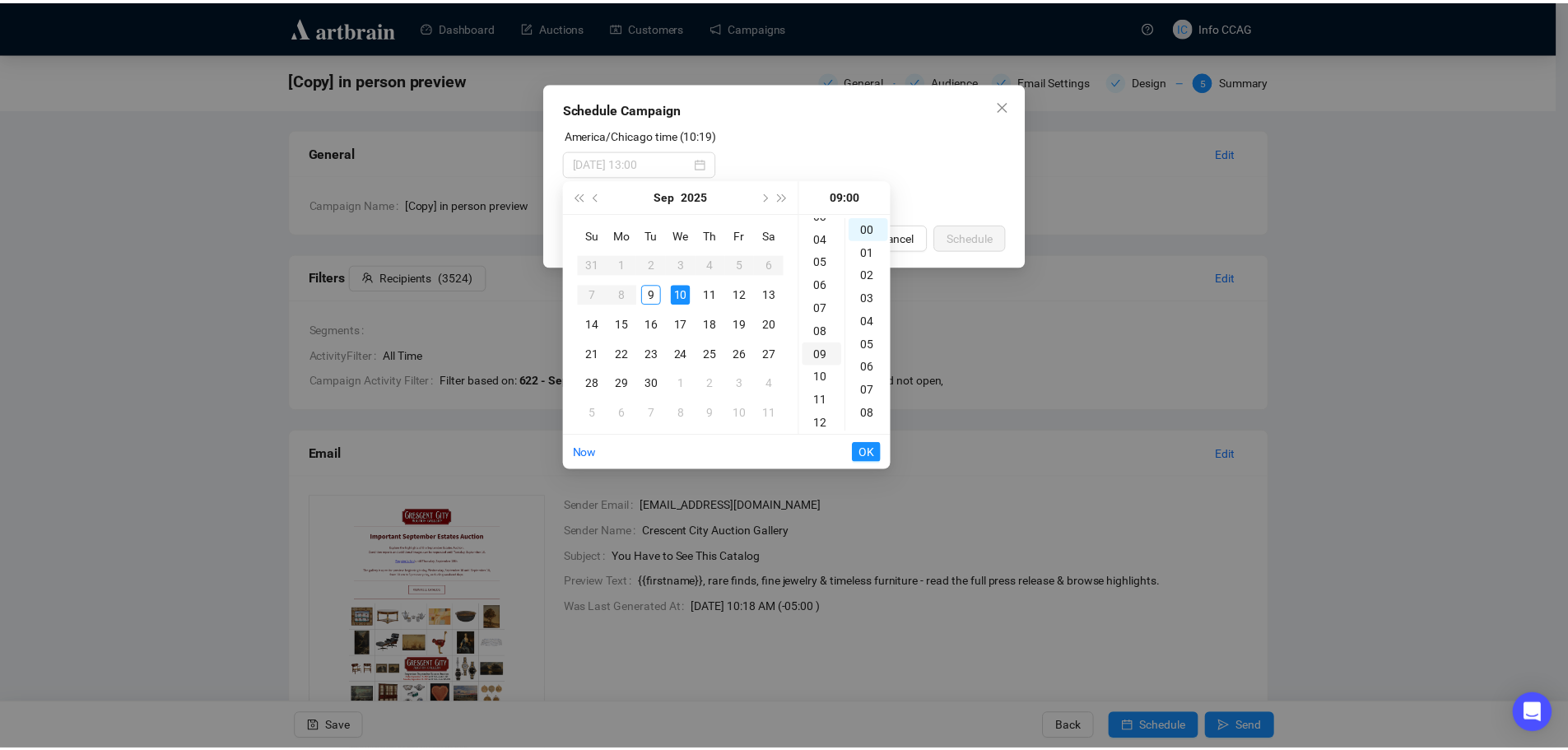
scroll to position [208, 0]
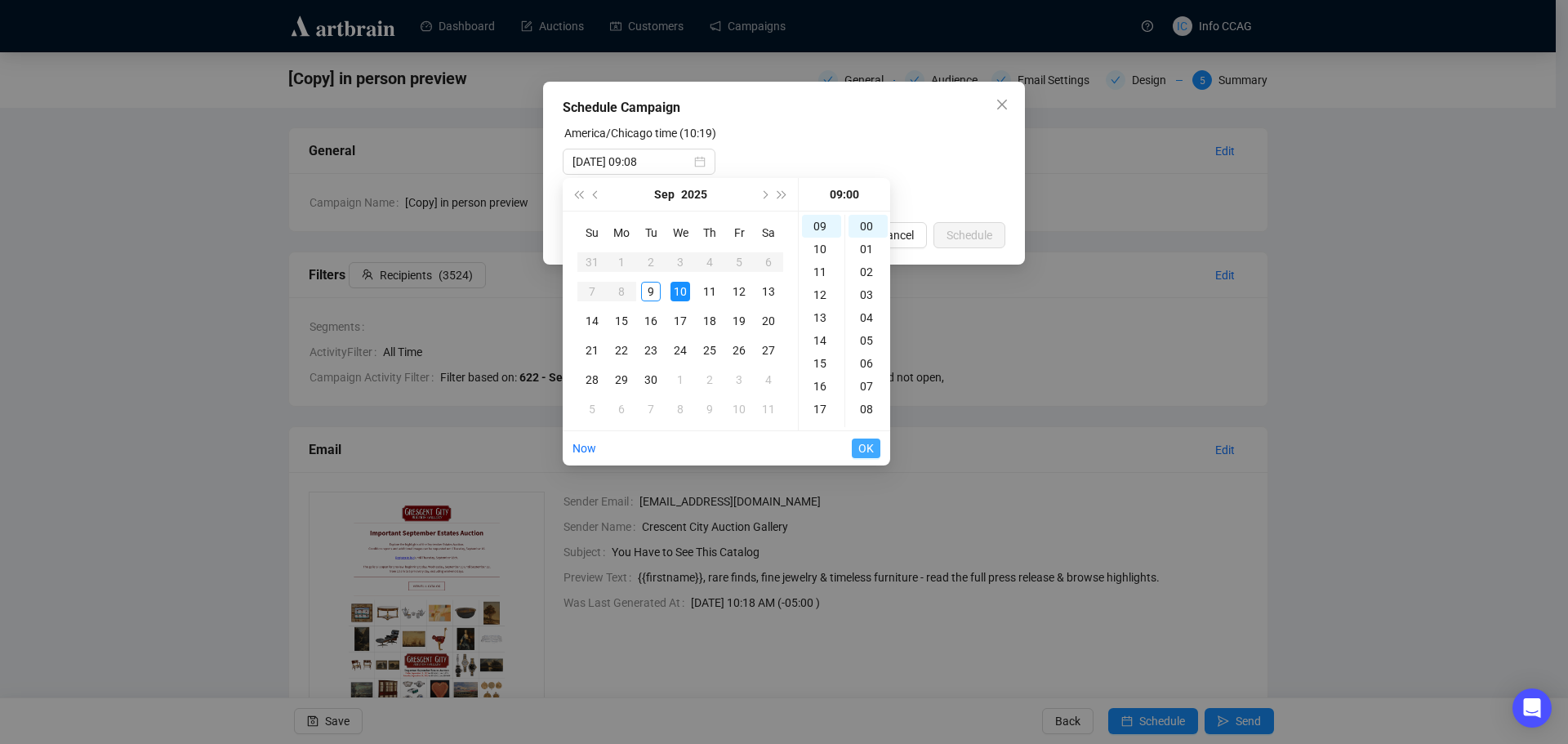
type input "[DATE] 09:00"
click at [864, 452] on span "OK" at bounding box center [866, 448] width 15 height 31
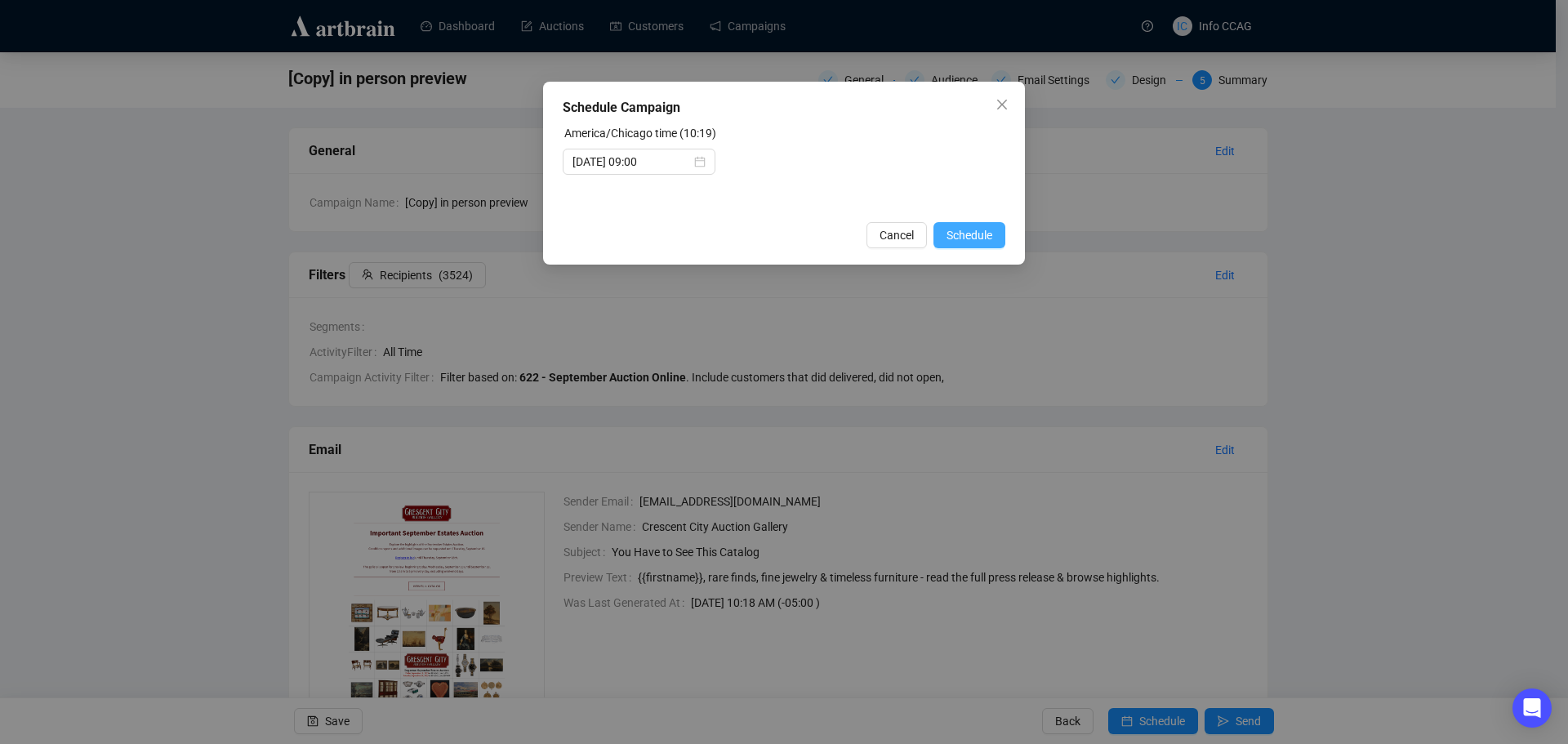
click at [968, 233] on span "Schedule" at bounding box center [969, 234] width 45 height 18
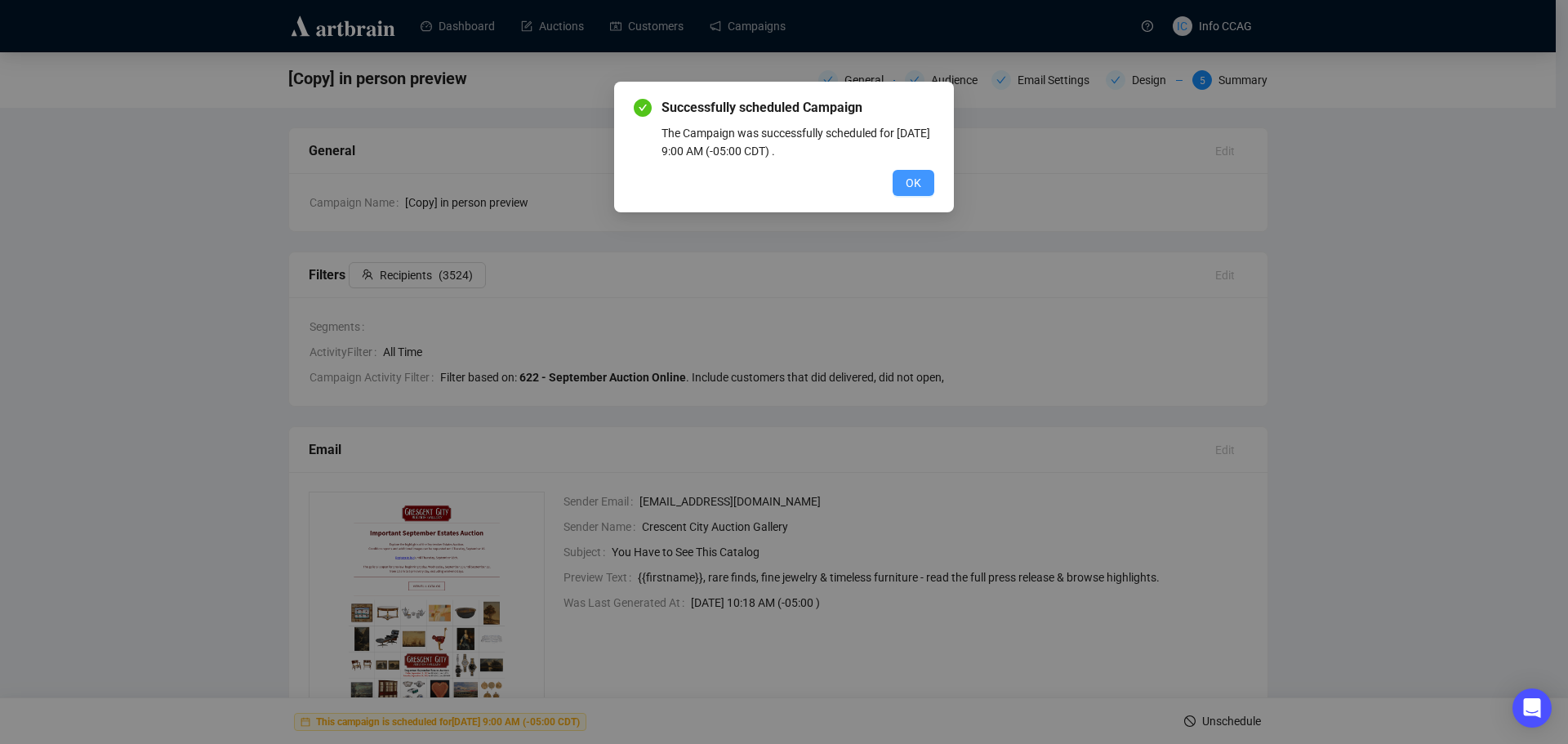
click at [902, 190] on button "OK" at bounding box center [914, 183] width 42 height 27
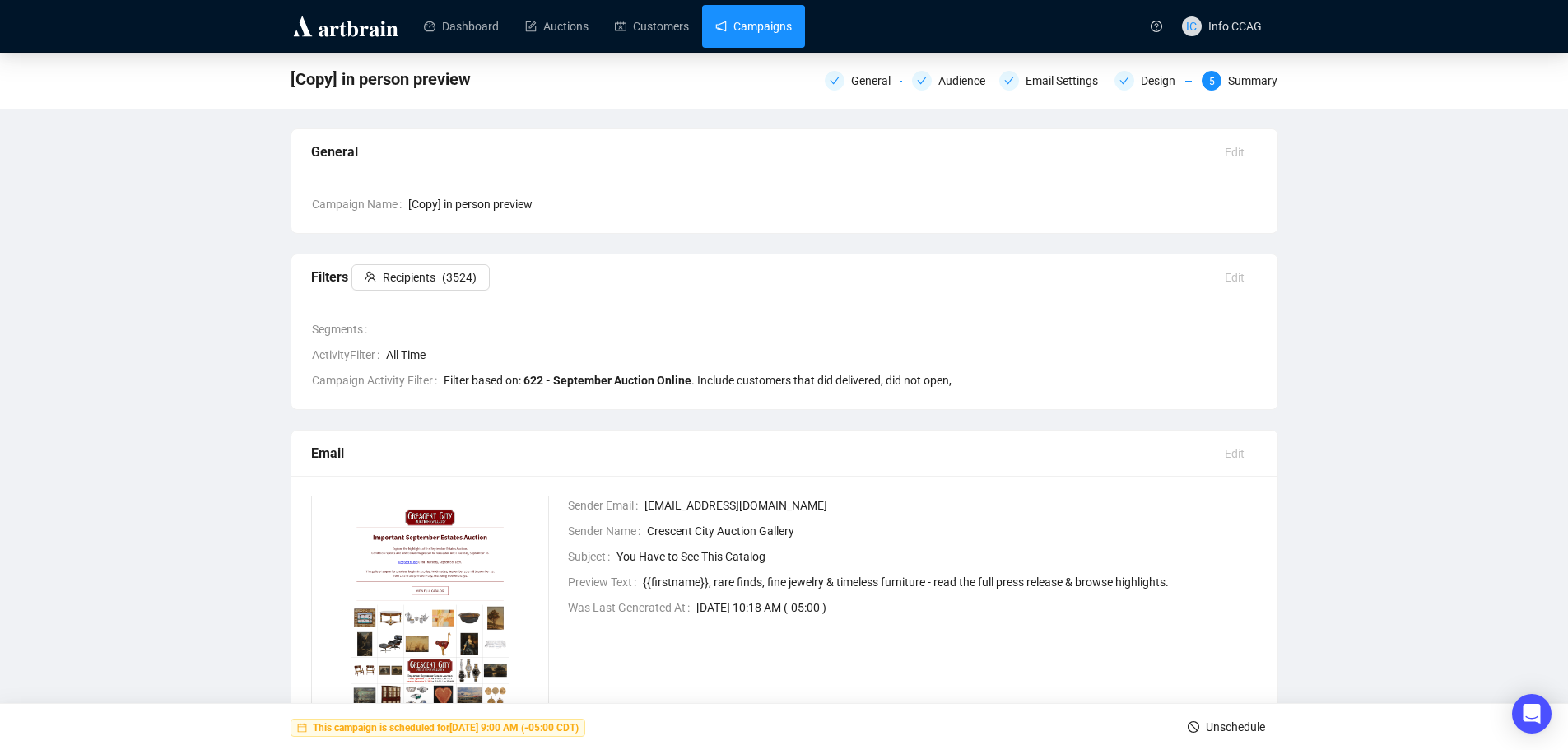
click at [736, 24] on link "Campaigns" at bounding box center [753, 27] width 77 height 43
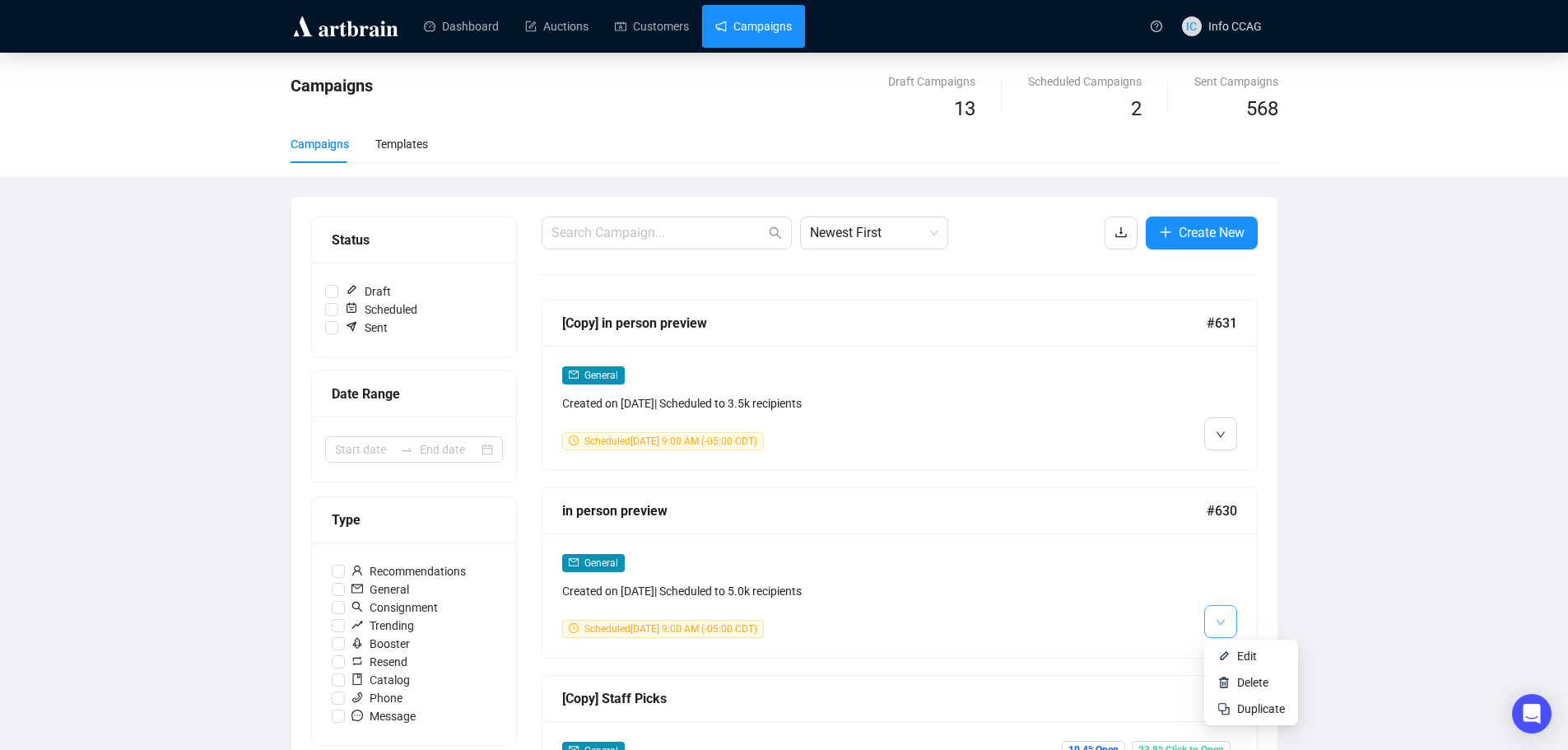
click at [1210, 615] on button "button" at bounding box center [1221, 622] width 33 height 33
click at [1231, 658] on li "Edit" at bounding box center [1251, 656] width 87 height 27
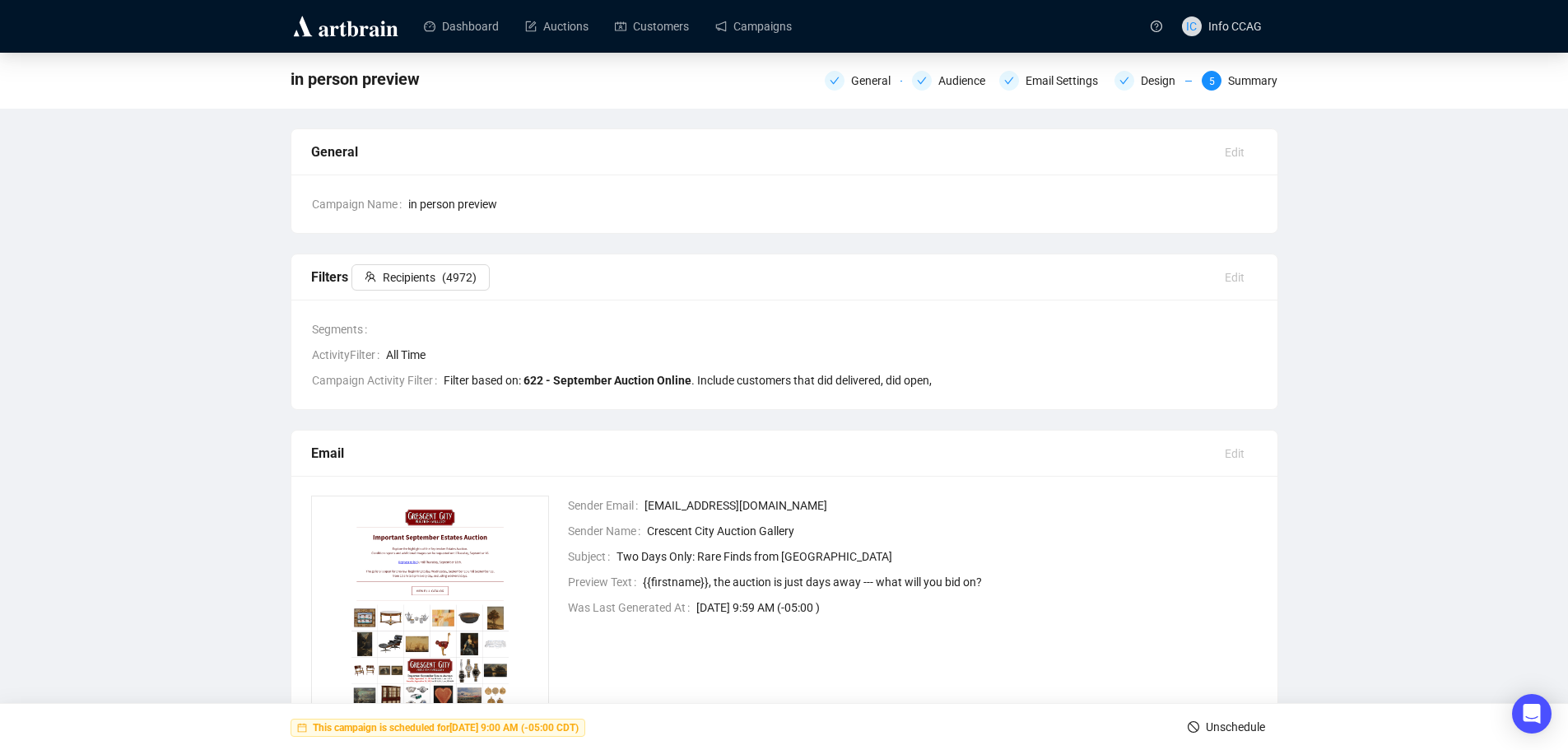
click at [1207, 721] on span "Unschedule" at bounding box center [1235, 726] width 59 height 46
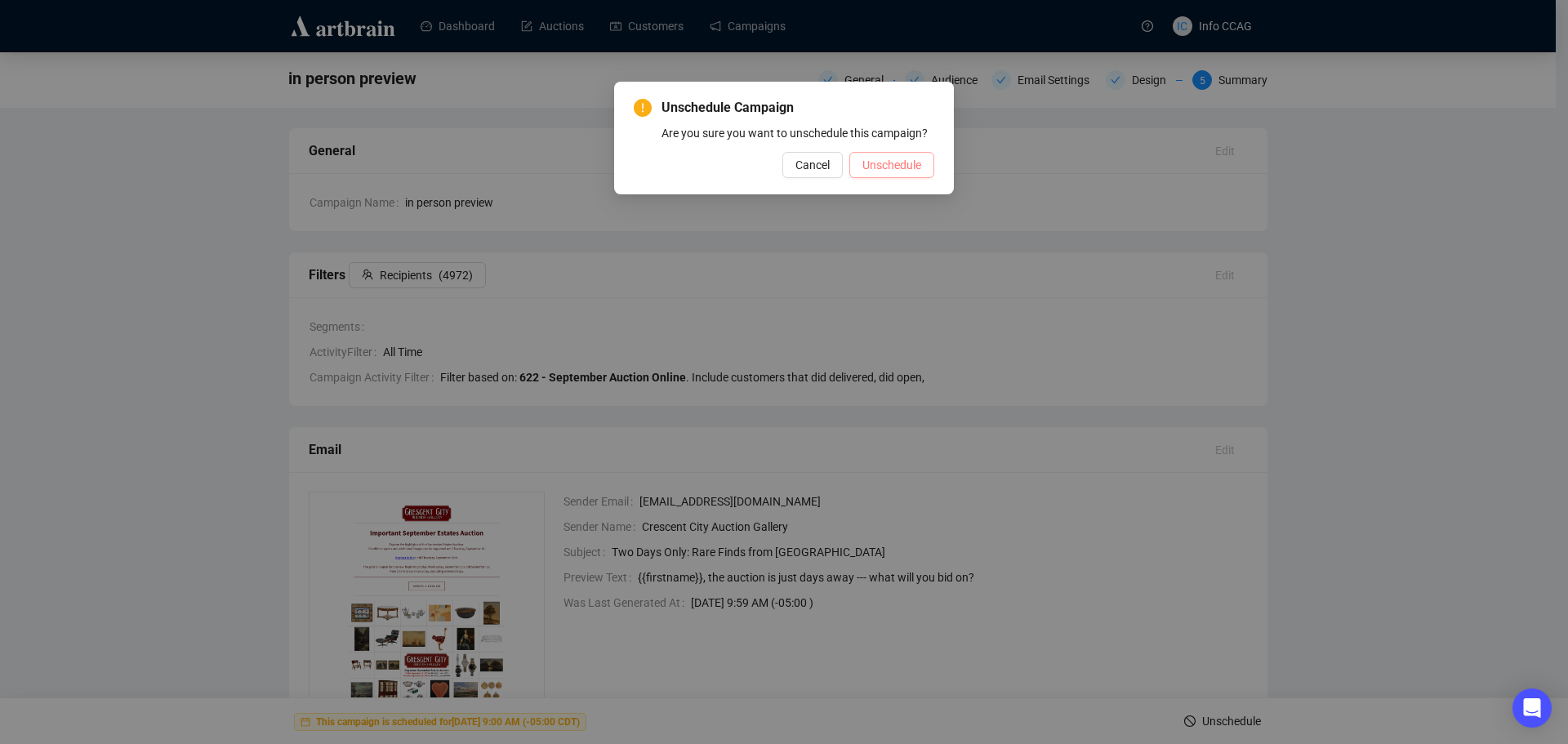
click at [913, 168] on span "Unschedule" at bounding box center [891, 164] width 59 height 18
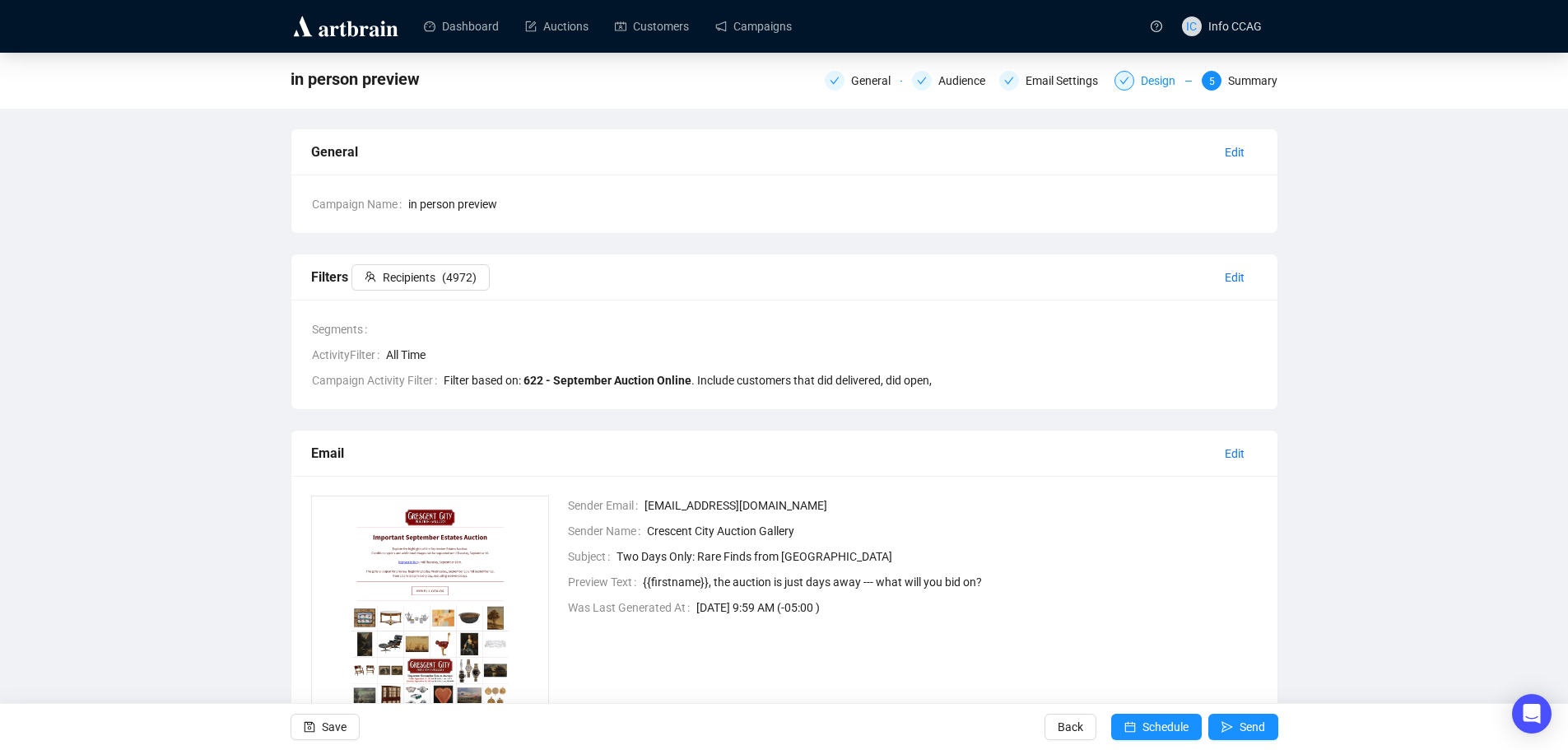
click at [1147, 81] on div "Design" at bounding box center [1163, 80] width 45 height 20
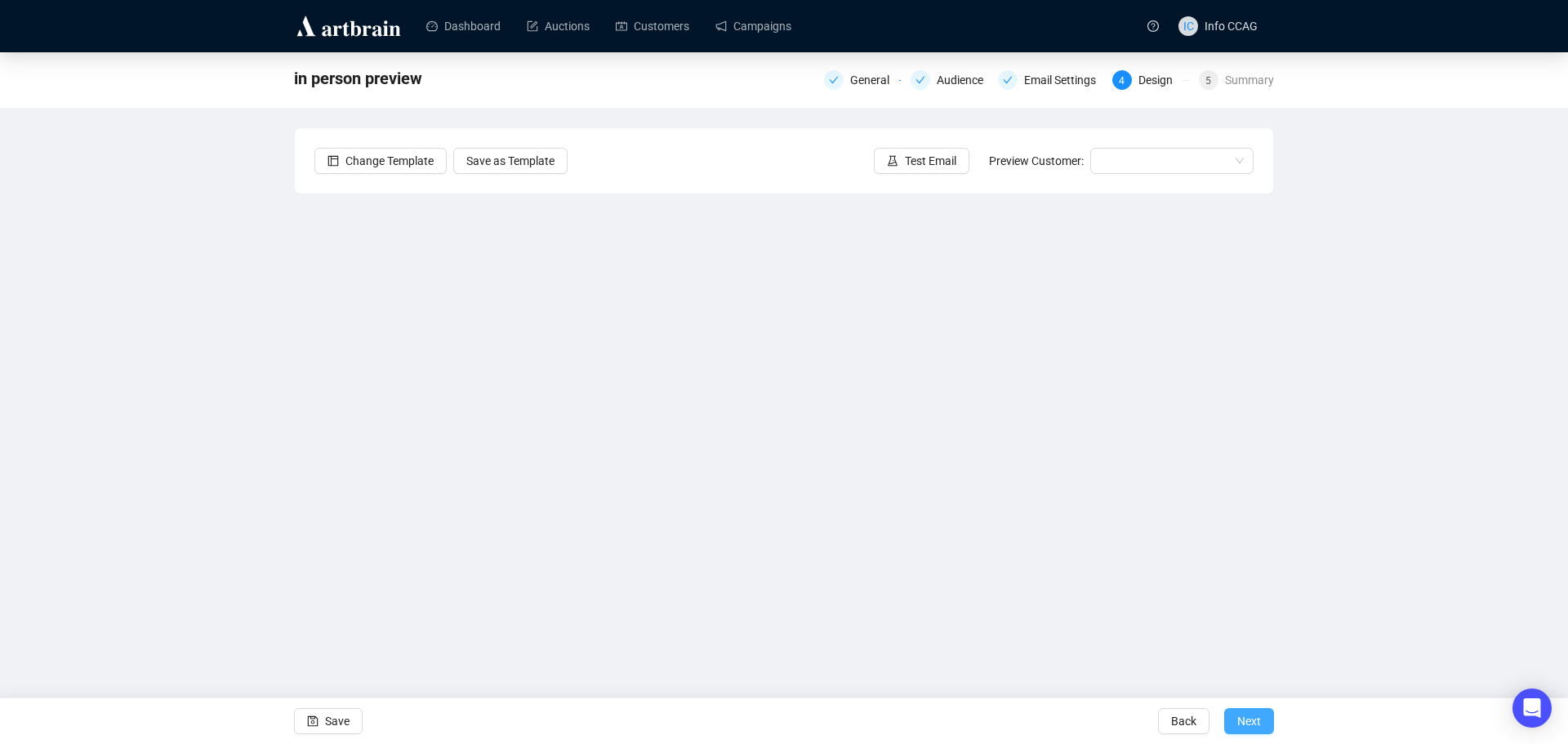
click at [1254, 724] on span "Next" at bounding box center [1250, 720] width 24 height 45
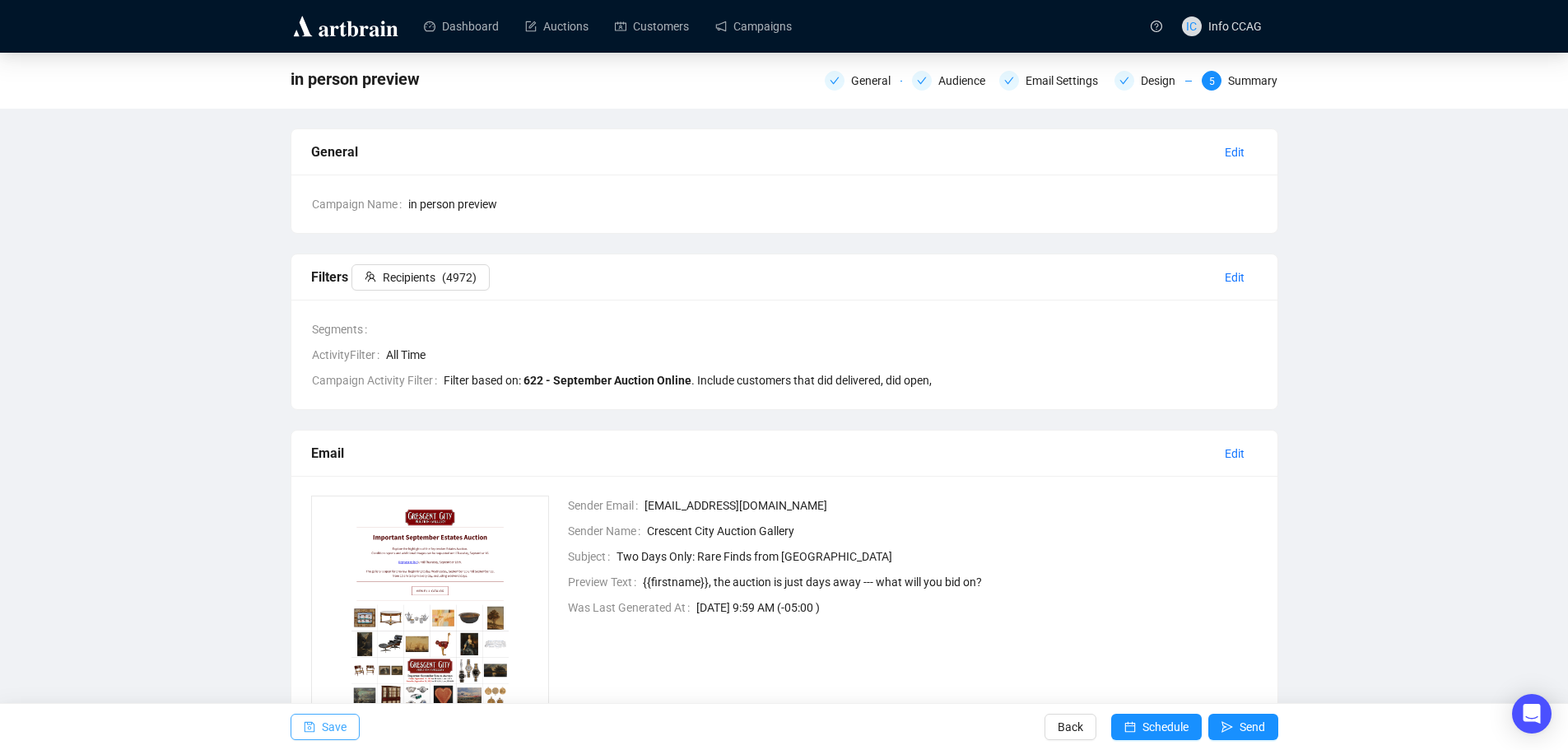
click at [320, 728] on button "Save" at bounding box center [325, 727] width 69 height 27
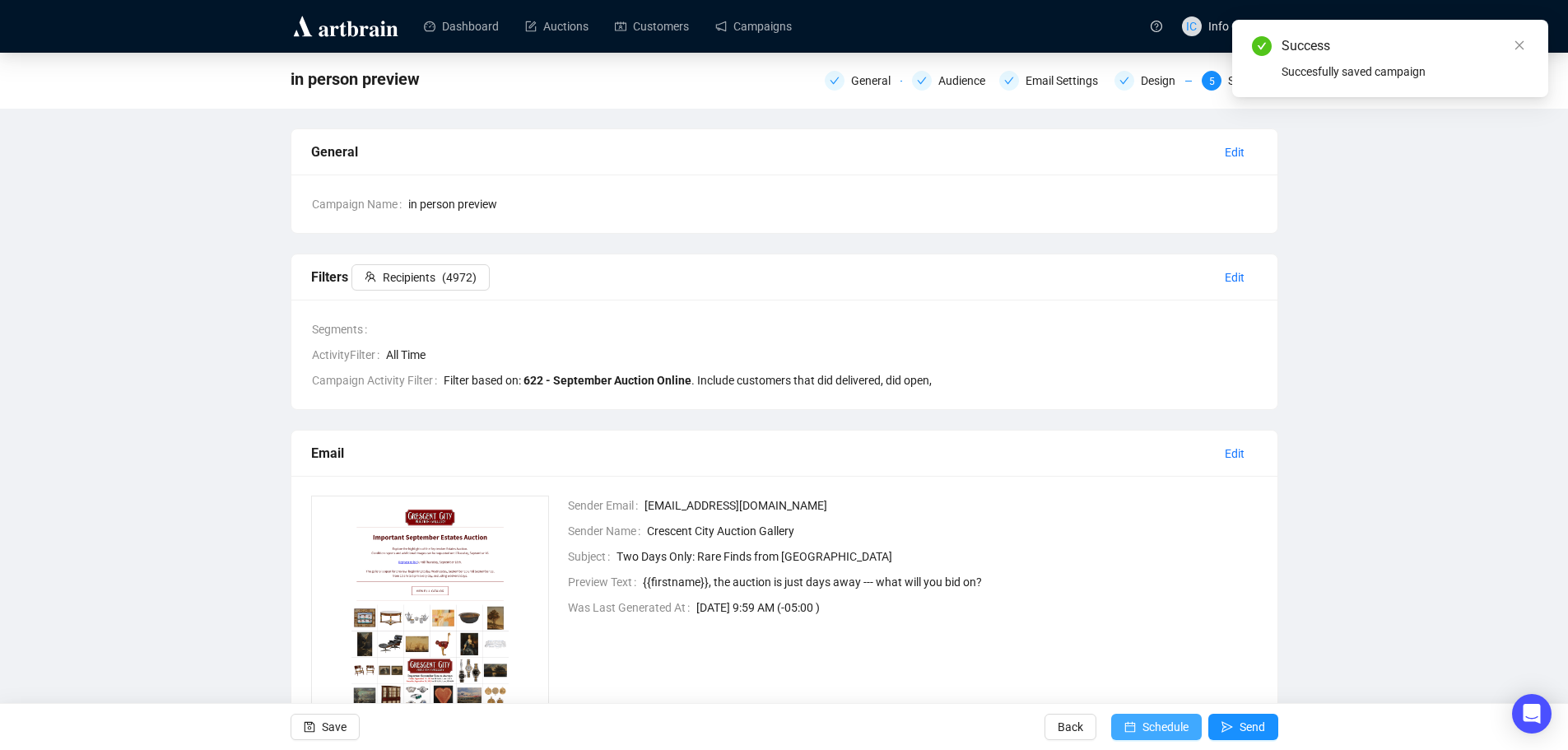
click at [1129, 725] on icon "calendar" at bounding box center [1129, 727] width 10 height 10
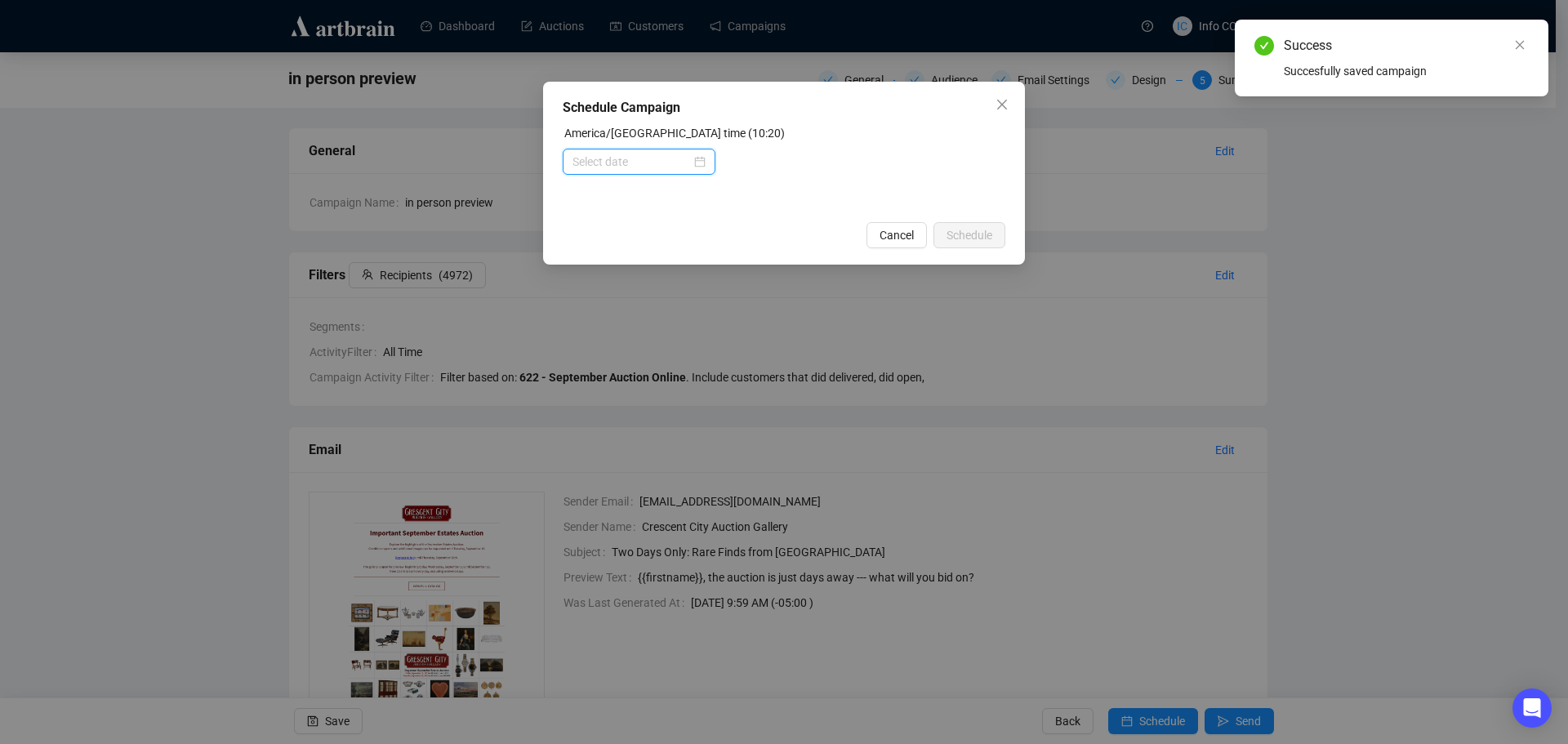
click at [684, 158] on input at bounding box center [631, 162] width 118 height 18
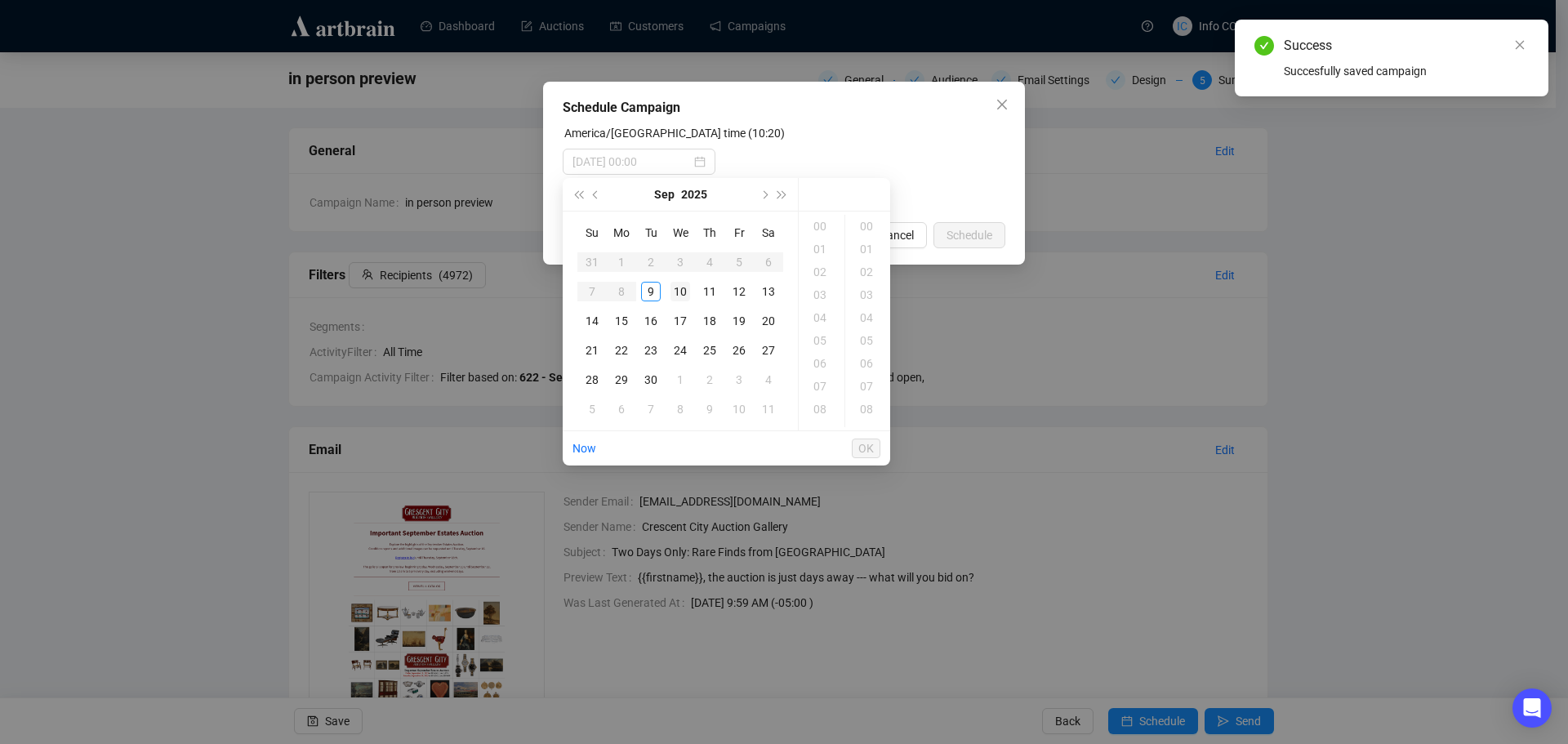
click at [681, 289] on div "10" at bounding box center [680, 291] width 20 height 20
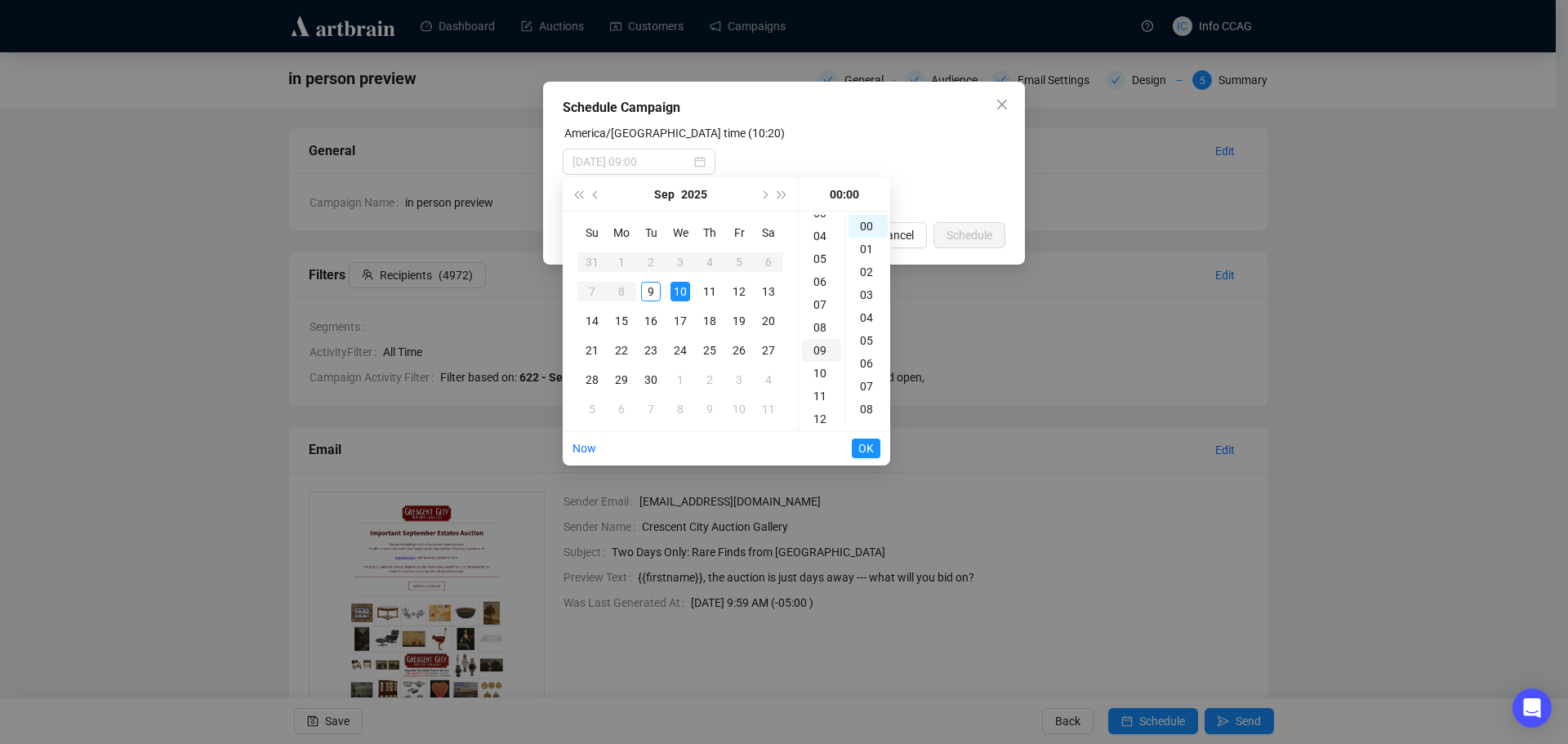
click at [824, 345] on div "09" at bounding box center [822, 350] width 39 height 23
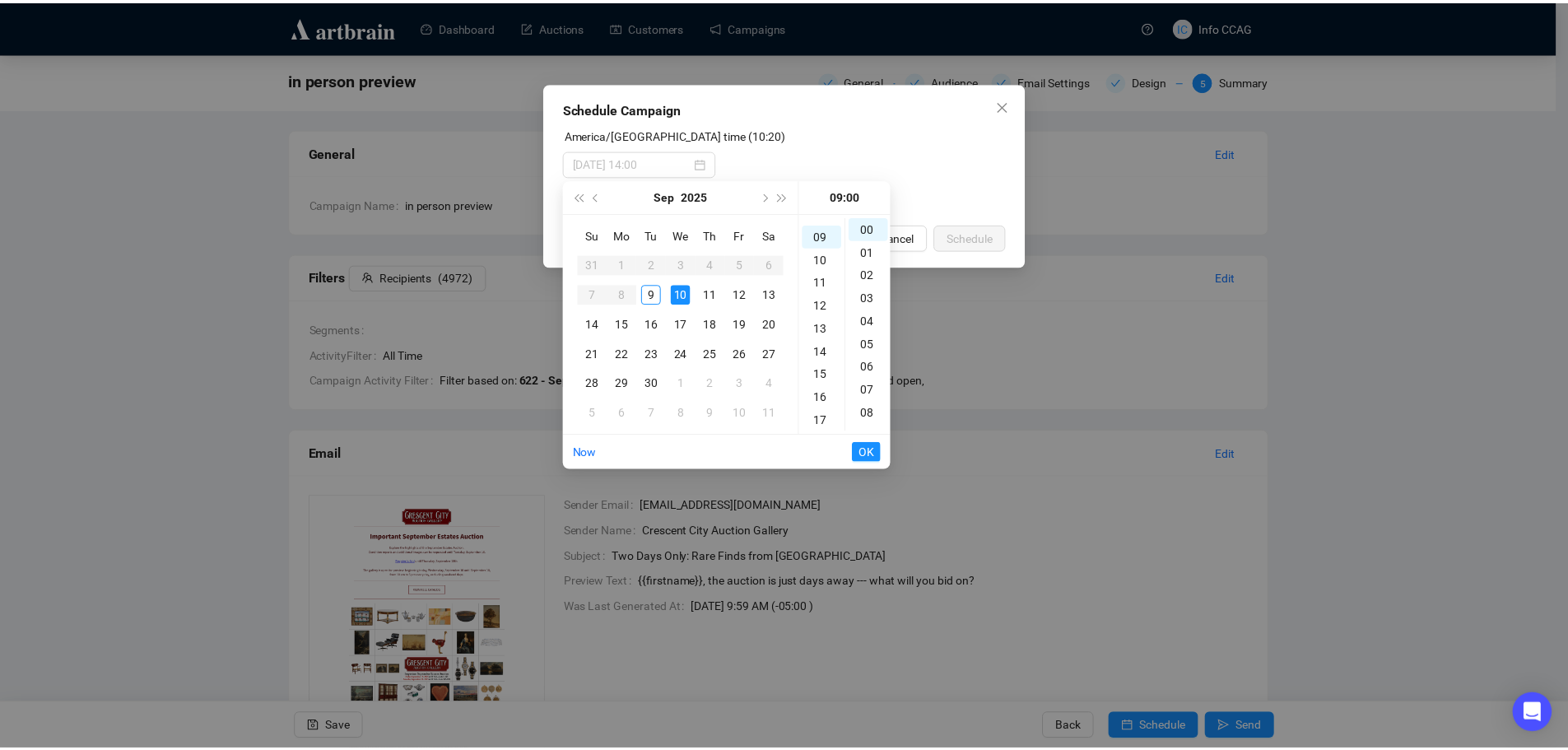
scroll to position [208, 0]
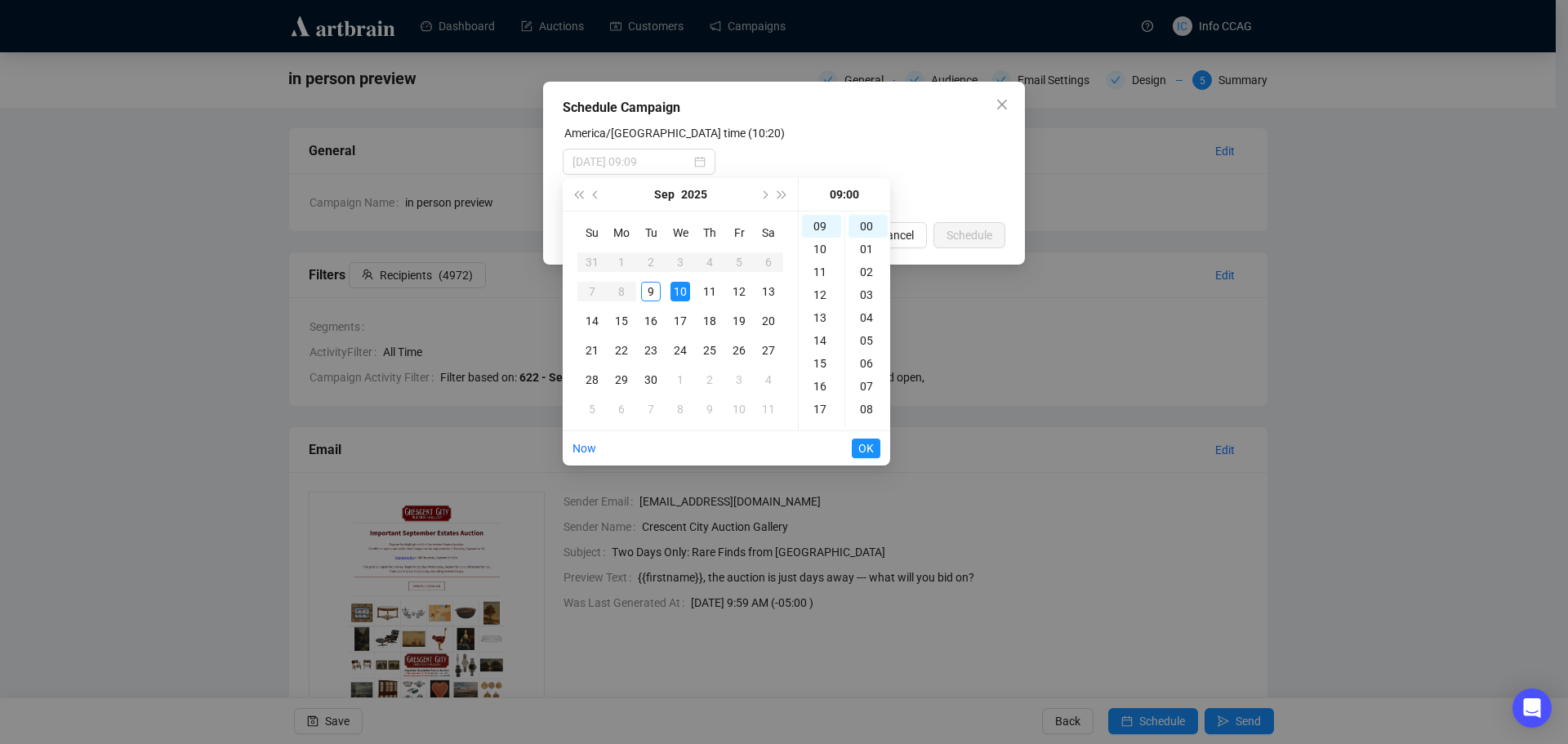
type input "[DATE] 09:00"
click at [861, 446] on span "OK" at bounding box center [866, 448] width 15 height 31
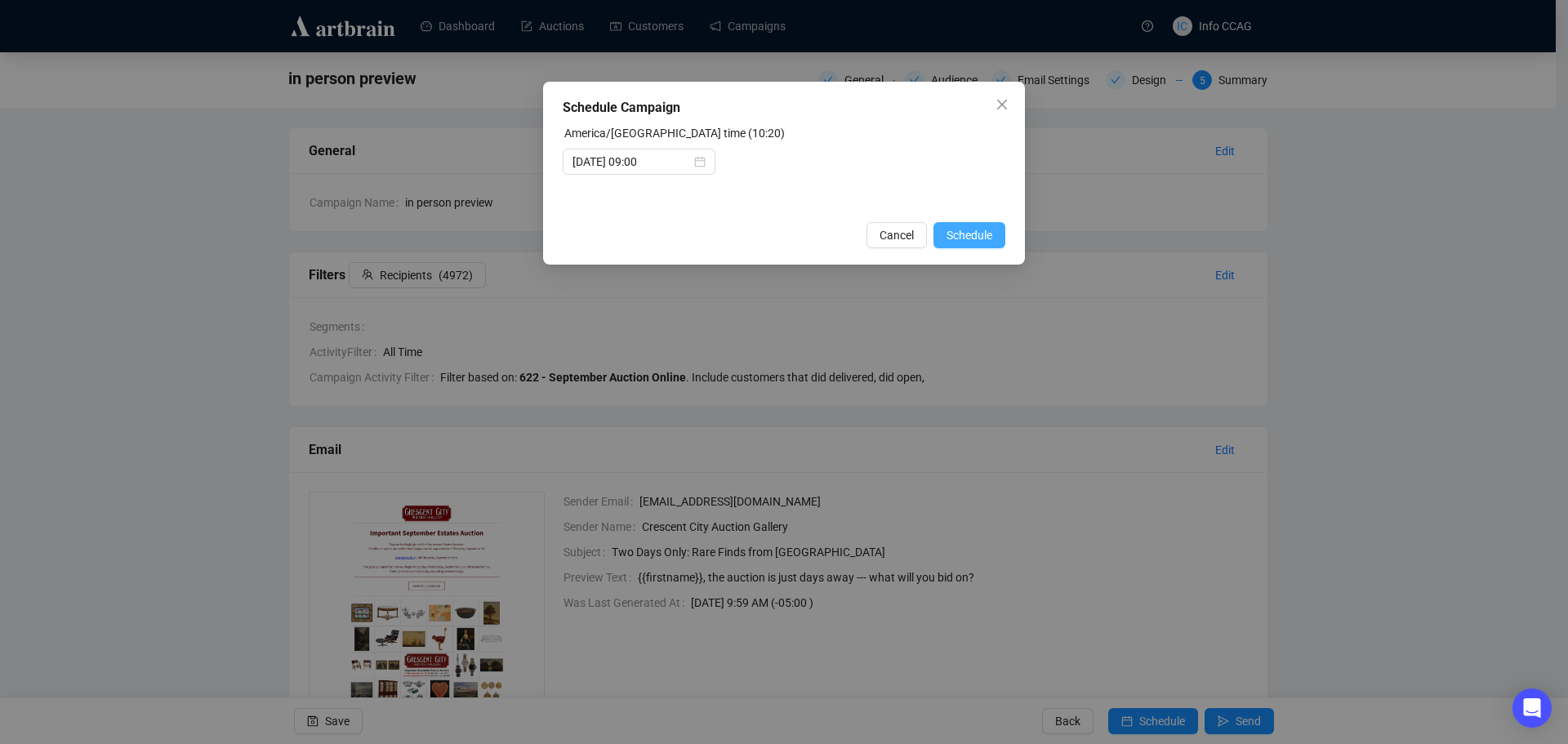
click at [965, 234] on span "Schedule" at bounding box center [969, 234] width 45 height 18
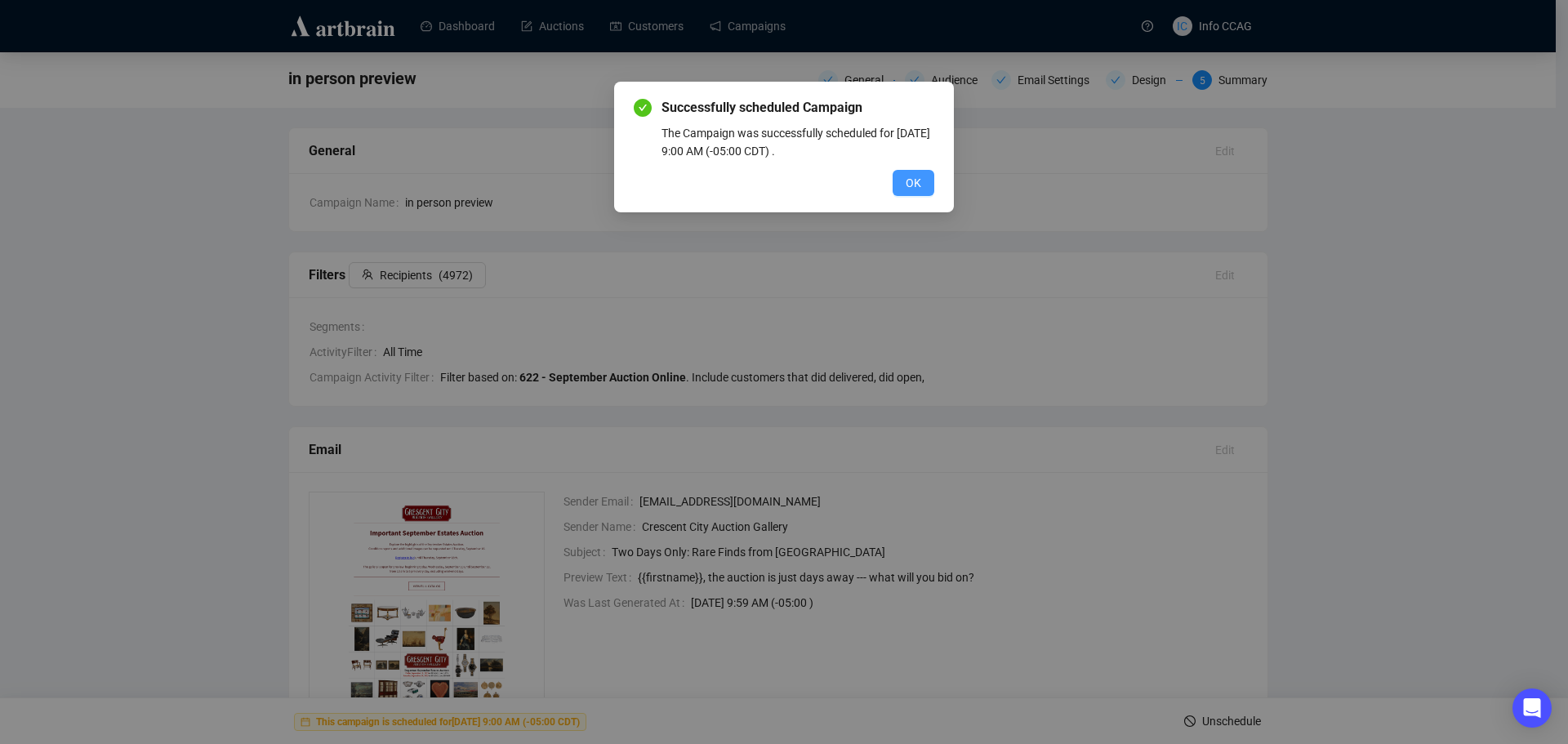
click at [914, 177] on span "OK" at bounding box center [914, 182] width 15 height 18
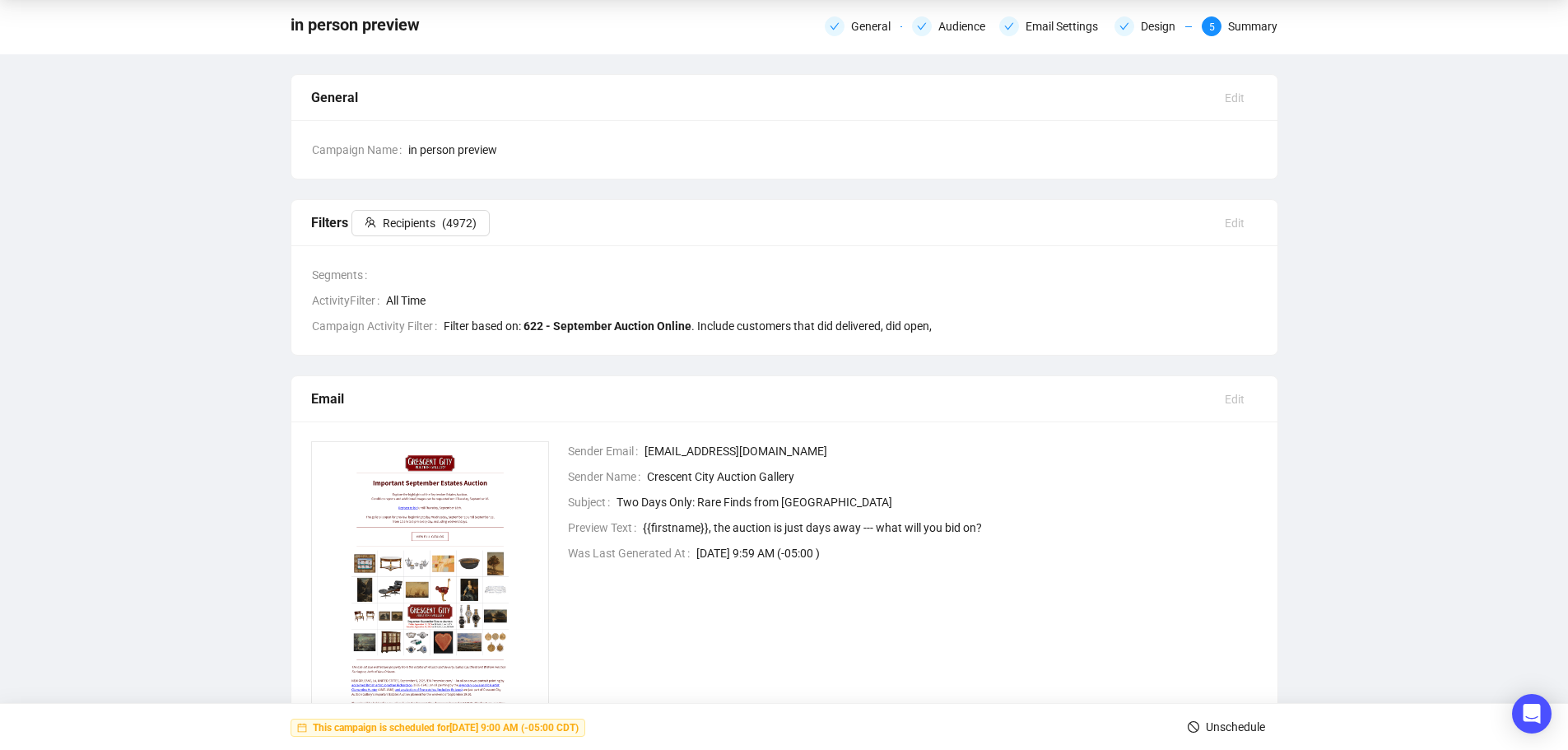
scroll to position [0, 0]
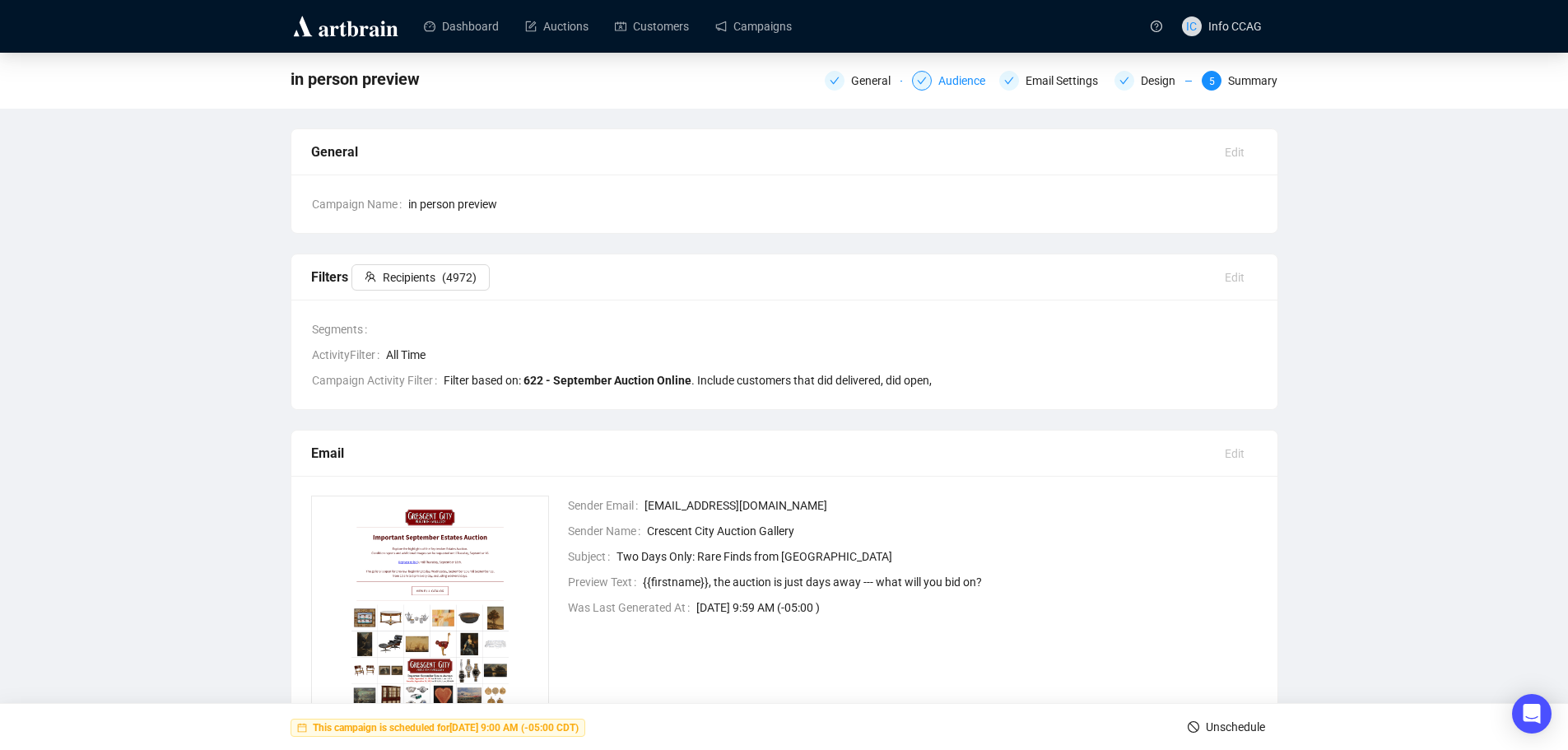
click at [958, 82] on div "Audience" at bounding box center [966, 80] width 57 height 20
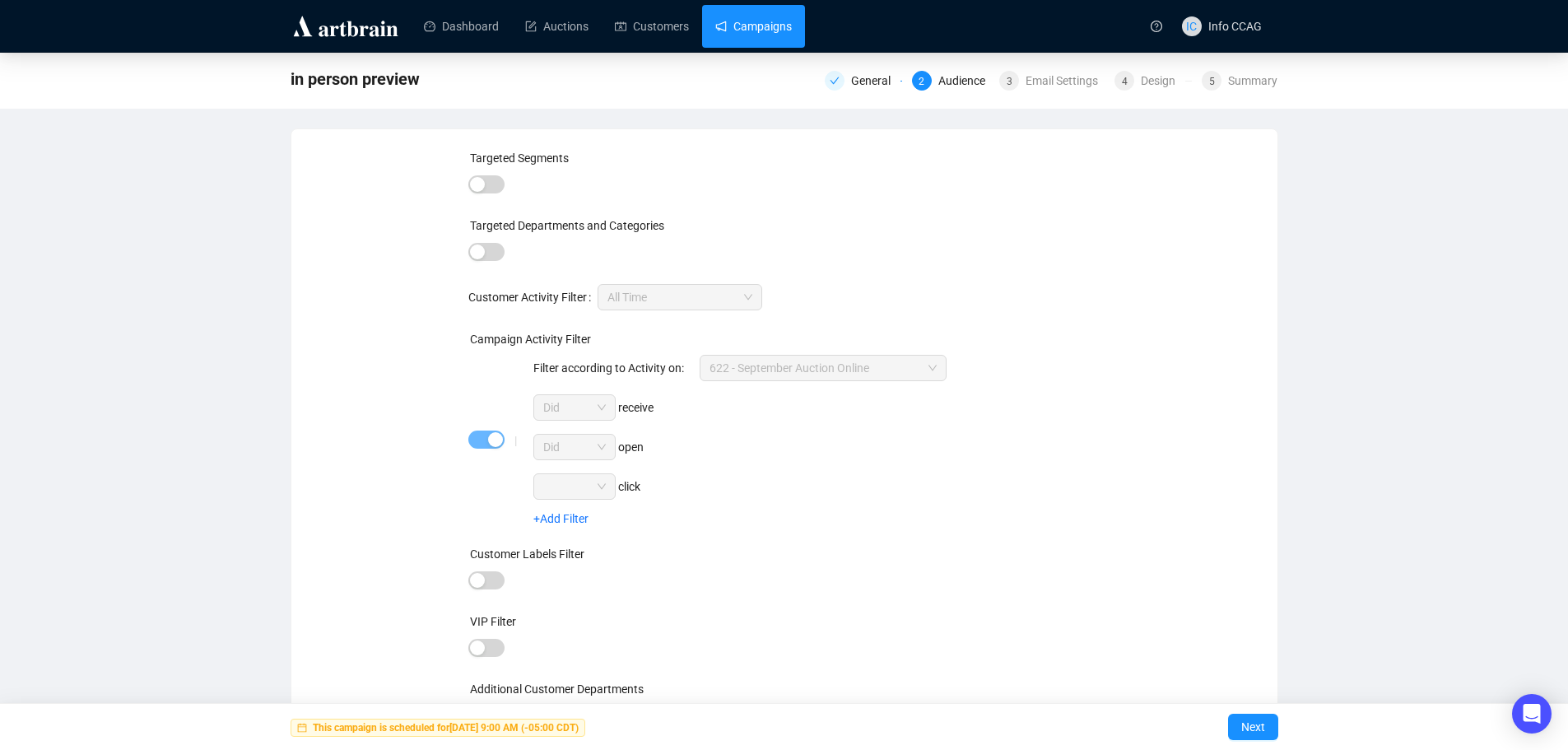
click at [782, 22] on link "Campaigns" at bounding box center [753, 27] width 77 height 43
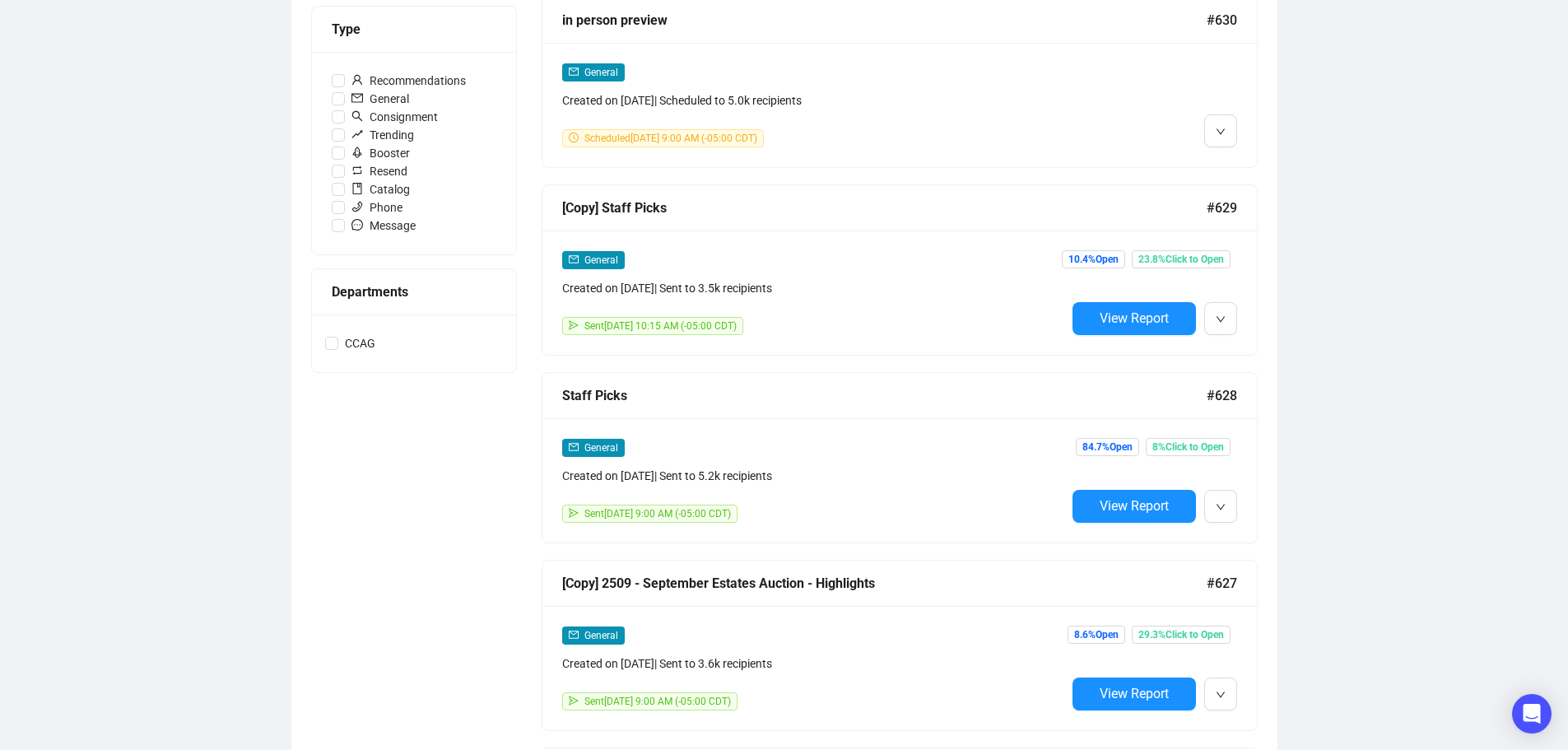
scroll to position [494, 0]
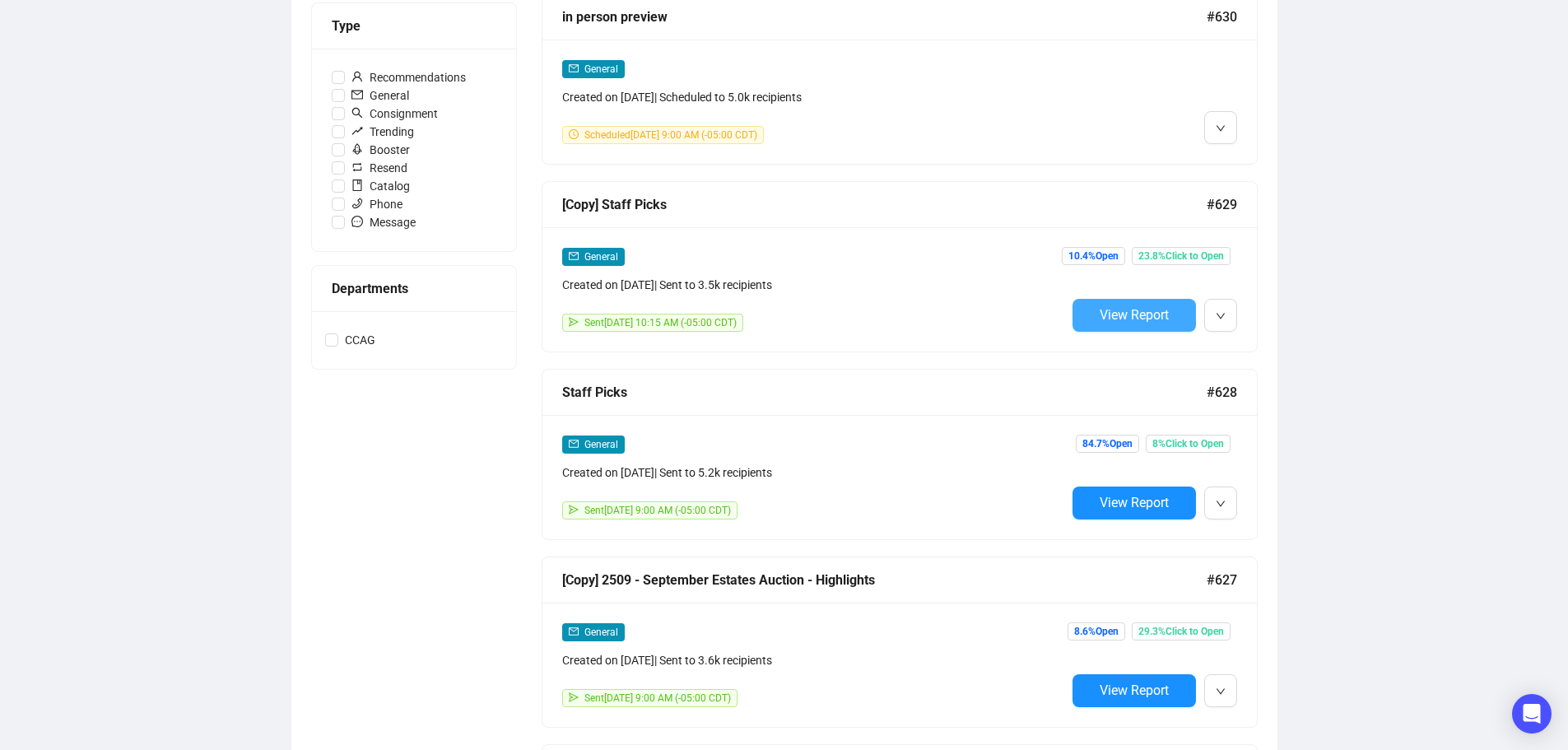
click at [1155, 317] on span "View Report" at bounding box center [1134, 315] width 69 height 16
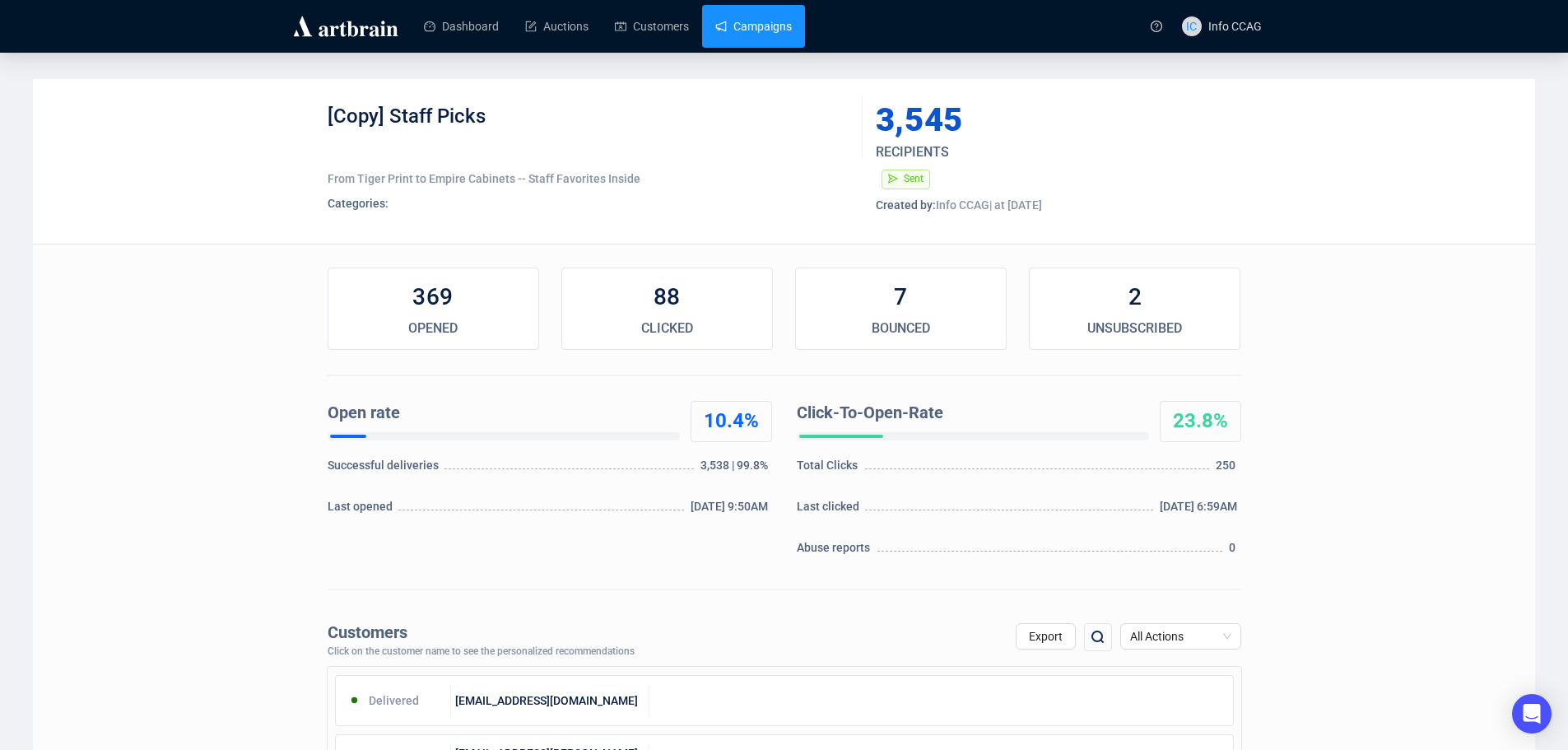
click at [743, 28] on link "Campaigns" at bounding box center [753, 27] width 77 height 43
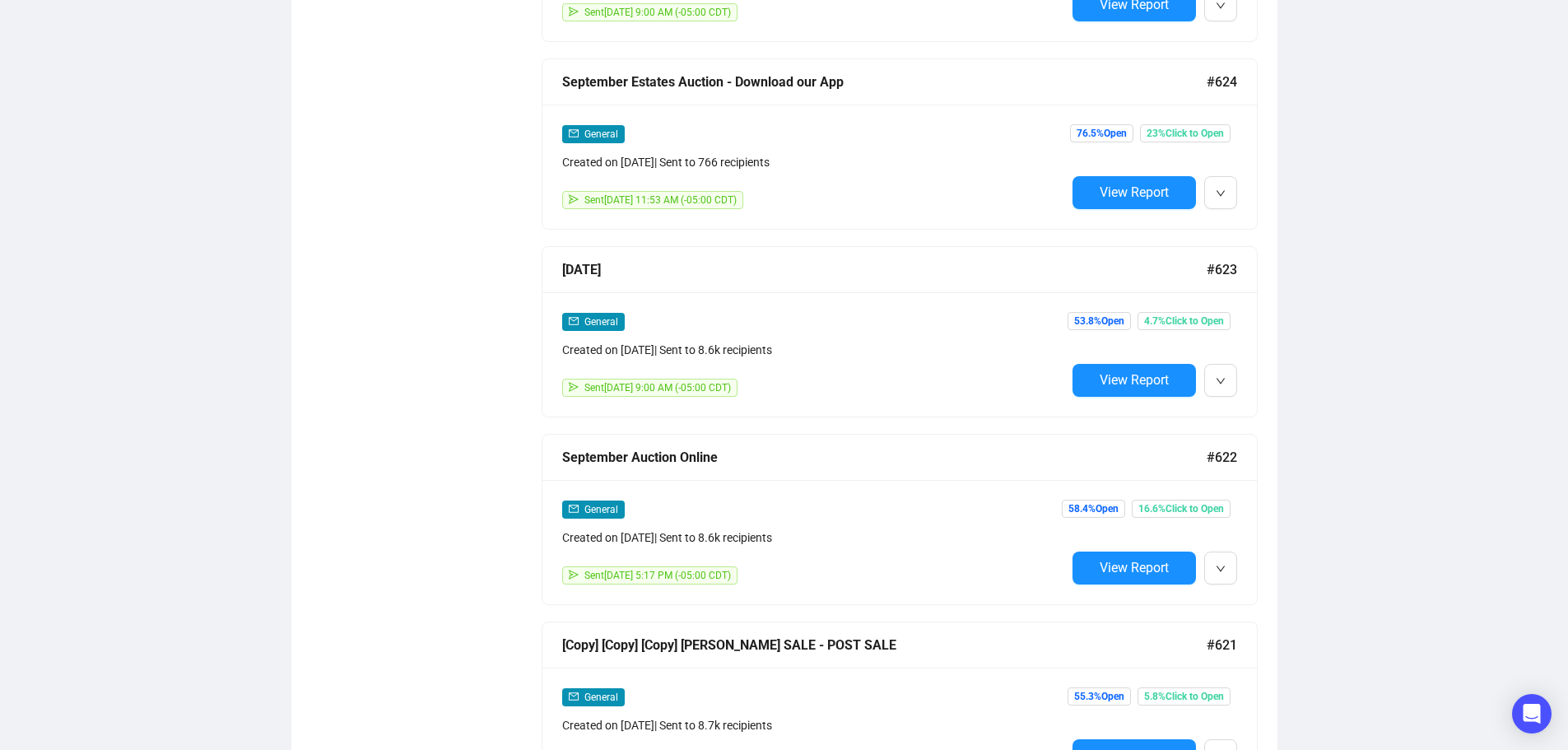
scroll to position [1728, 0]
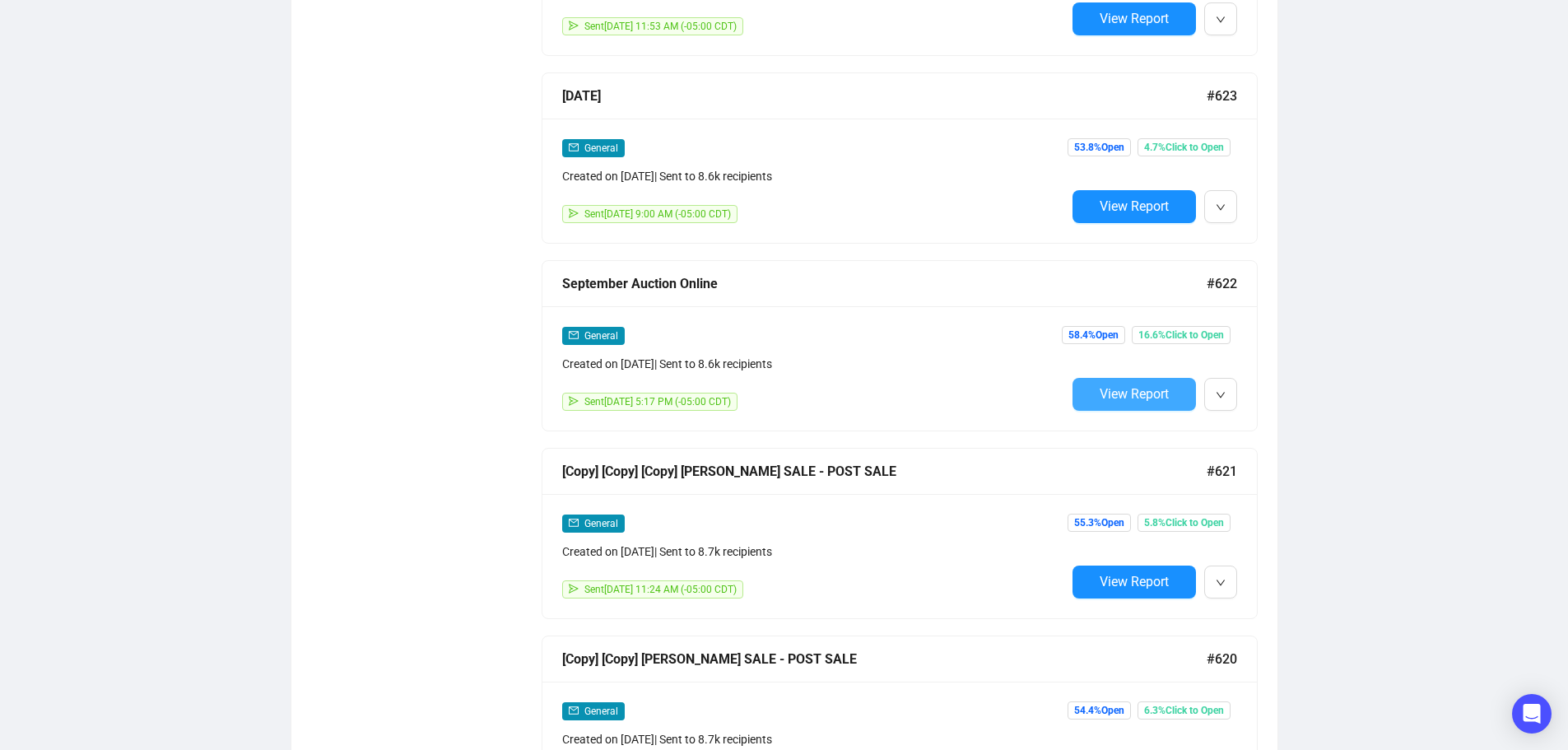
click at [1126, 393] on span "View Report" at bounding box center [1134, 394] width 69 height 16
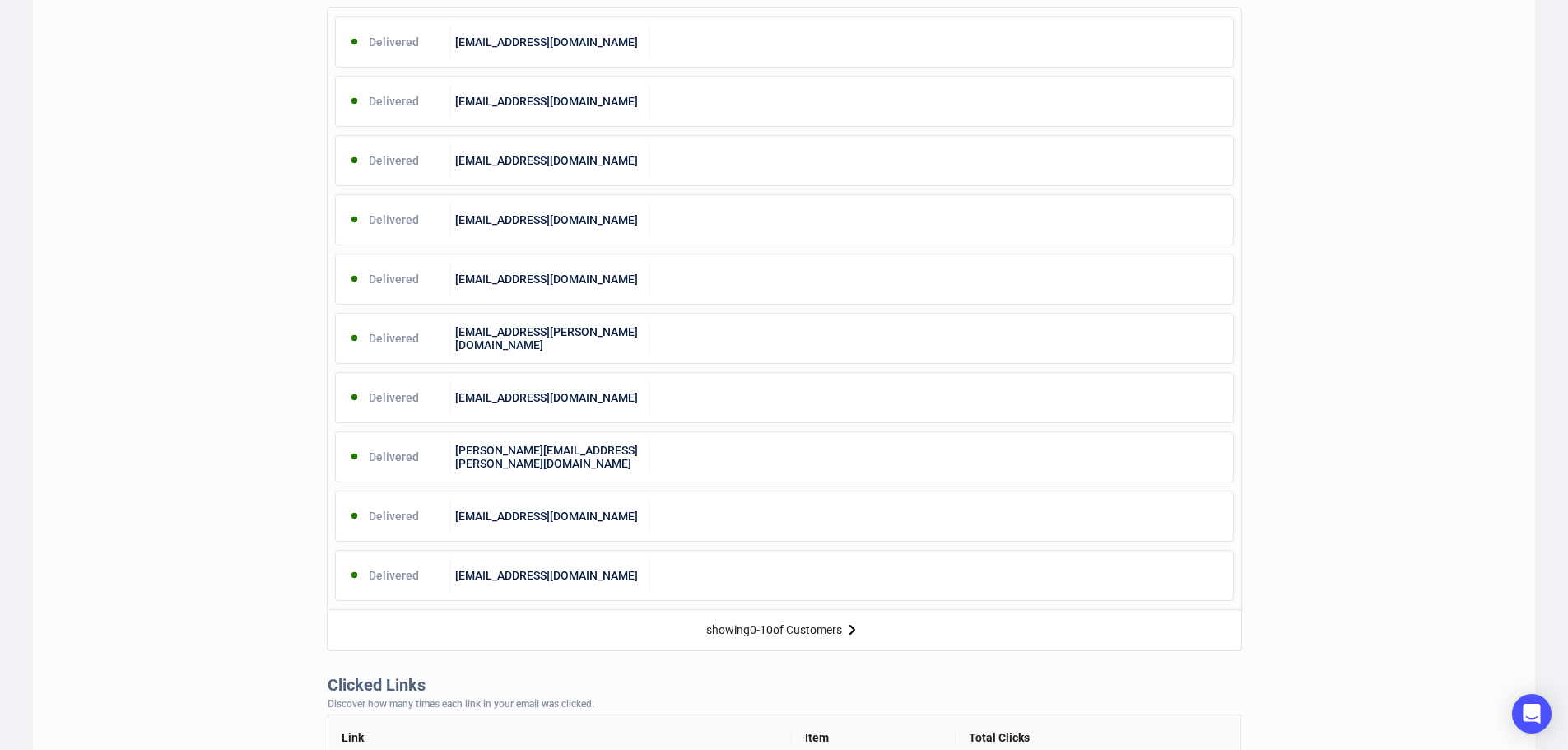
scroll to position [905, 0]
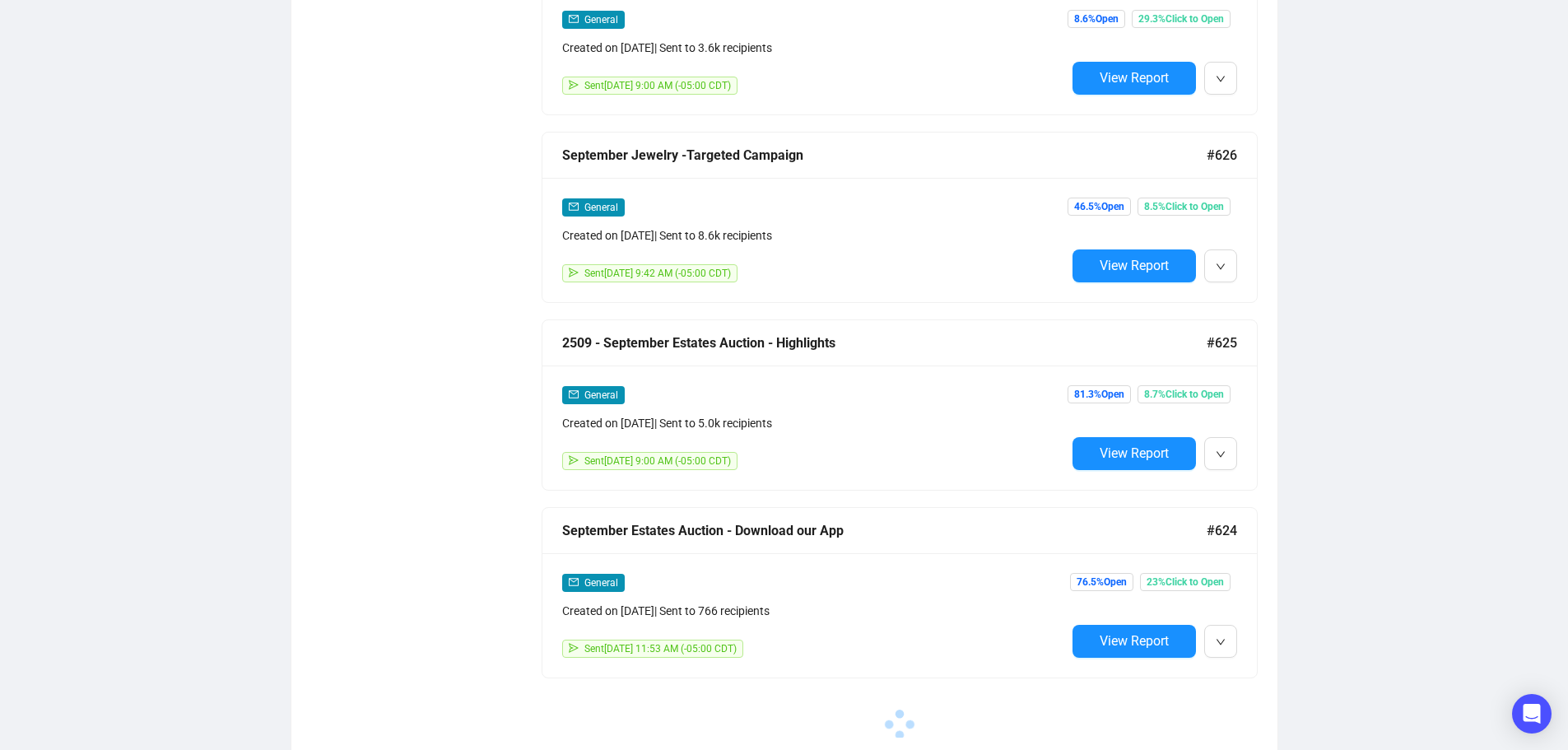
scroll to position [1108, 0]
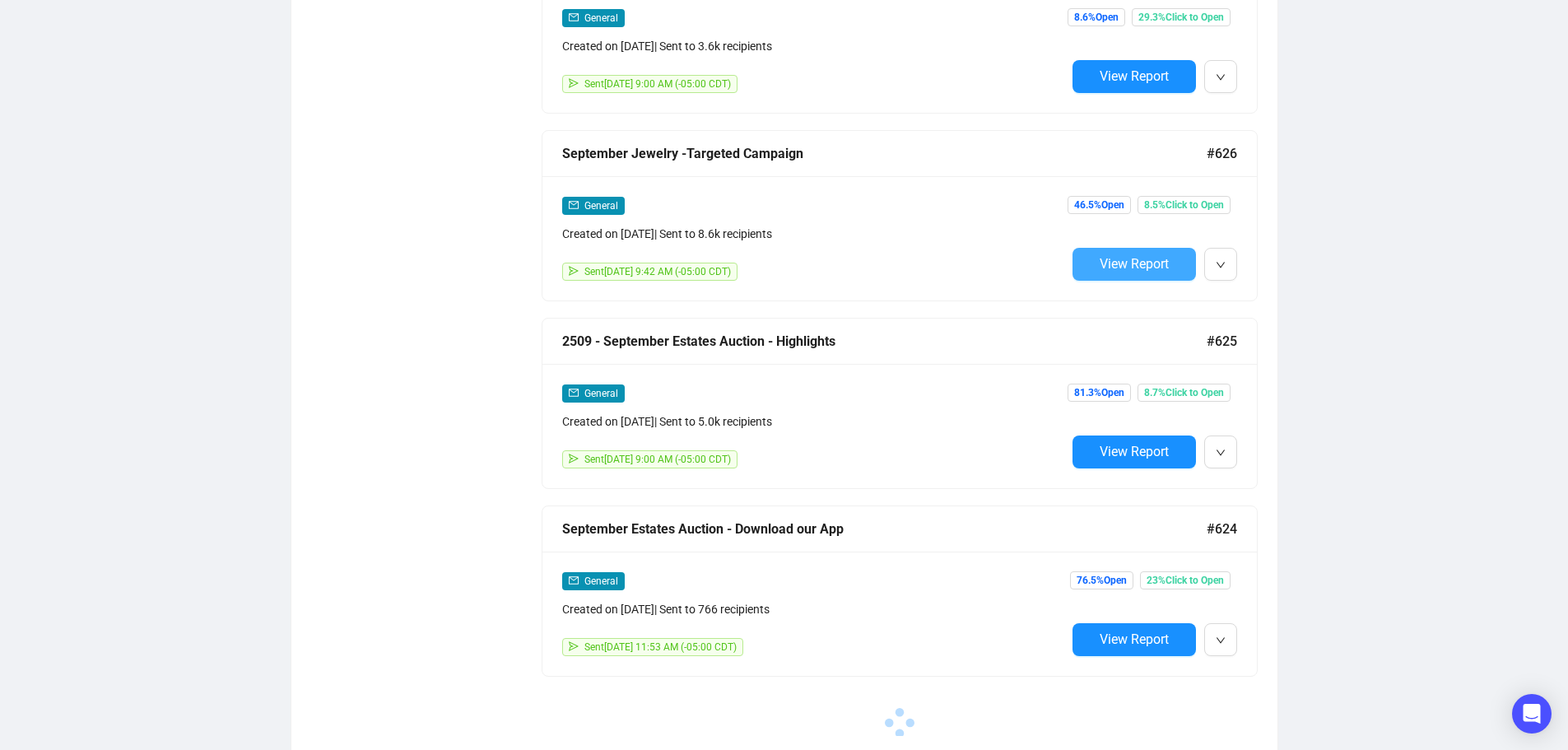
click at [1133, 256] on span "View Report" at bounding box center [1134, 264] width 69 height 16
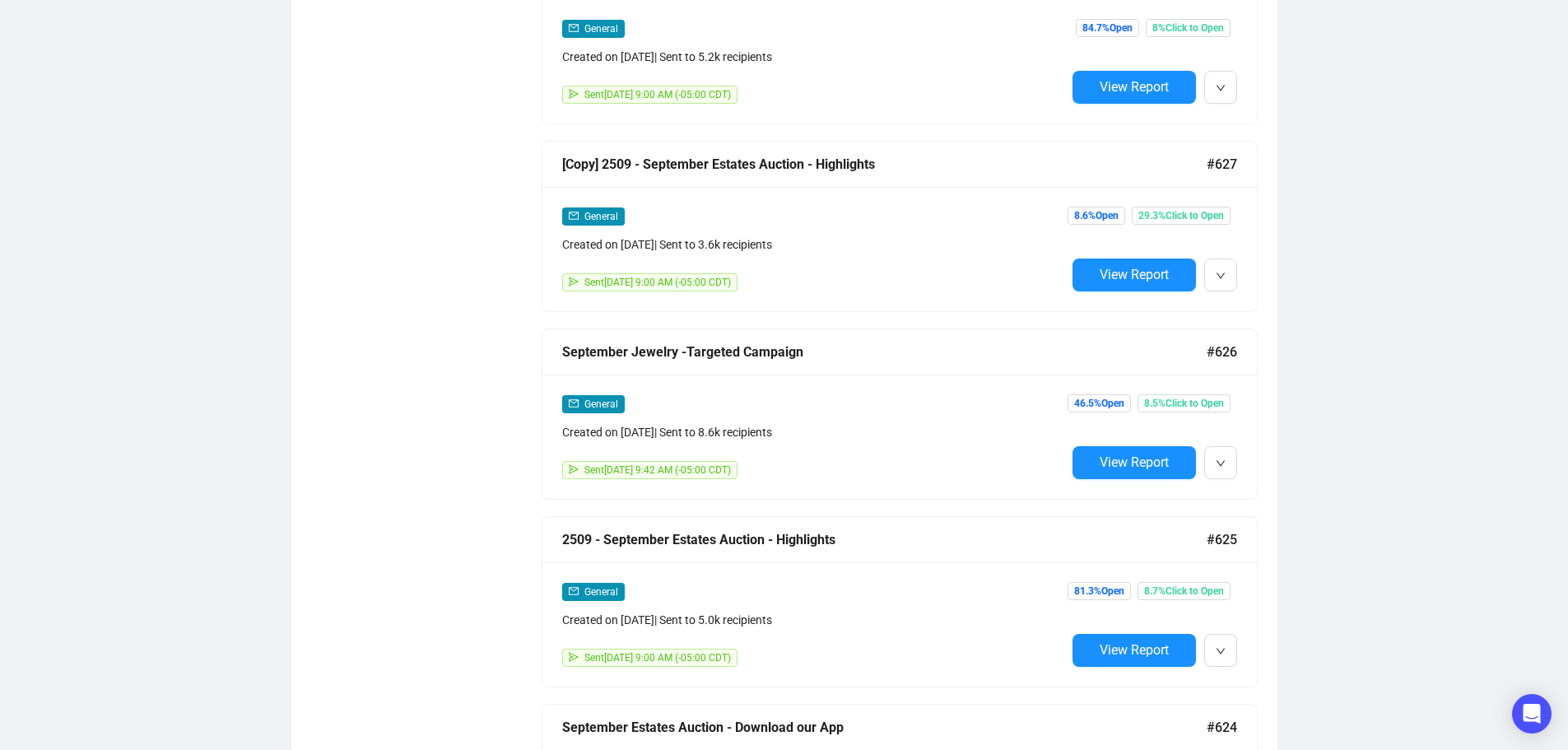
scroll to position [861, 0]
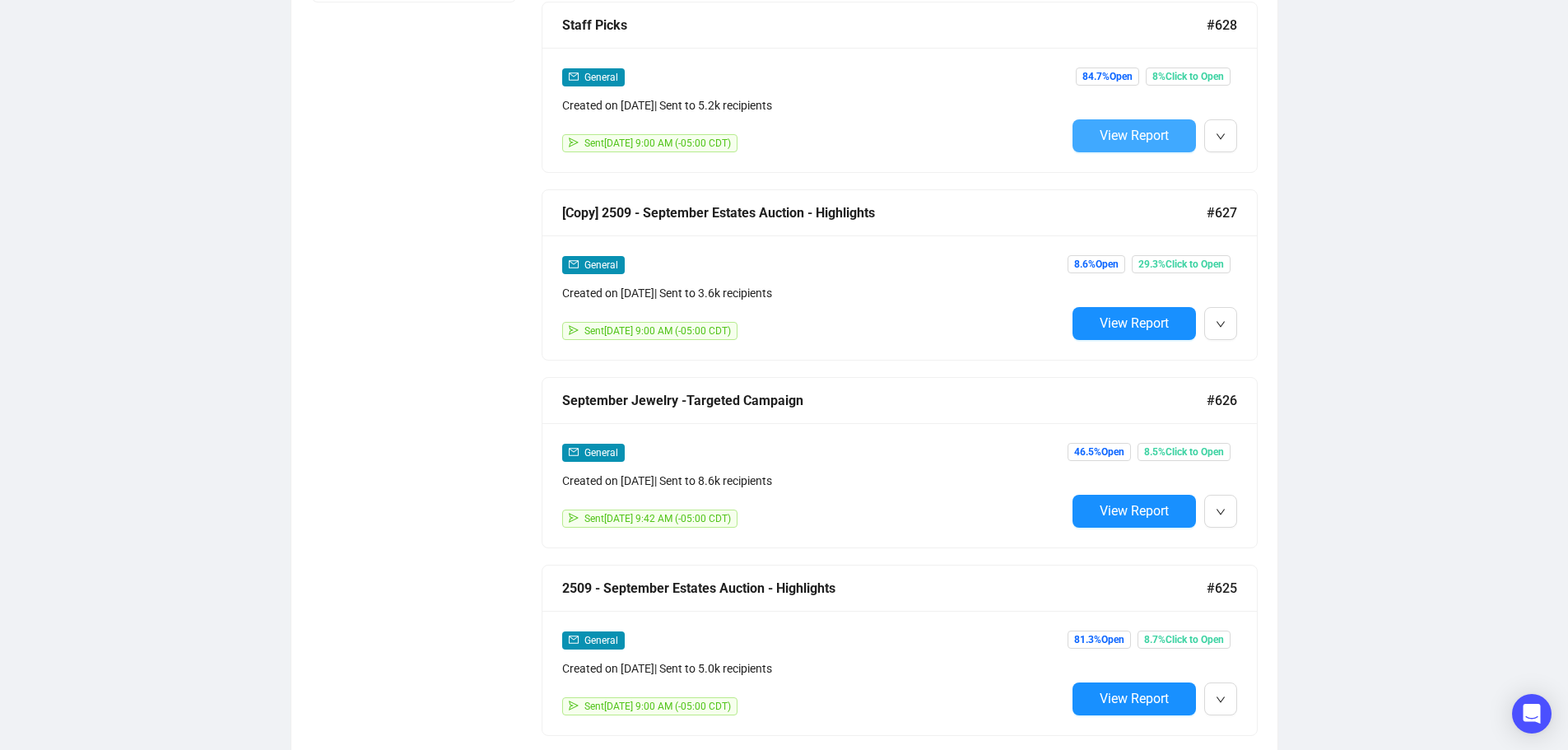
click at [1124, 134] on span "View Report" at bounding box center [1134, 135] width 69 height 16
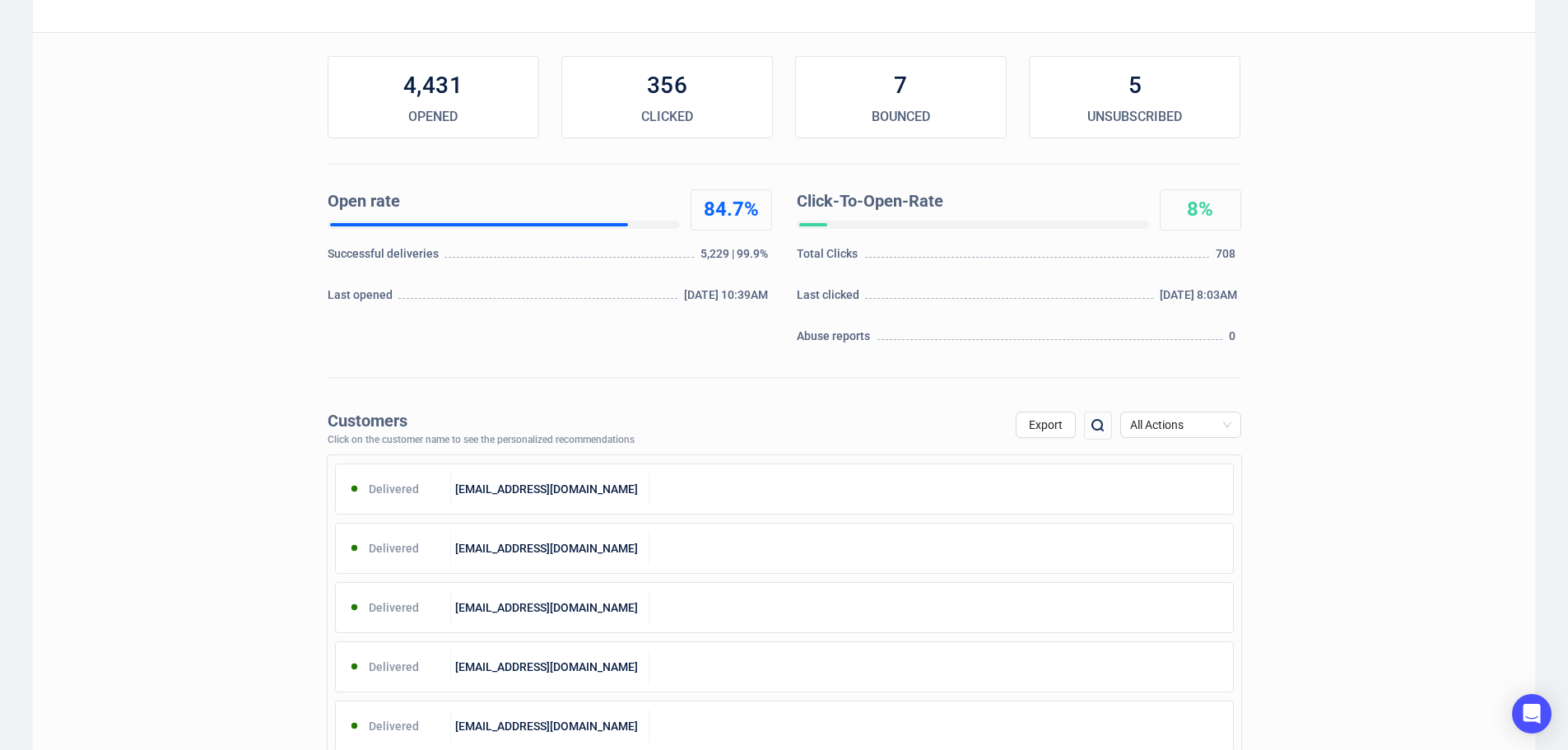
scroll to position [247, 0]
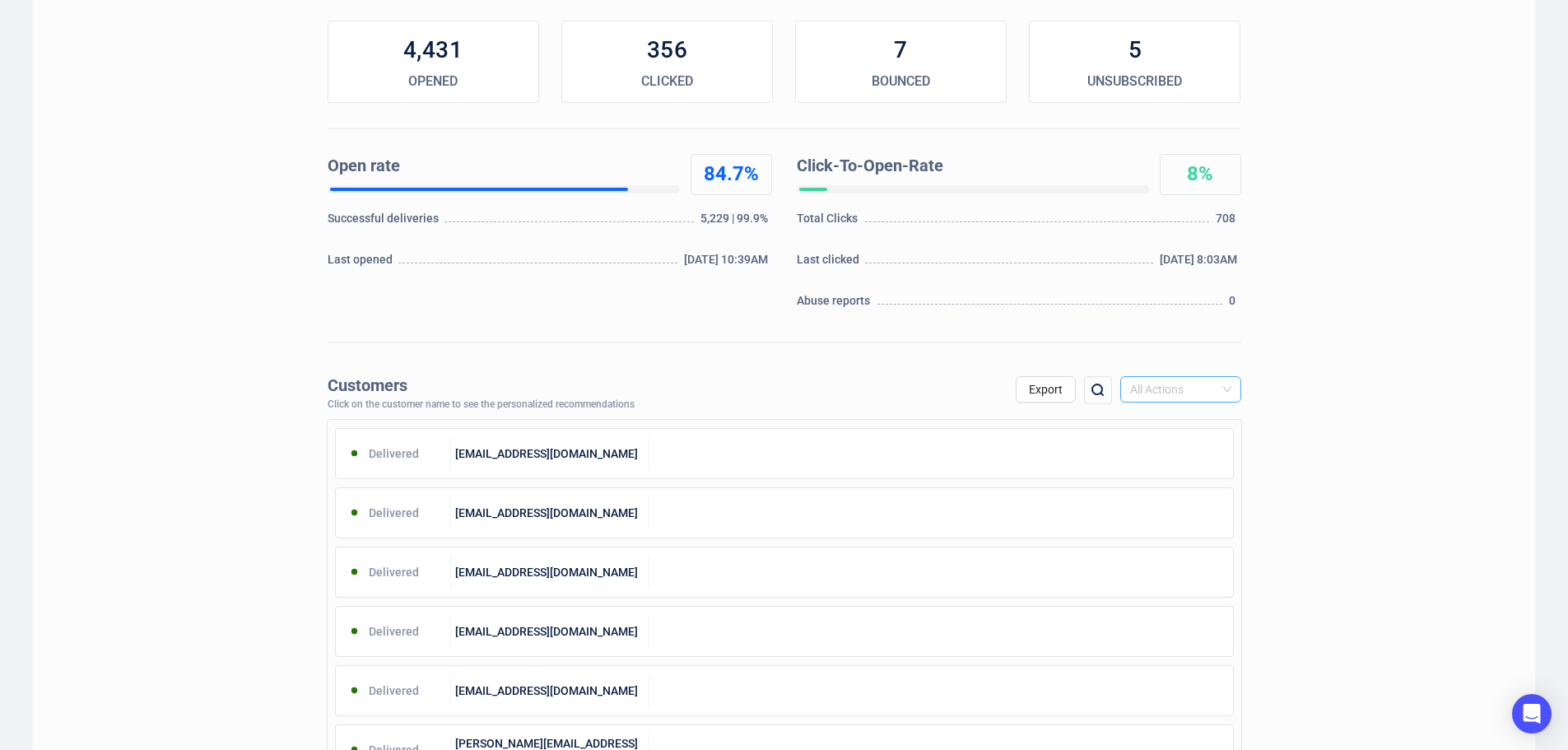
click at [1204, 383] on span "All Actions" at bounding box center [1180, 389] width 101 height 25
click at [1162, 529] on div "Unsubscribe" at bounding box center [1181, 528] width 95 height 18
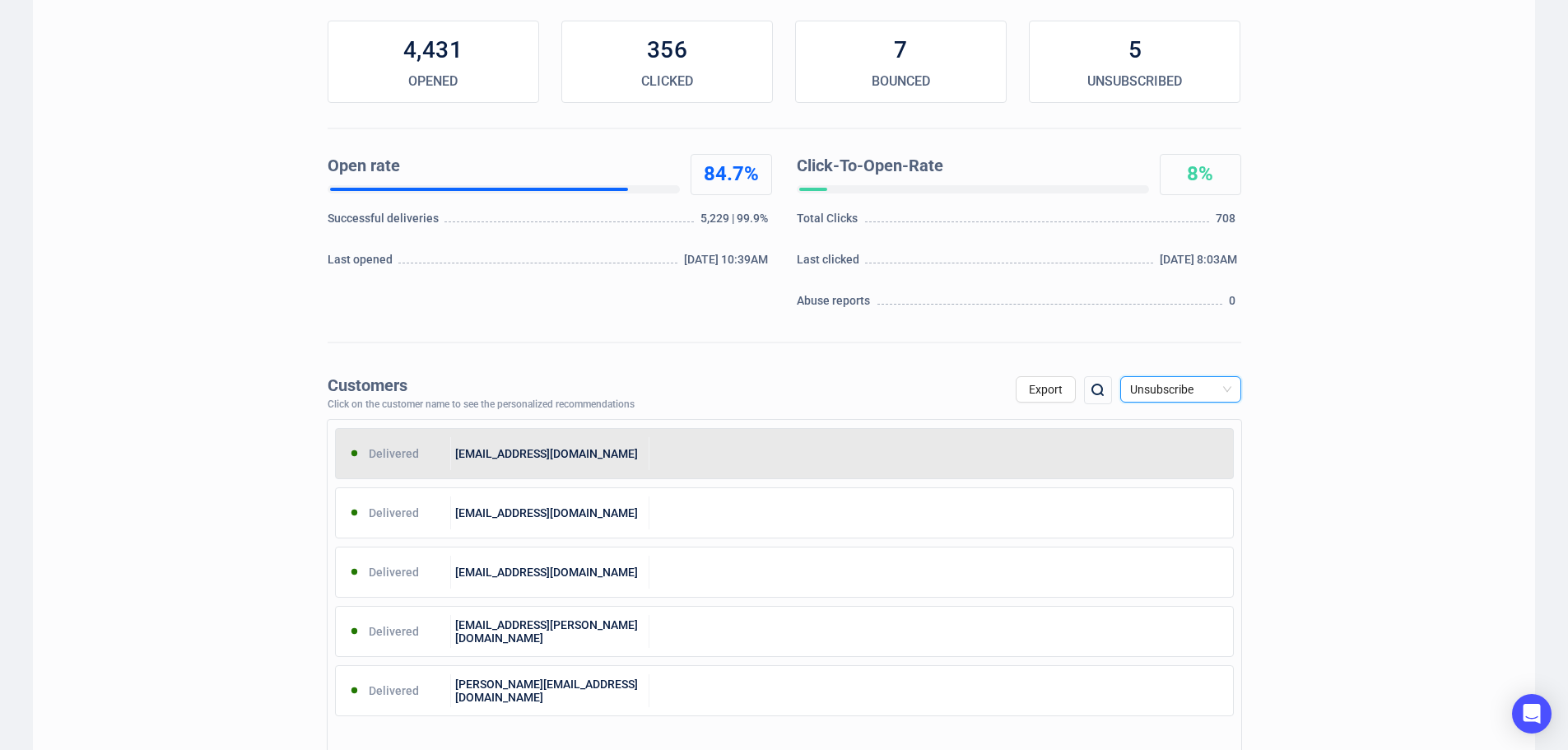
click at [769, 434] on div "Delivered [EMAIL_ADDRESS][DOMAIN_NAME]" at bounding box center [784, 453] width 899 height 51
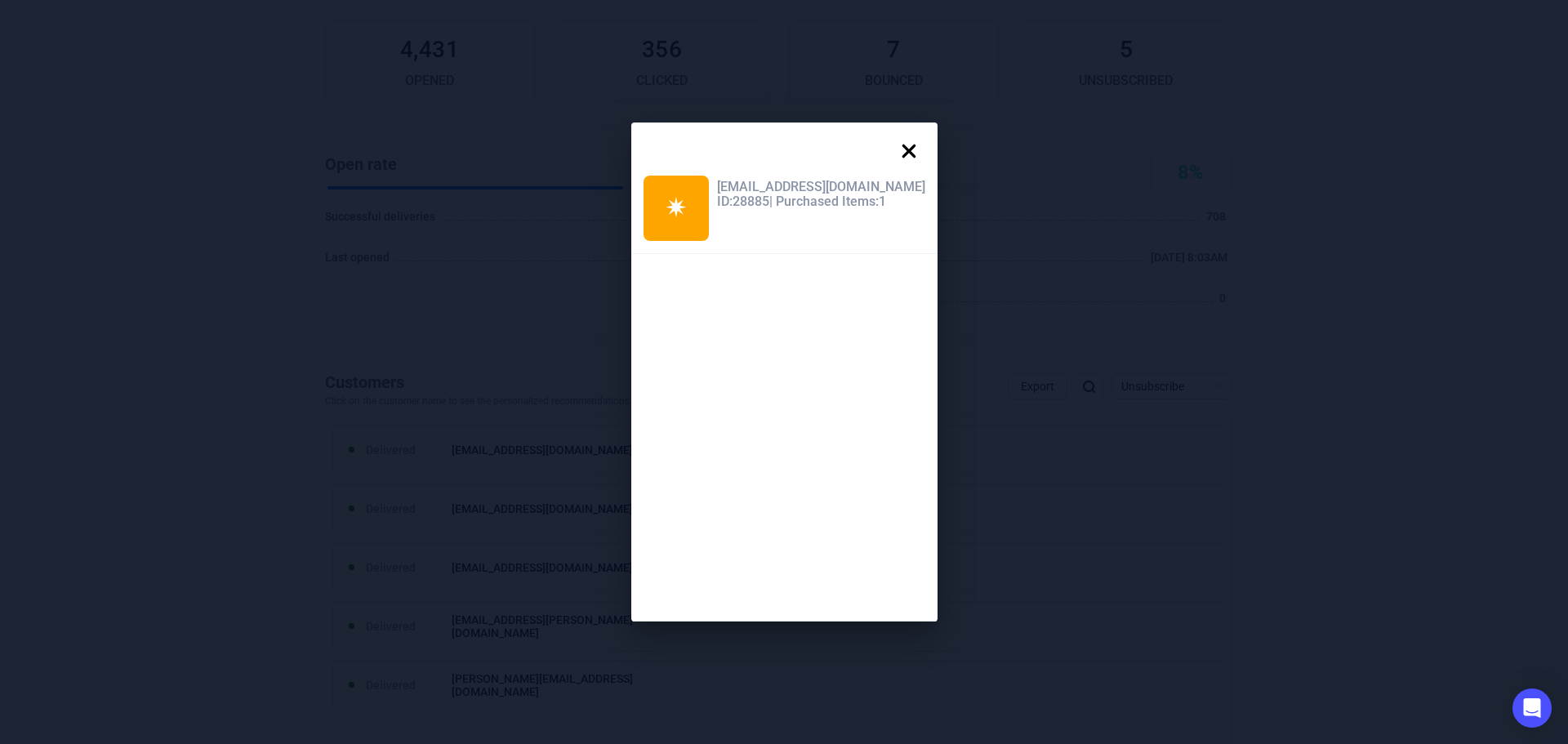
click at [909, 141] on icon at bounding box center [909, 151] width 33 height 32
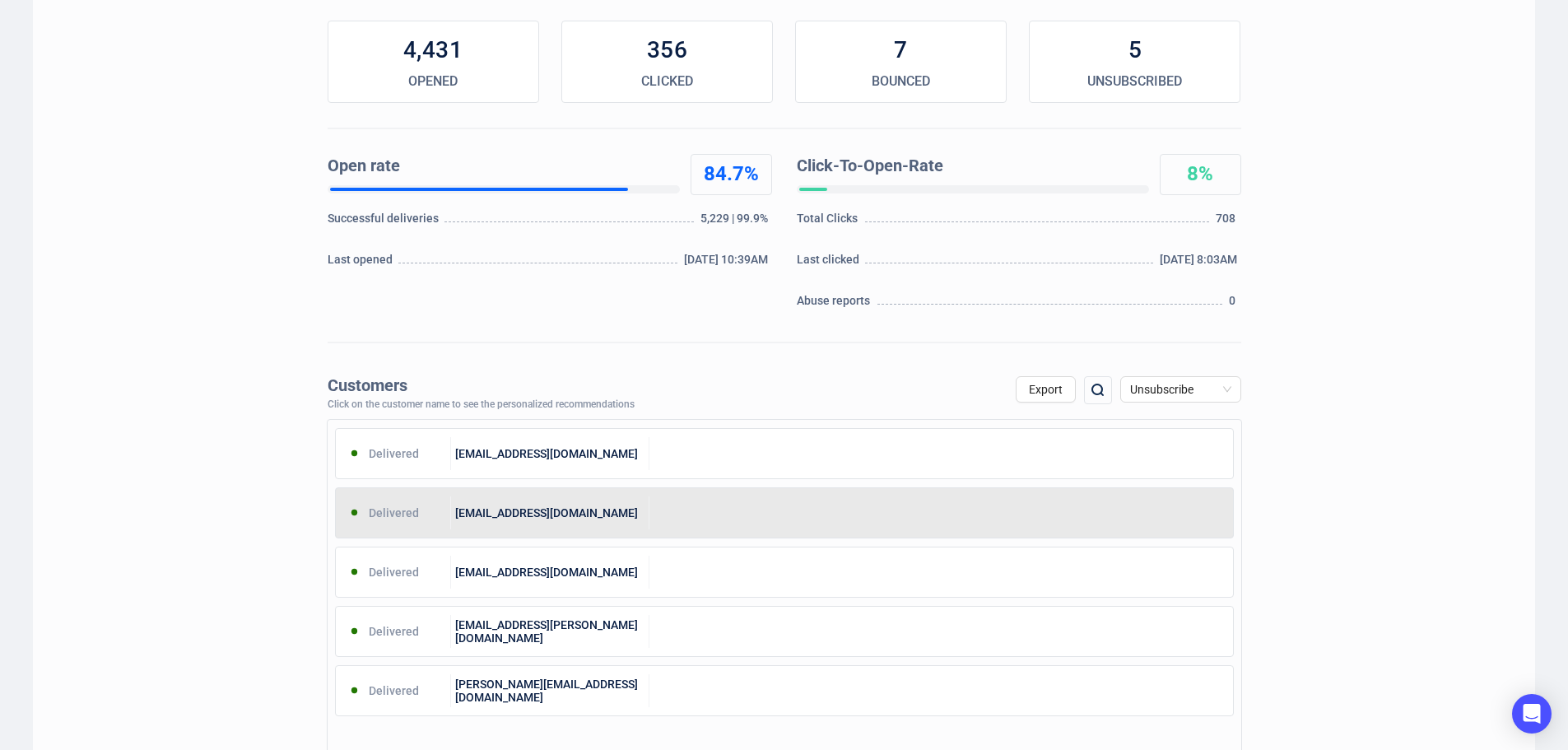
click at [589, 519] on div "[EMAIL_ADDRESS][DOMAIN_NAME]" at bounding box center [550, 513] width 198 height 33
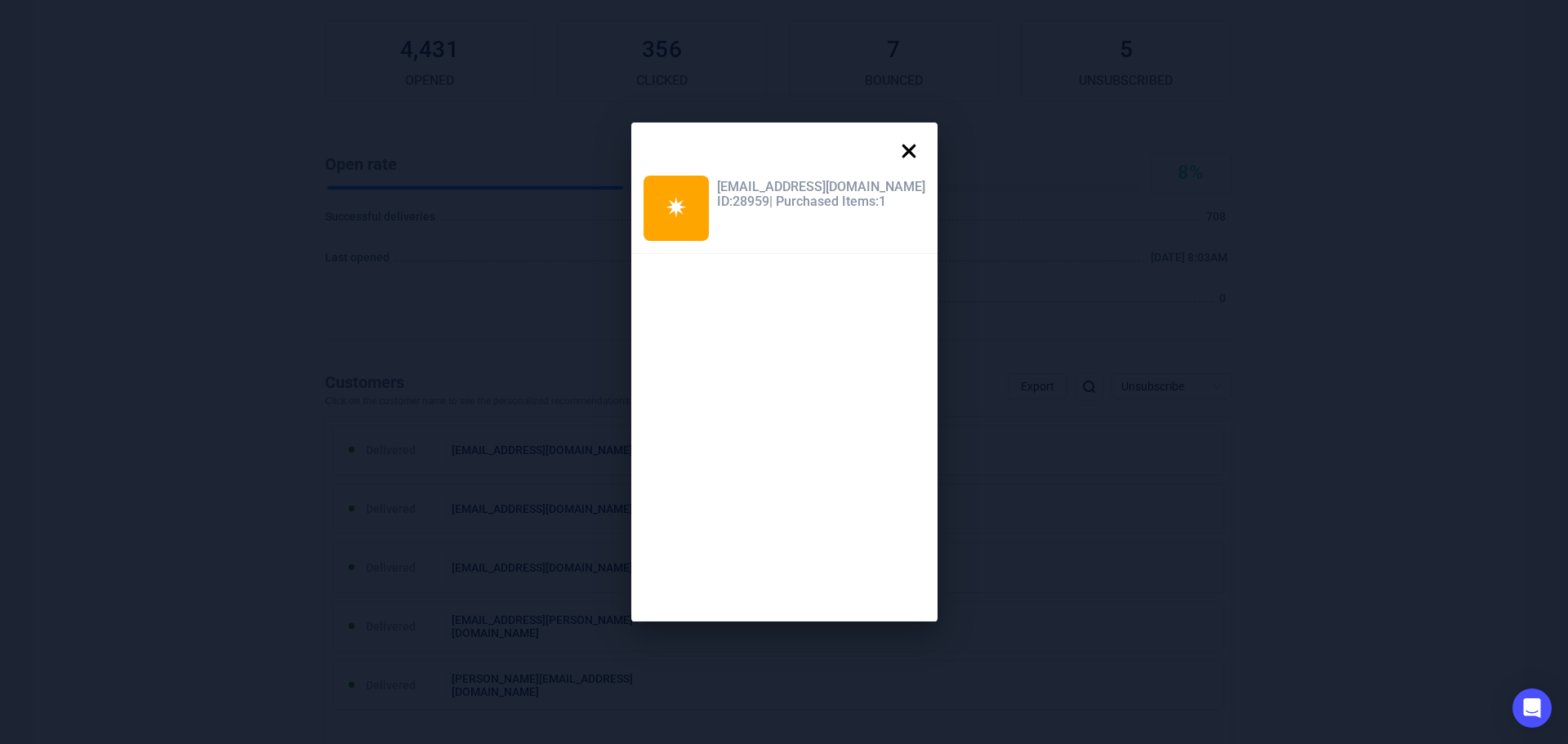
click at [899, 151] on icon at bounding box center [909, 151] width 33 height 32
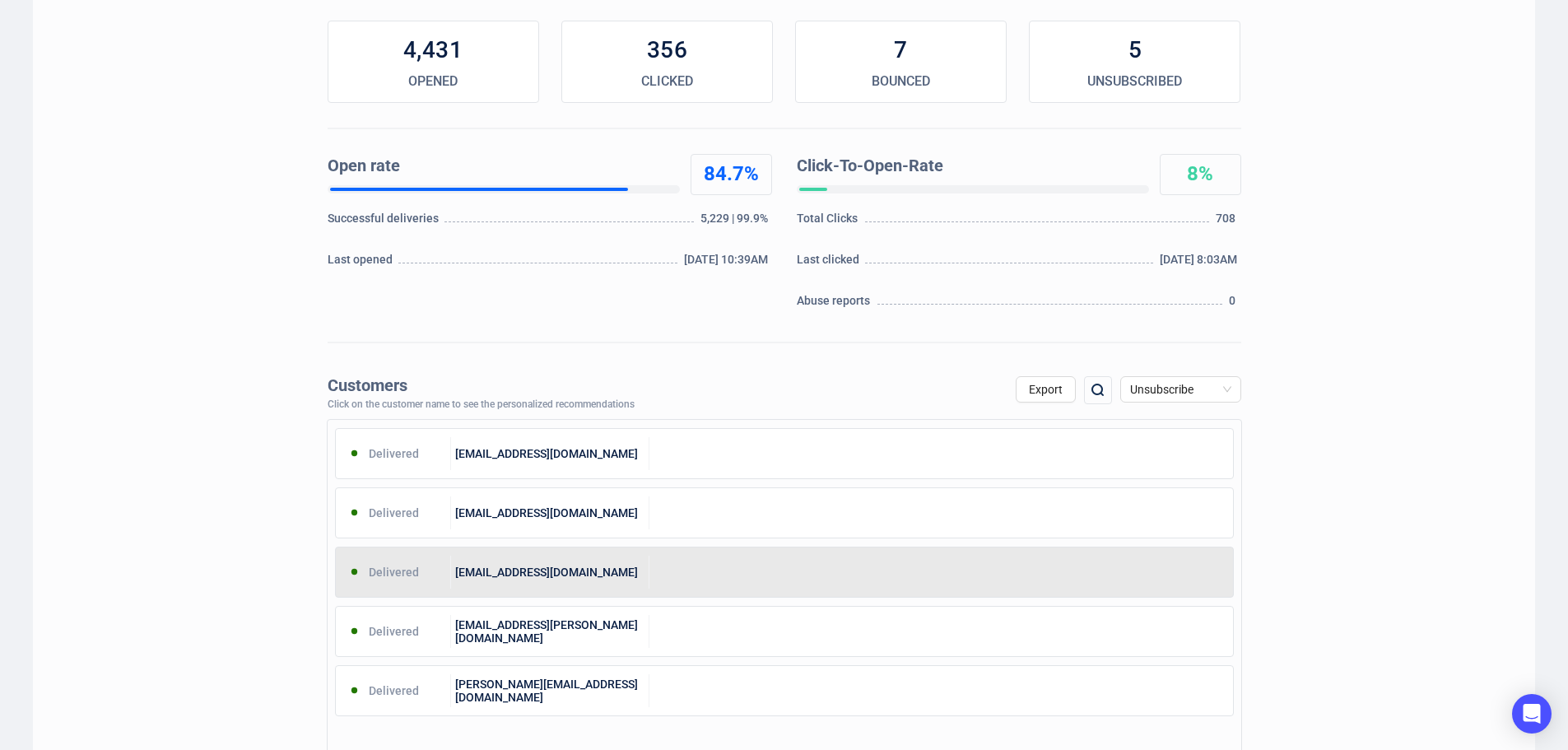
click at [603, 582] on div "[EMAIL_ADDRESS][DOMAIN_NAME]" at bounding box center [550, 572] width 198 height 33
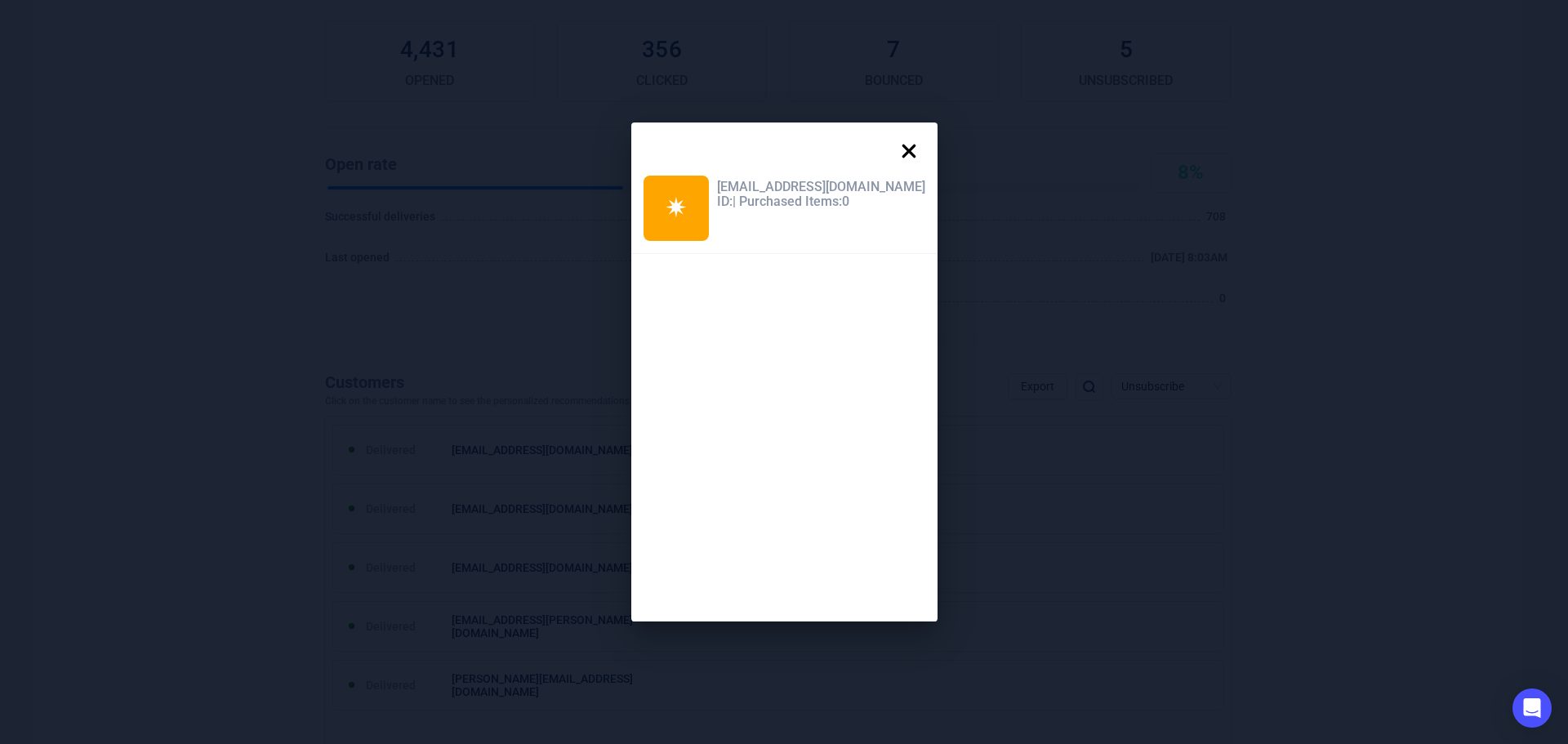
click at [902, 154] on icon at bounding box center [908, 151] width 14 height 14
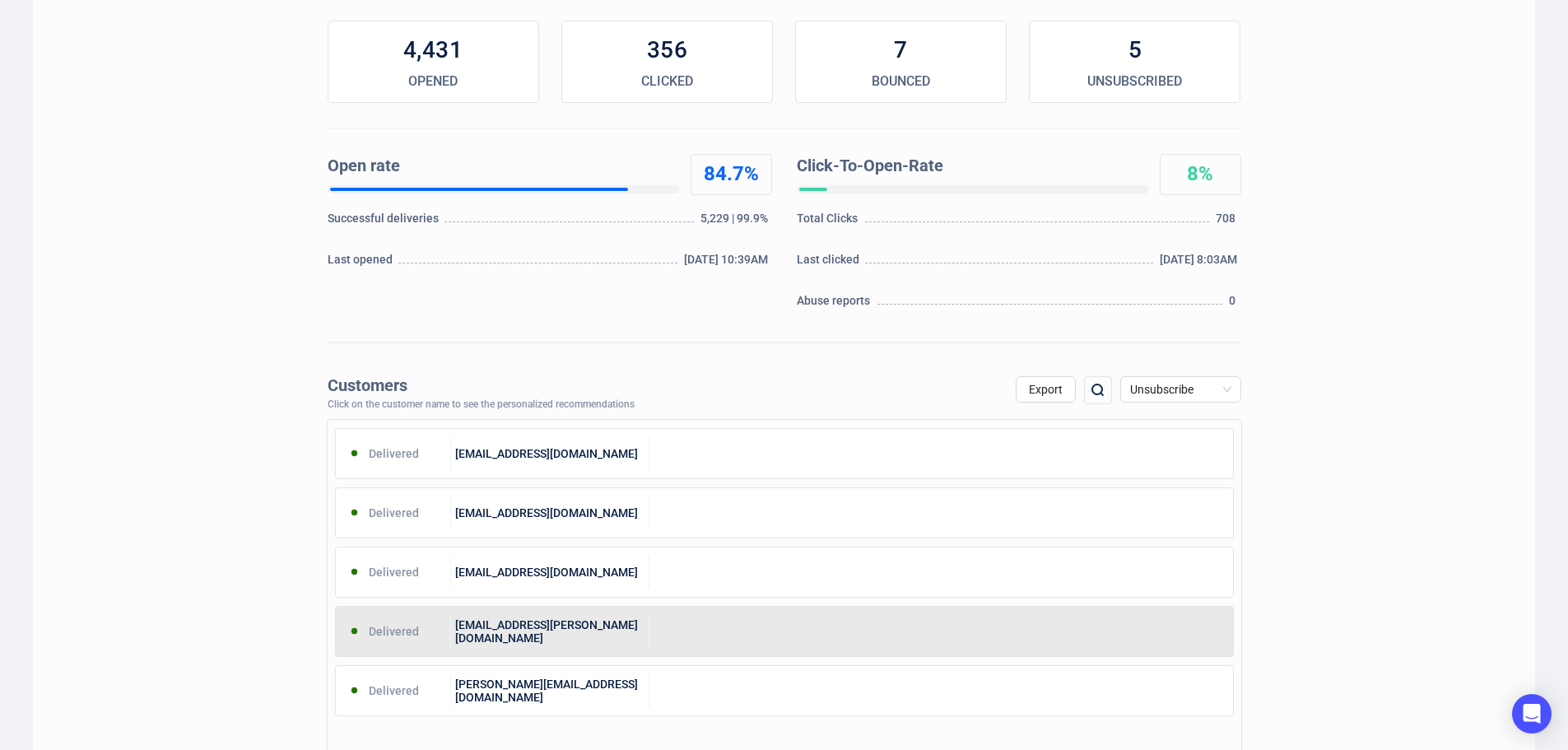
click at [555, 622] on div "[EMAIL_ADDRESS][PERSON_NAME][DOMAIN_NAME]" at bounding box center [550, 631] width 198 height 33
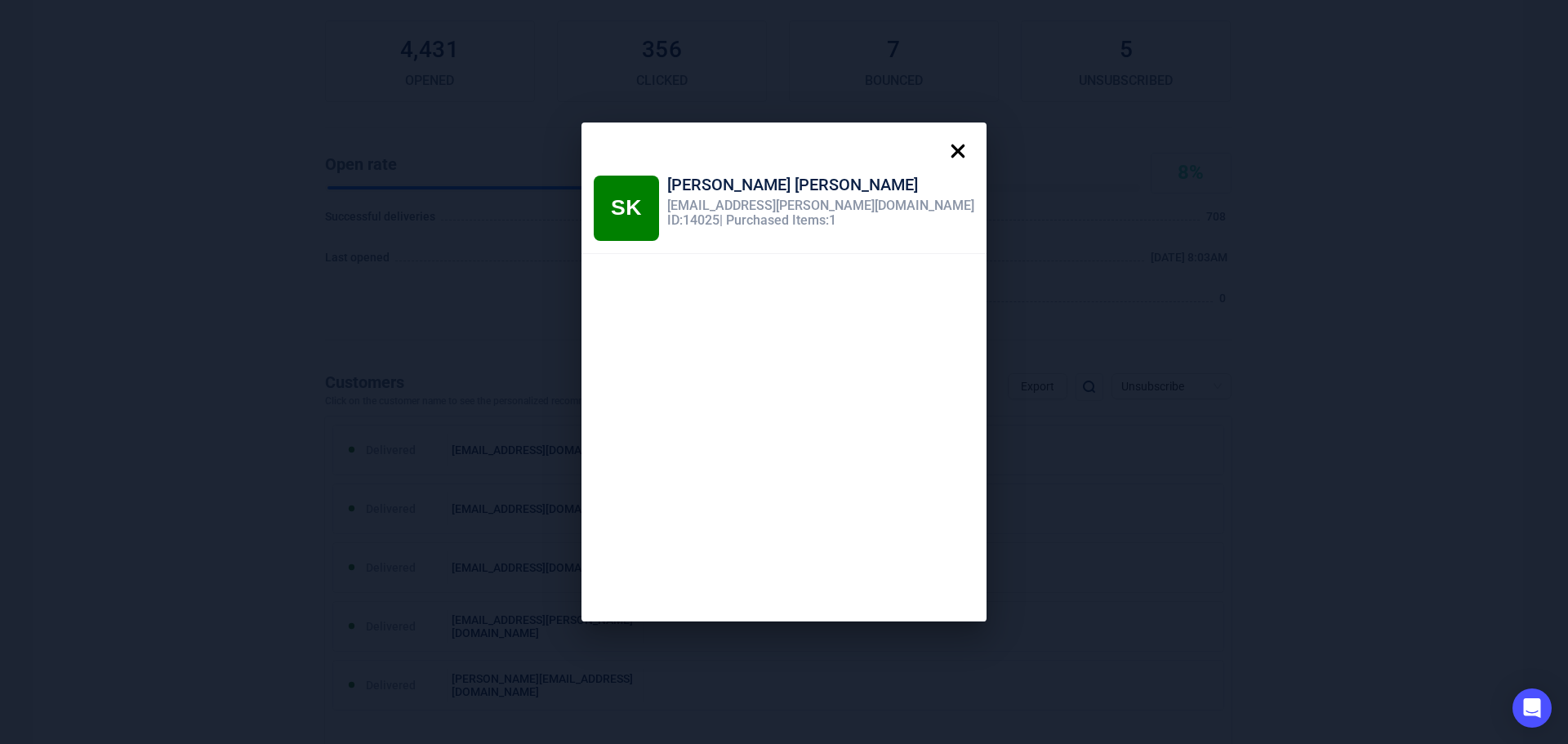
click at [942, 154] on icon at bounding box center [958, 151] width 33 height 32
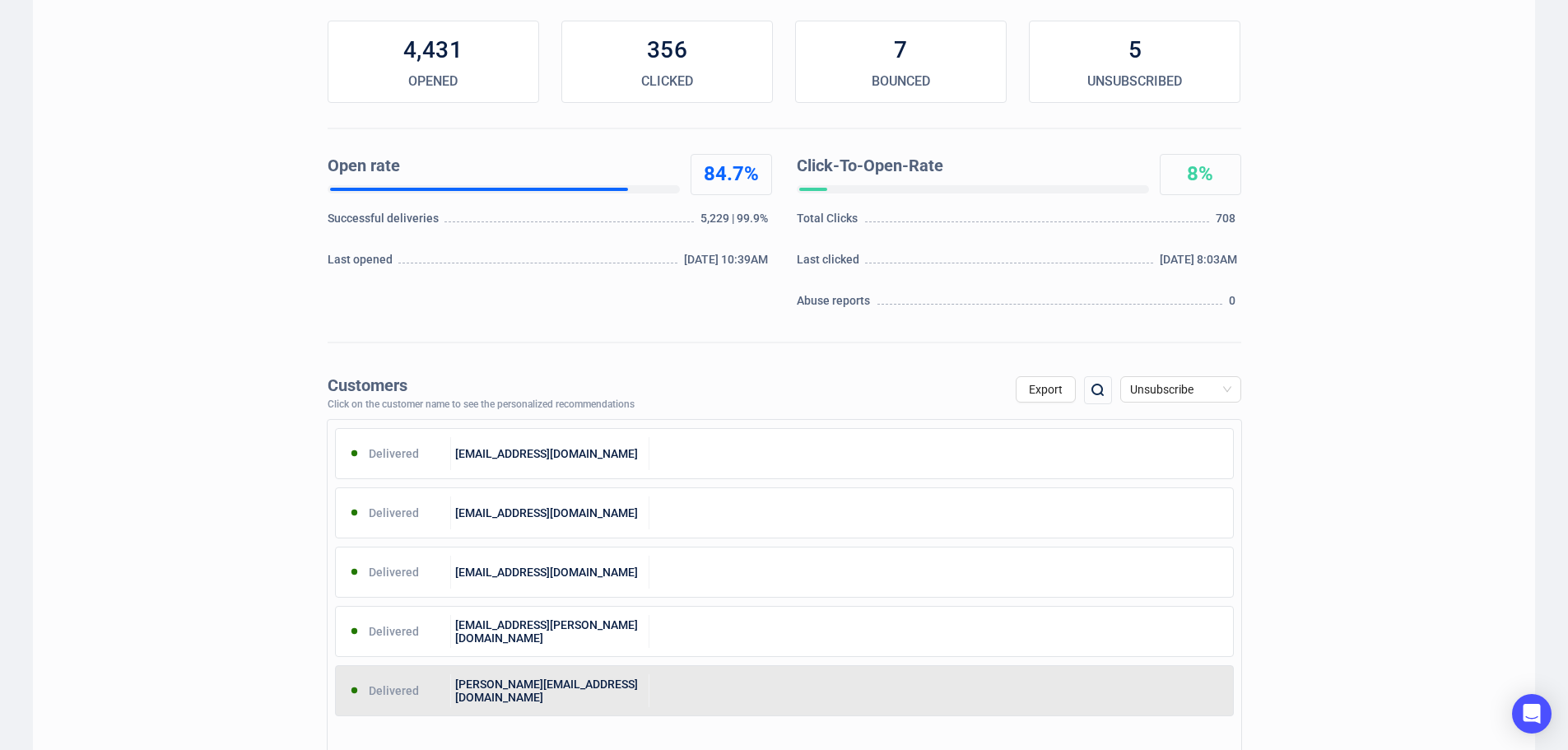
click at [603, 691] on div "[PERSON_NAME][EMAIL_ADDRESS][DOMAIN_NAME]" at bounding box center [550, 691] width 198 height 33
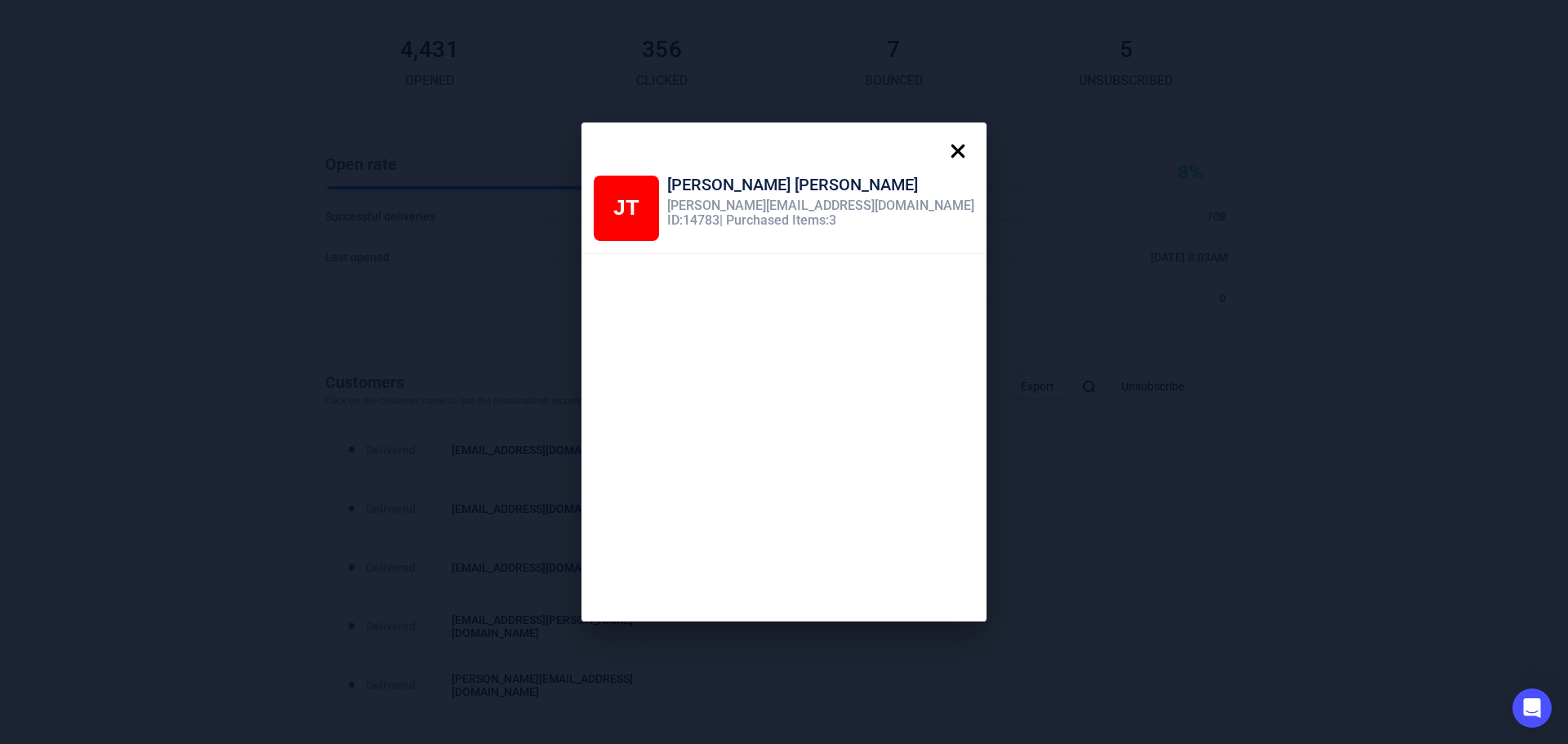
click at [942, 150] on icon at bounding box center [958, 151] width 33 height 32
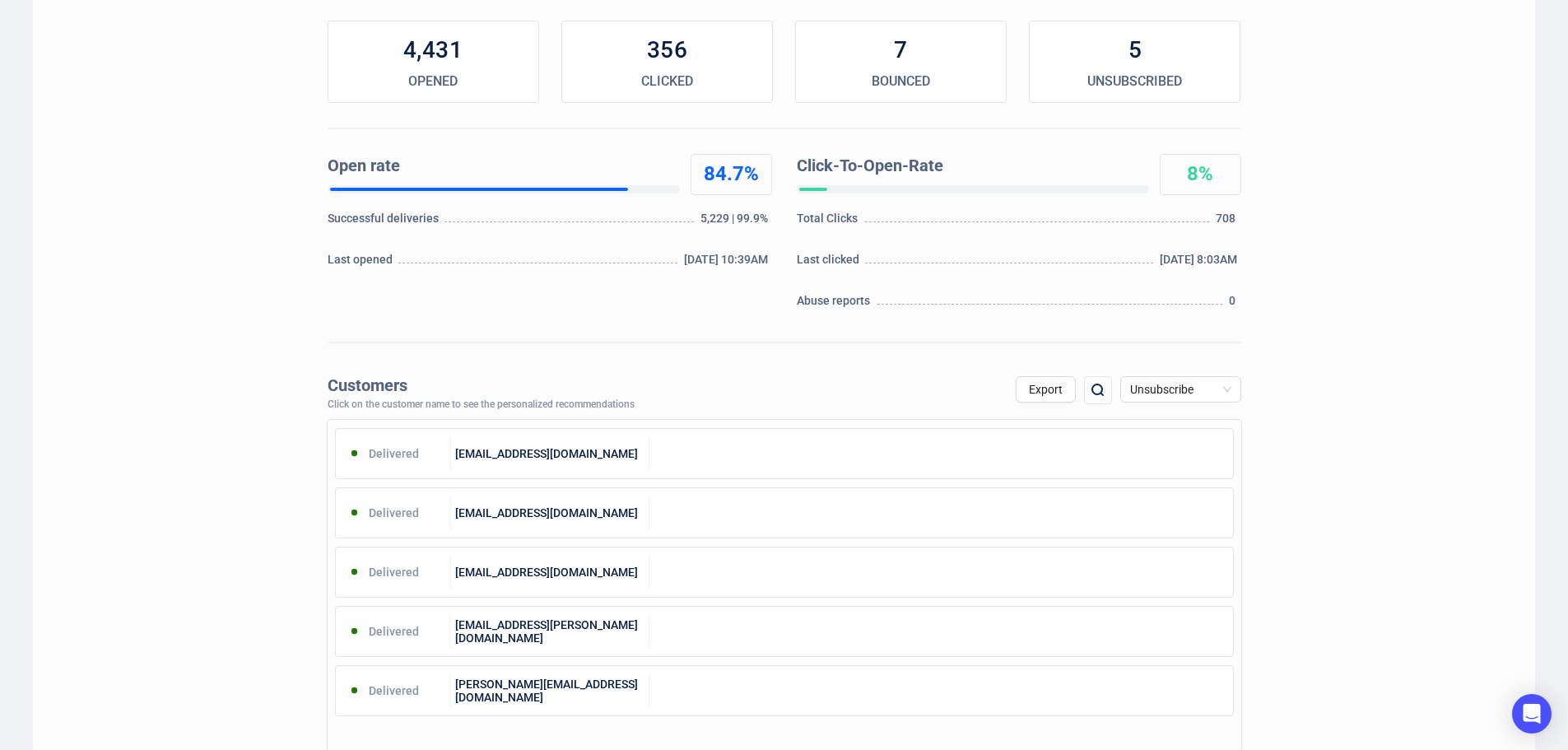
scroll to position [0, 0]
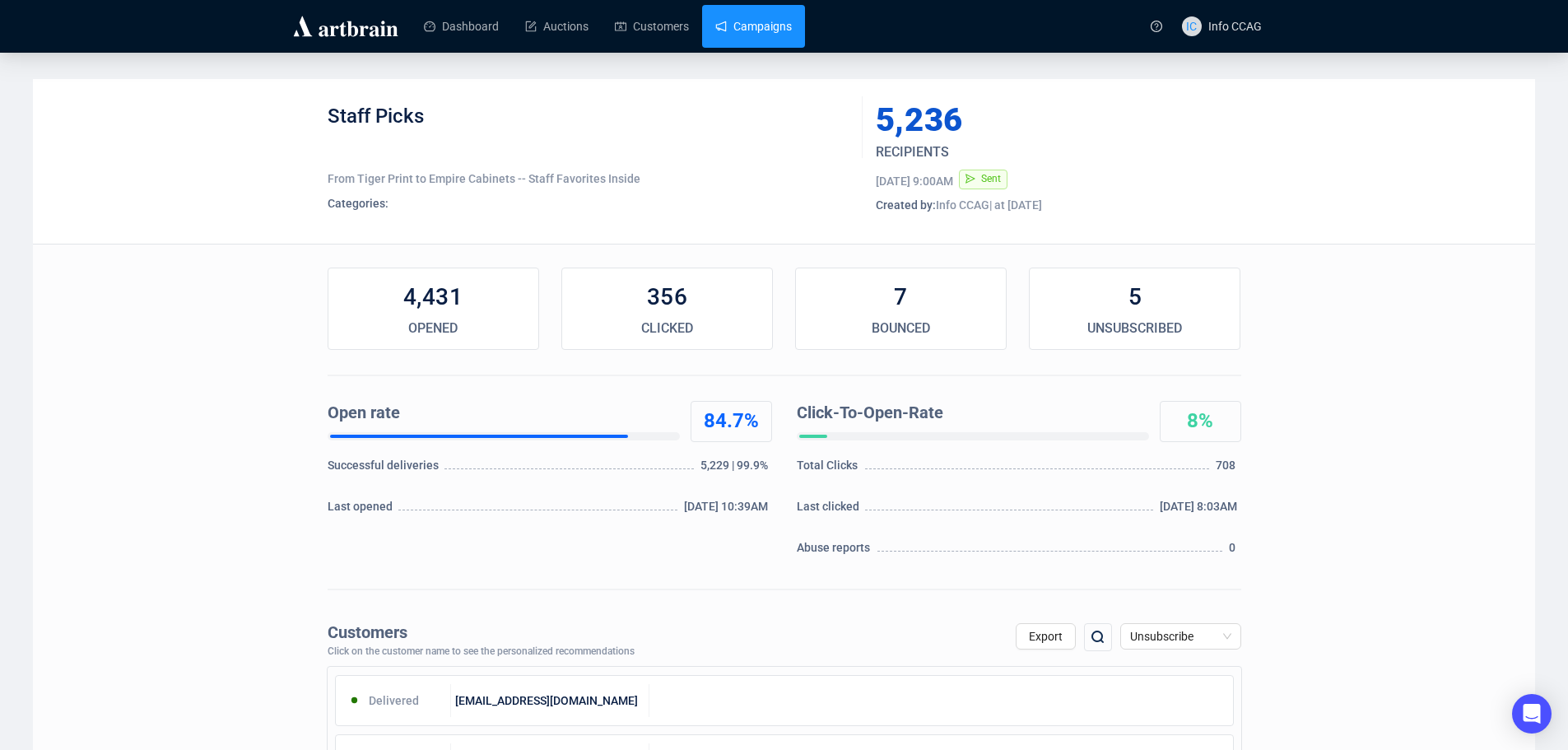
click at [760, 34] on link "Campaigns" at bounding box center [753, 27] width 77 height 43
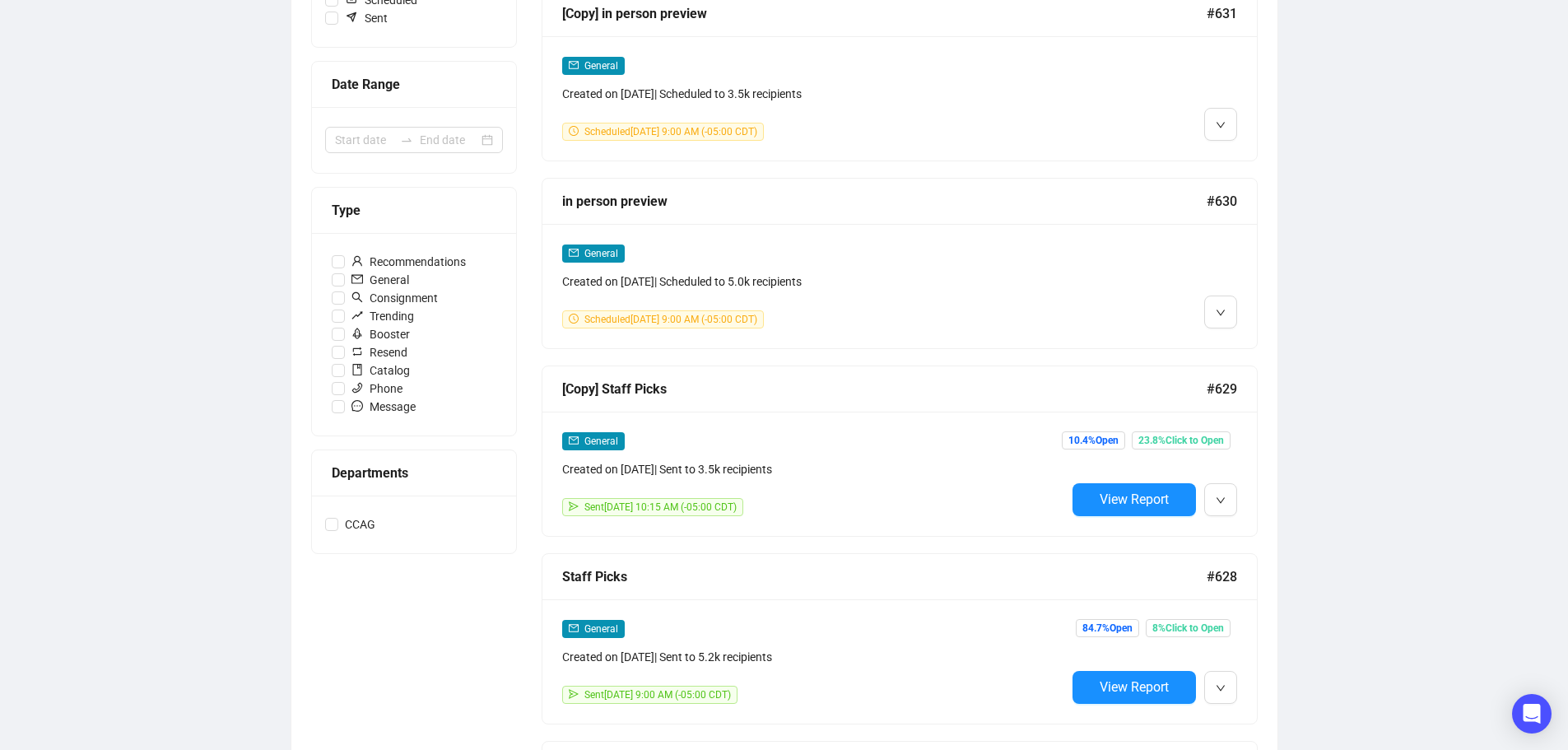
scroll to position [329, 0]
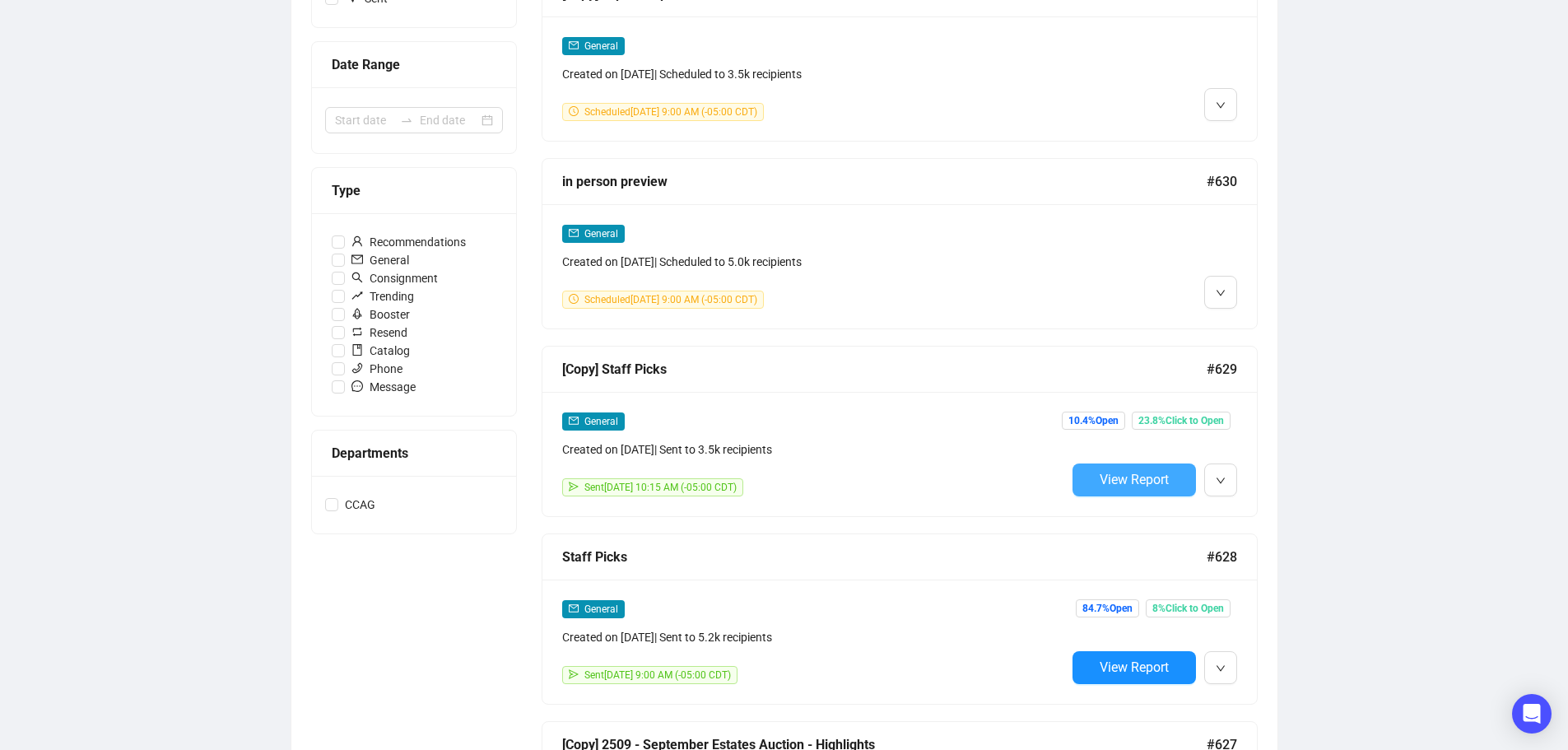
click at [1119, 472] on span "View Report" at bounding box center [1134, 479] width 69 height 16
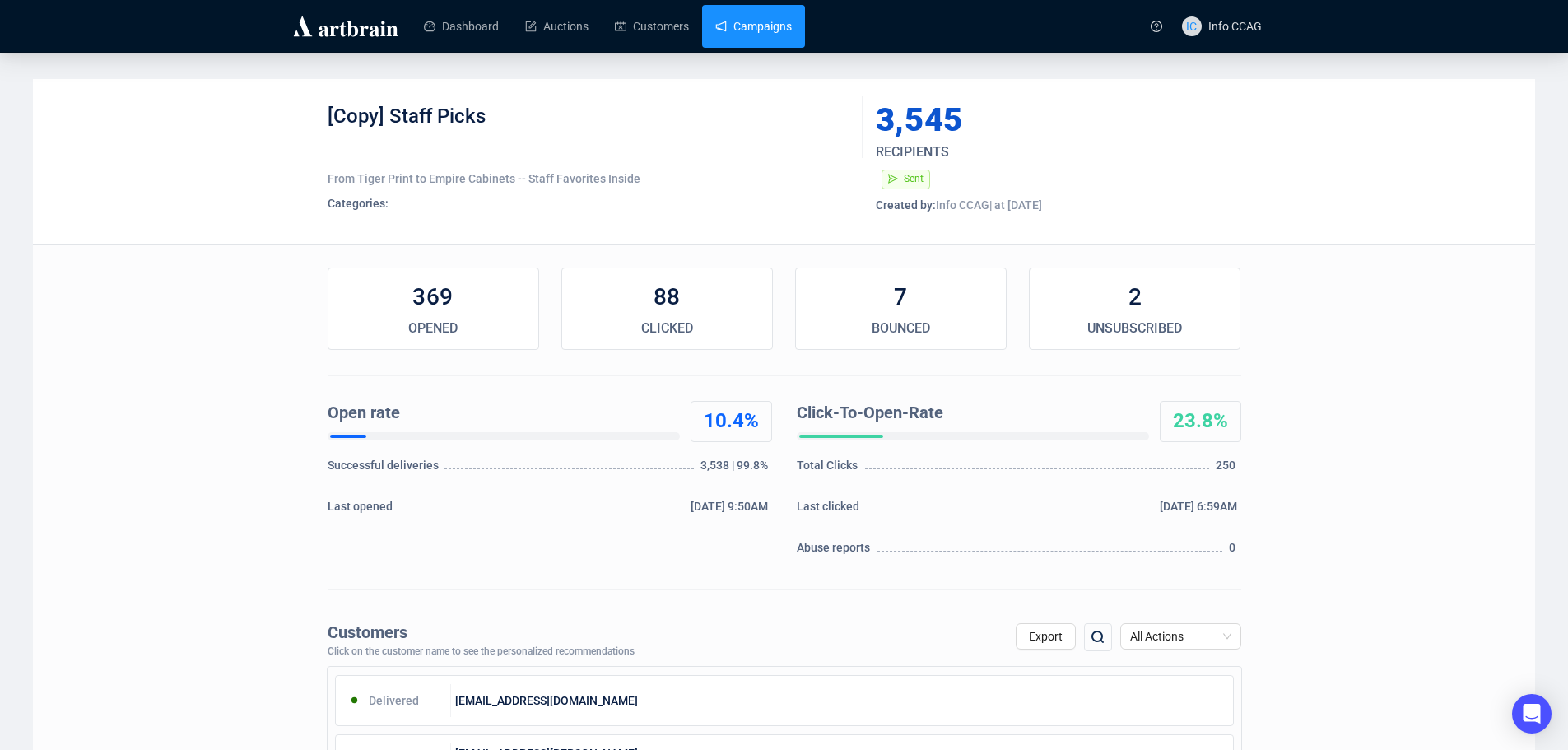
click at [753, 18] on link "Campaigns" at bounding box center [753, 27] width 77 height 43
